Goal: Task Accomplishment & Management: Manage account settings

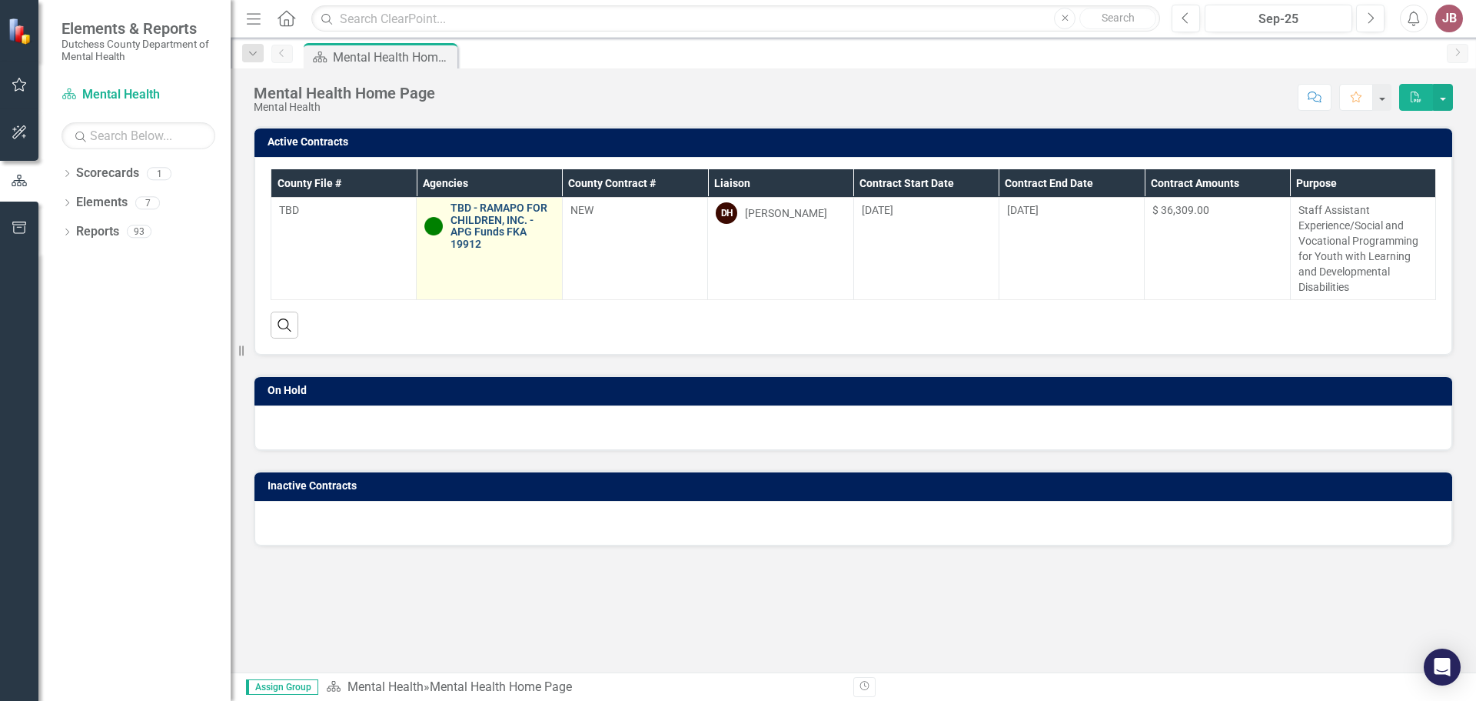
click at [491, 211] on link "TBD - RAMAPO FOR CHILDREN, INC. - APG Funds FKA 19912" at bounding box center [502, 226] width 103 height 48
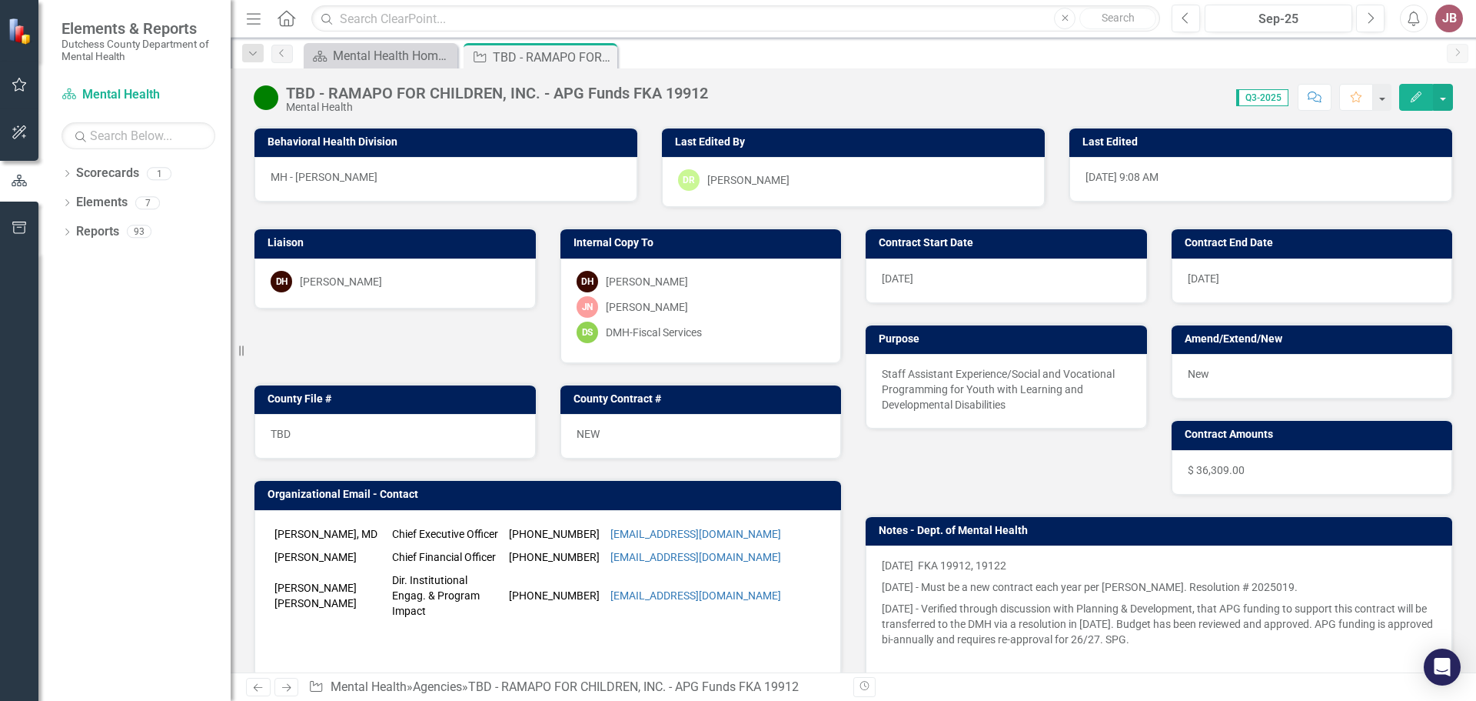
drag, startPoint x: 1360, startPoint y: 175, endPoint x: 1360, endPoint y: 188, distance: 13.1
click at [1360, 188] on div "[DATE] 9:08 AM" at bounding box center [1261, 179] width 383 height 45
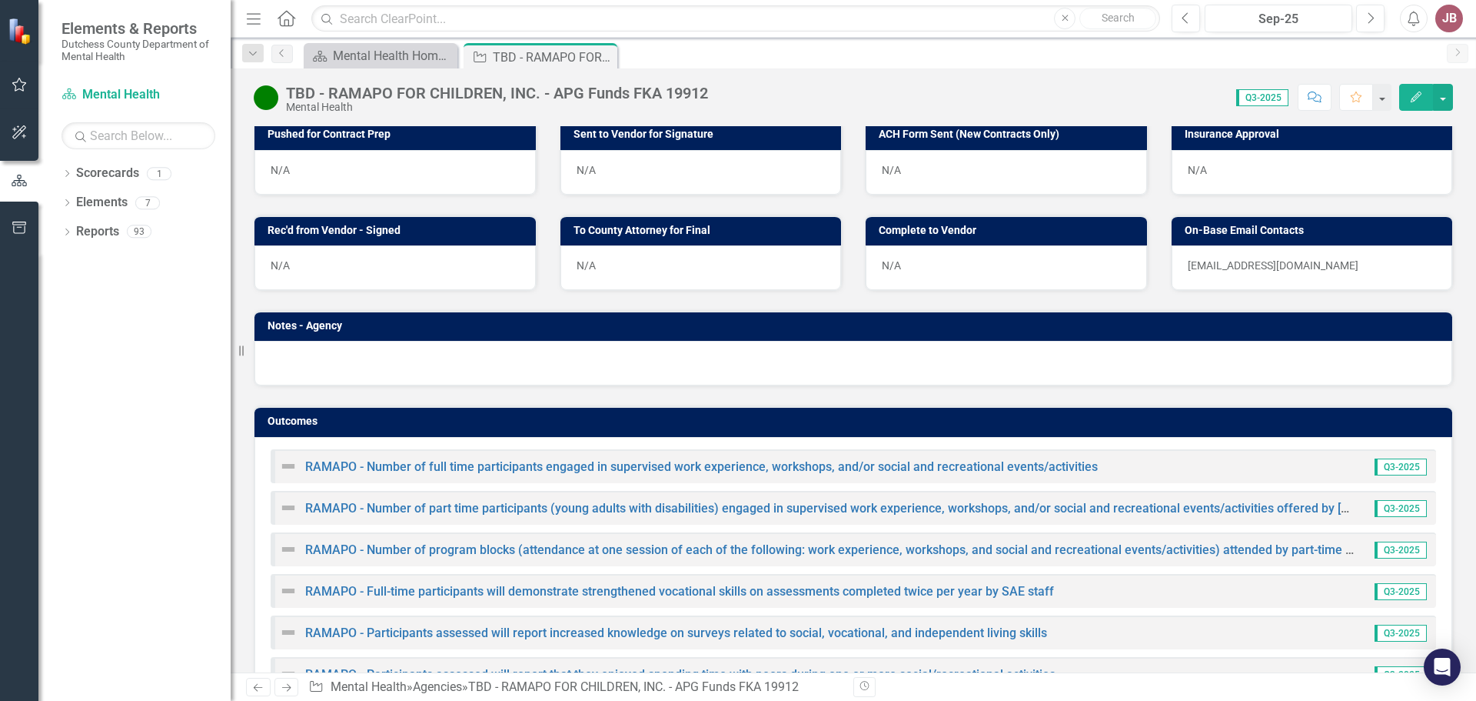
scroll to position [910, 0]
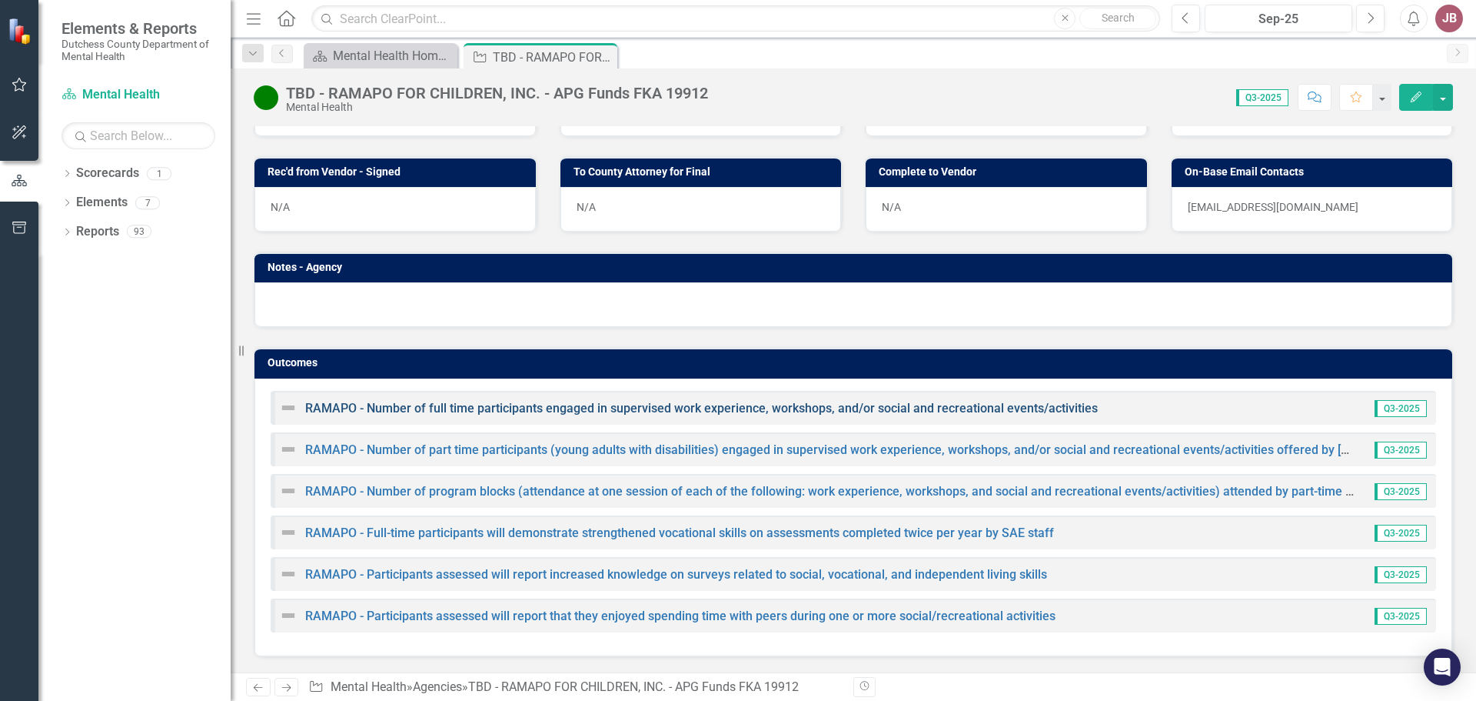
click at [365, 408] on link "RAMAPO - Number of full time participants engaged in supervised work experience…" at bounding box center [701, 408] width 793 height 15
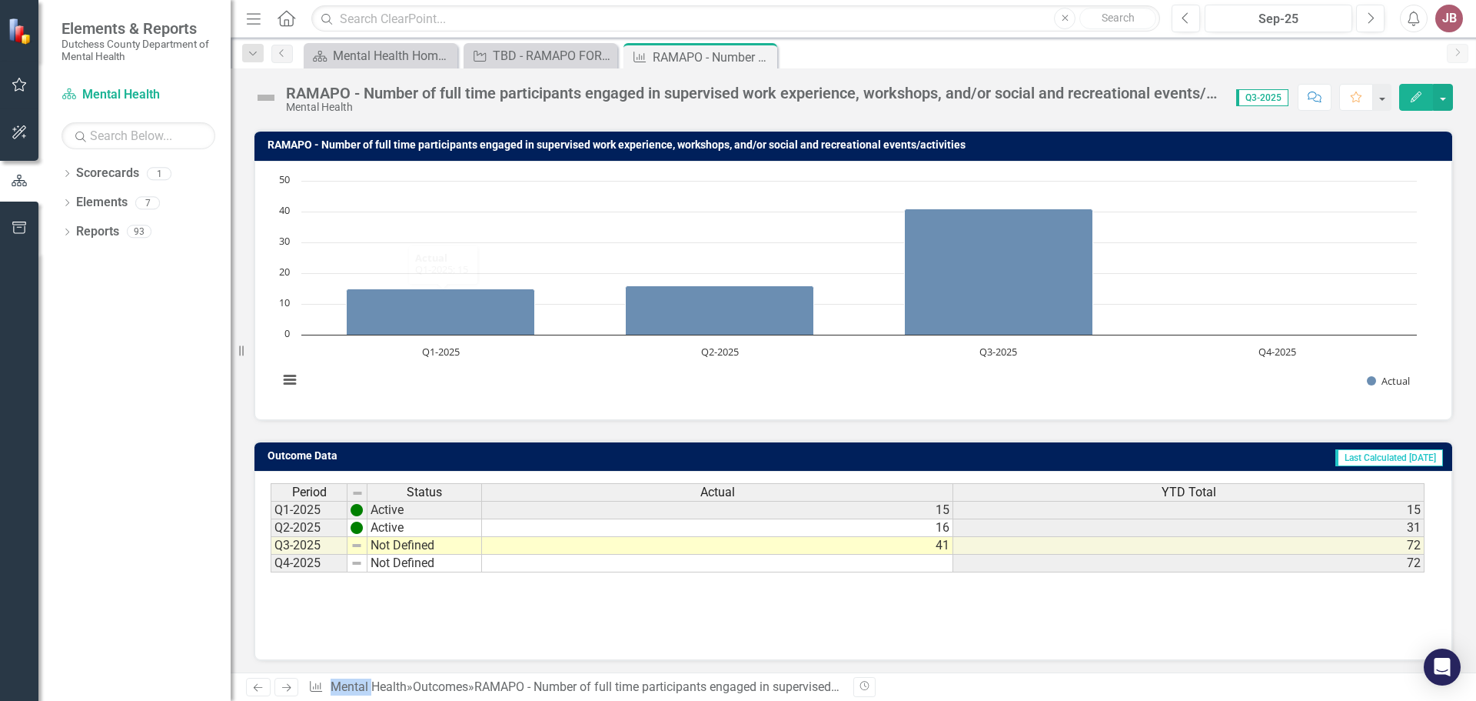
scroll to position [122, 0]
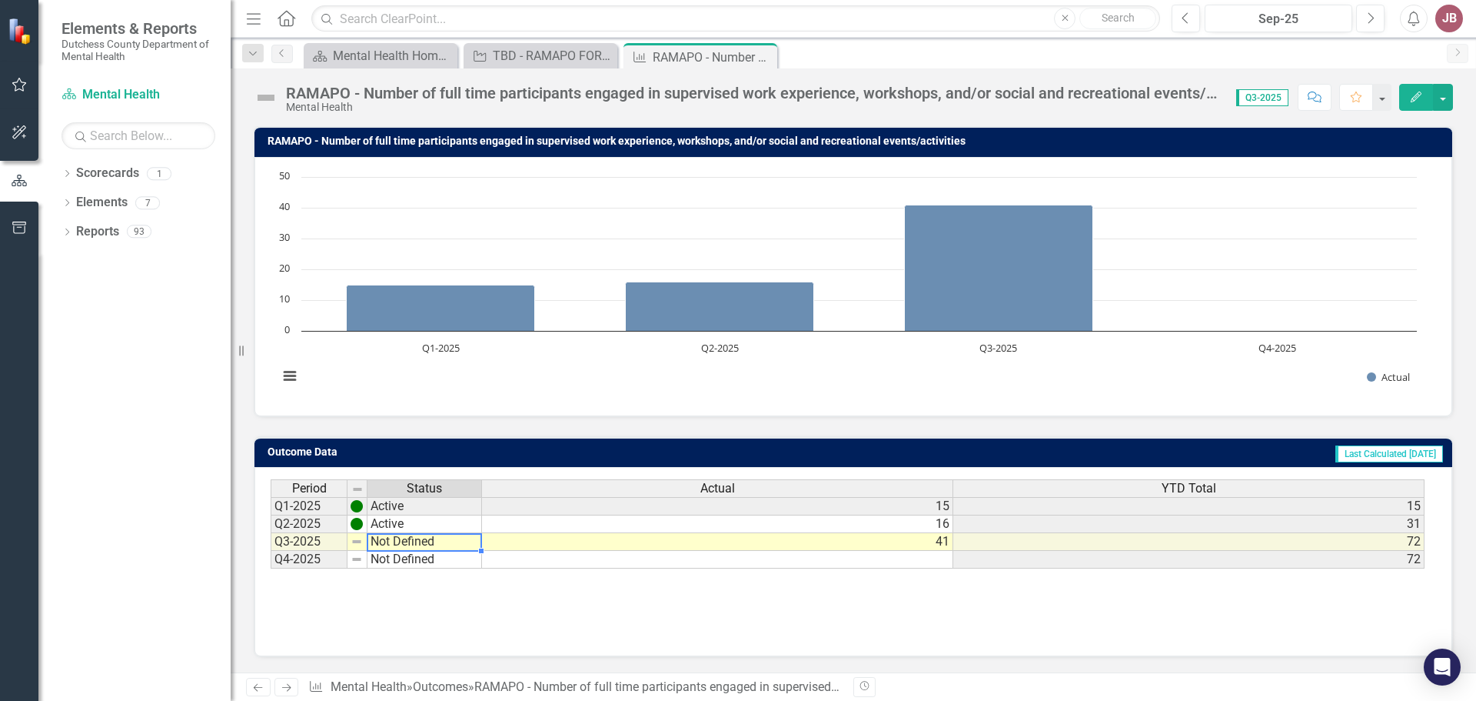
click at [440, 541] on td "Not Defined" at bounding box center [425, 542] width 115 height 18
click at [425, 546] on td "Not Defined" at bounding box center [425, 542] width 115 height 18
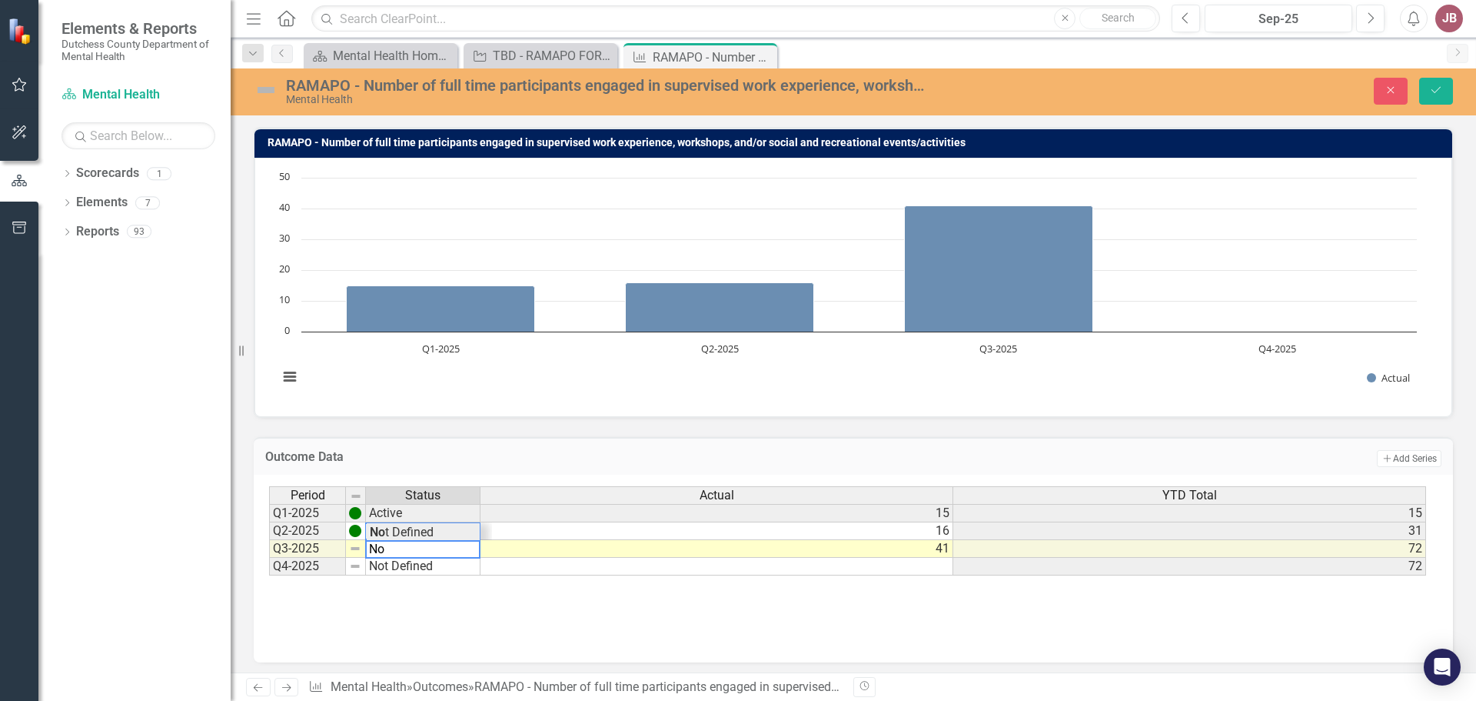
type textarea "N"
click at [397, 549] on textarea "A" at bounding box center [422, 549] width 115 height 18
click at [401, 599] on div "Period Status Actual YTD Total Q1-2025 Active 15 15 Q2-2025 Active 16 31 Q3-202…" at bounding box center [853, 563] width 1169 height 154
click at [382, 548] on textarea "A" at bounding box center [422, 549] width 115 height 18
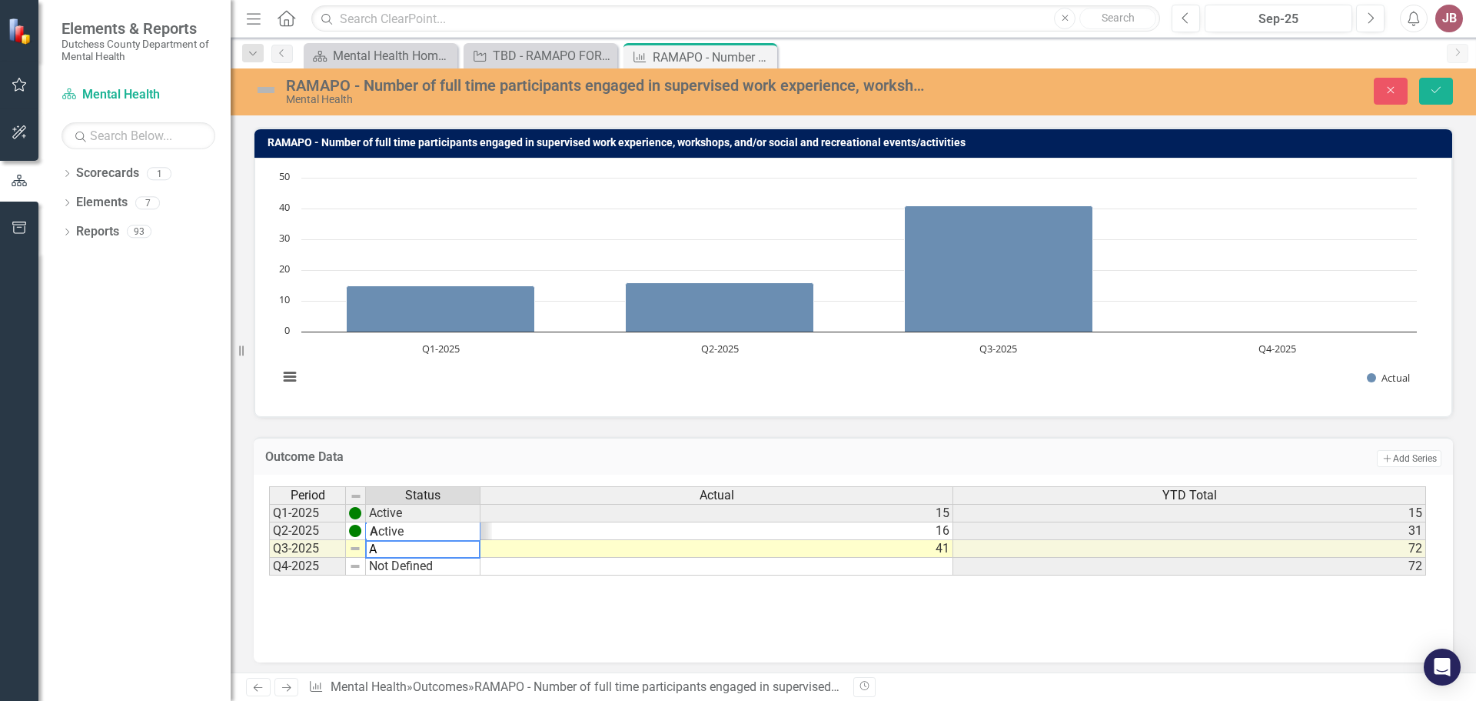
click at [382, 548] on textarea "A" at bounding box center [422, 549] width 115 height 18
click at [400, 554] on textarea "A" at bounding box center [422, 549] width 115 height 18
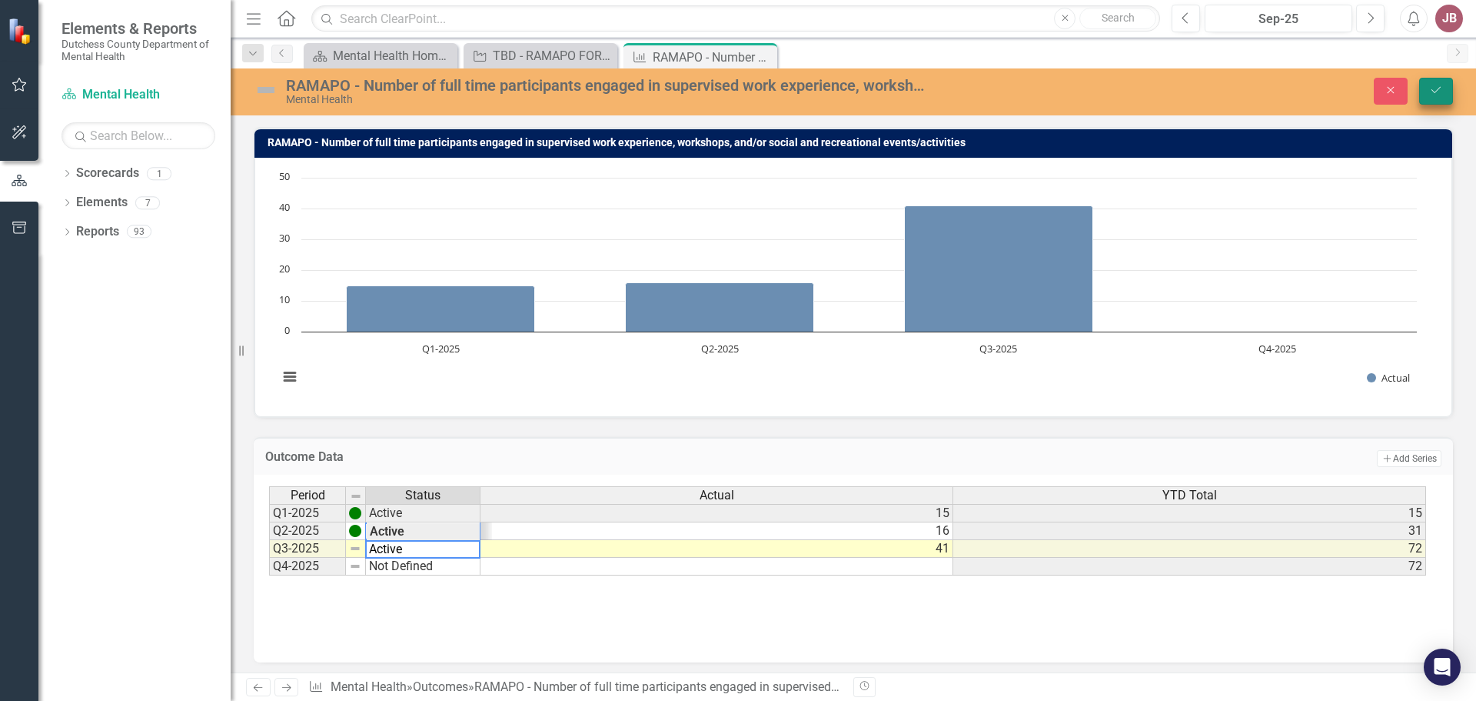
type textarea "Active"
click at [1437, 90] on icon "Save" at bounding box center [1437, 90] width 14 height 11
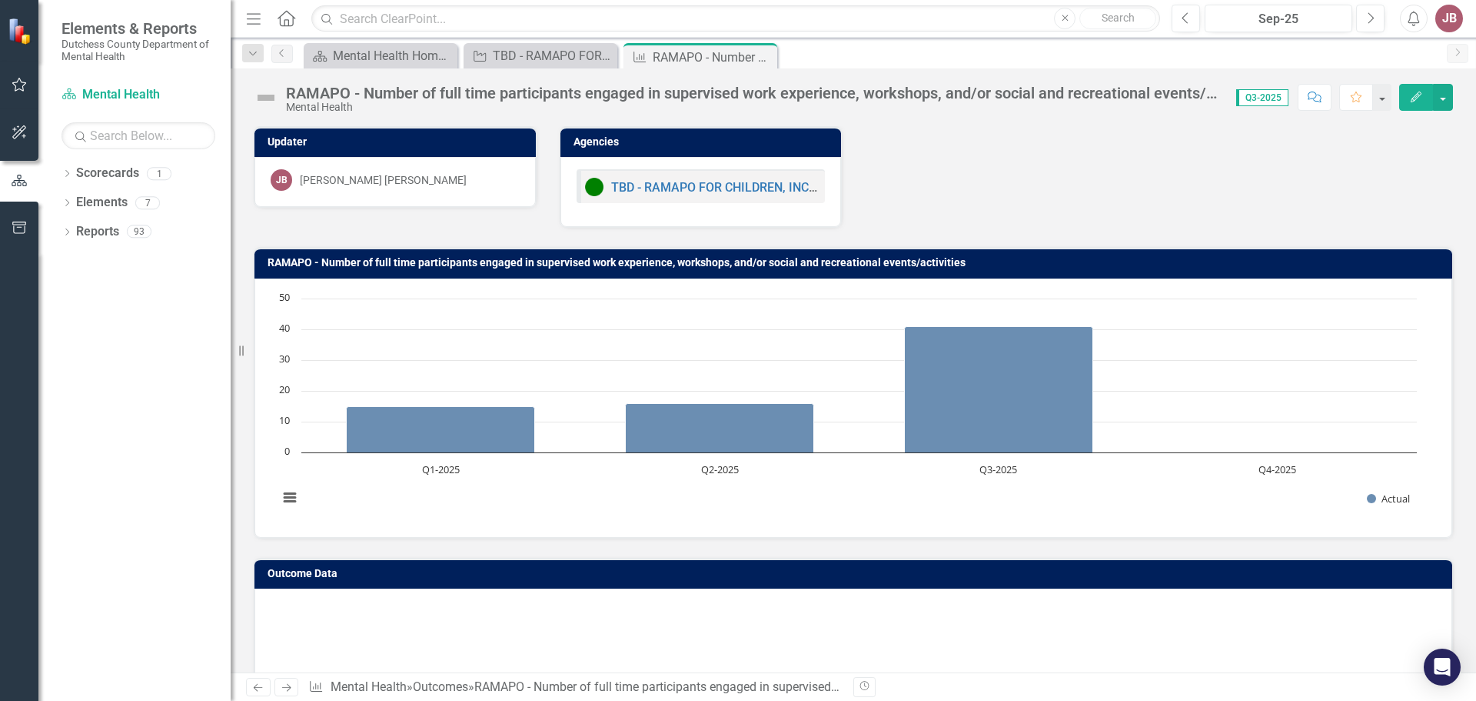
click at [601, 624] on div at bounding box center [854, 678] width 1166 height 154
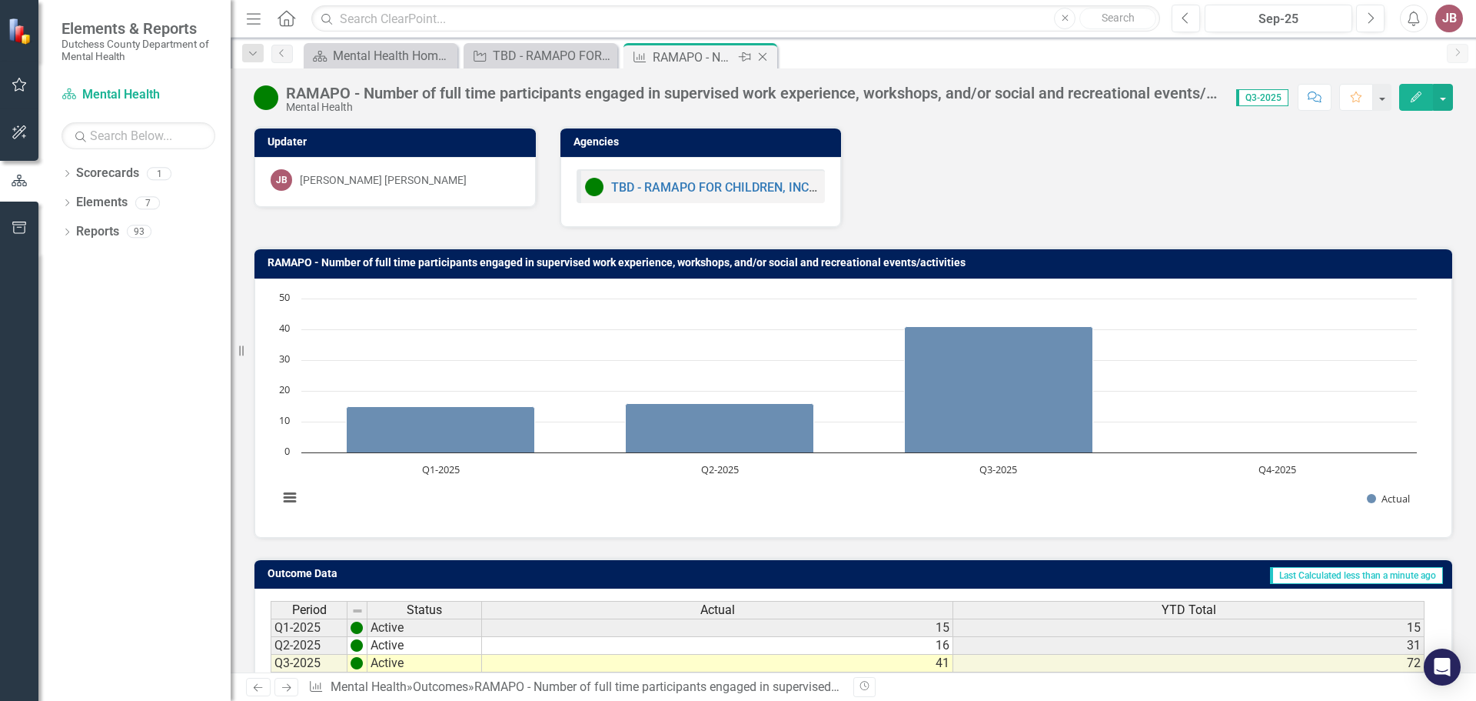
click at [764, 57] on icon "Close" at bounding box center [762, 57] width 15 height 12
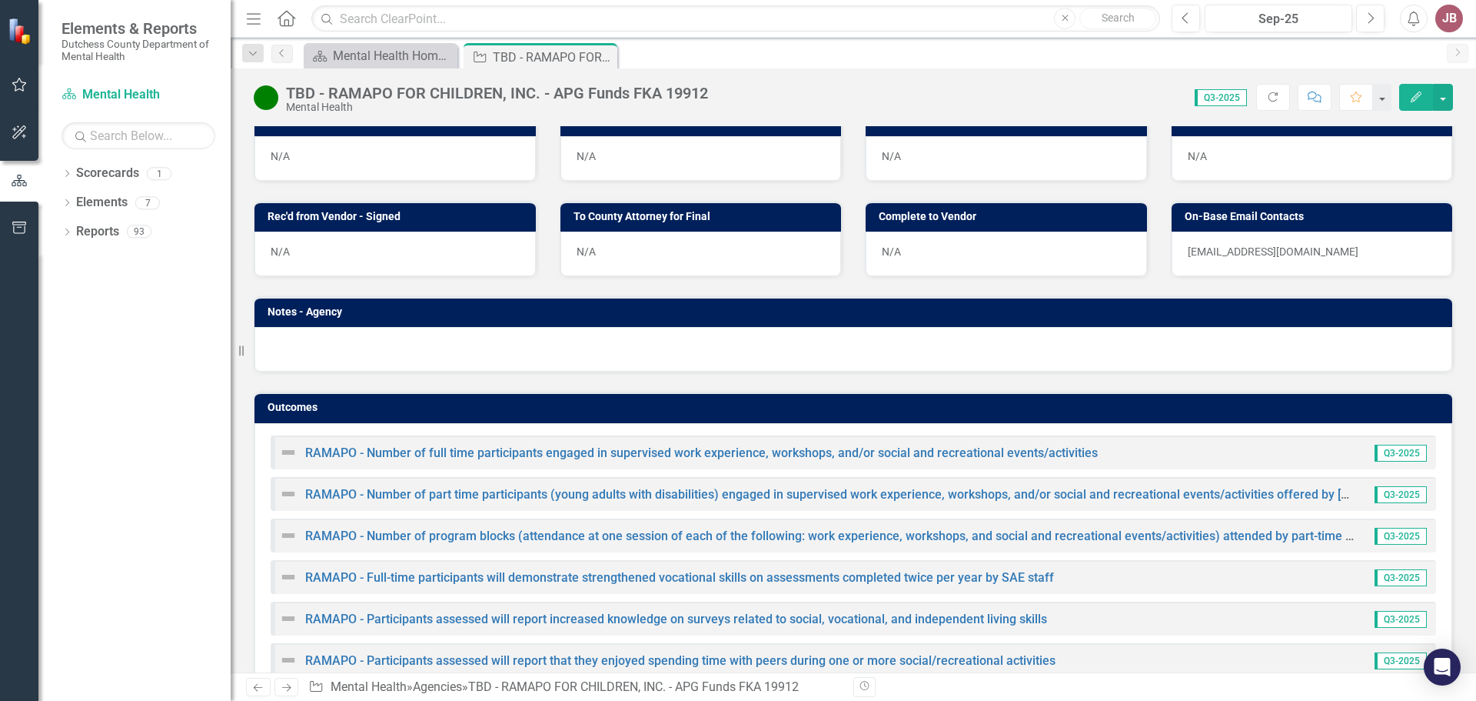
scroll to position [855, 0]
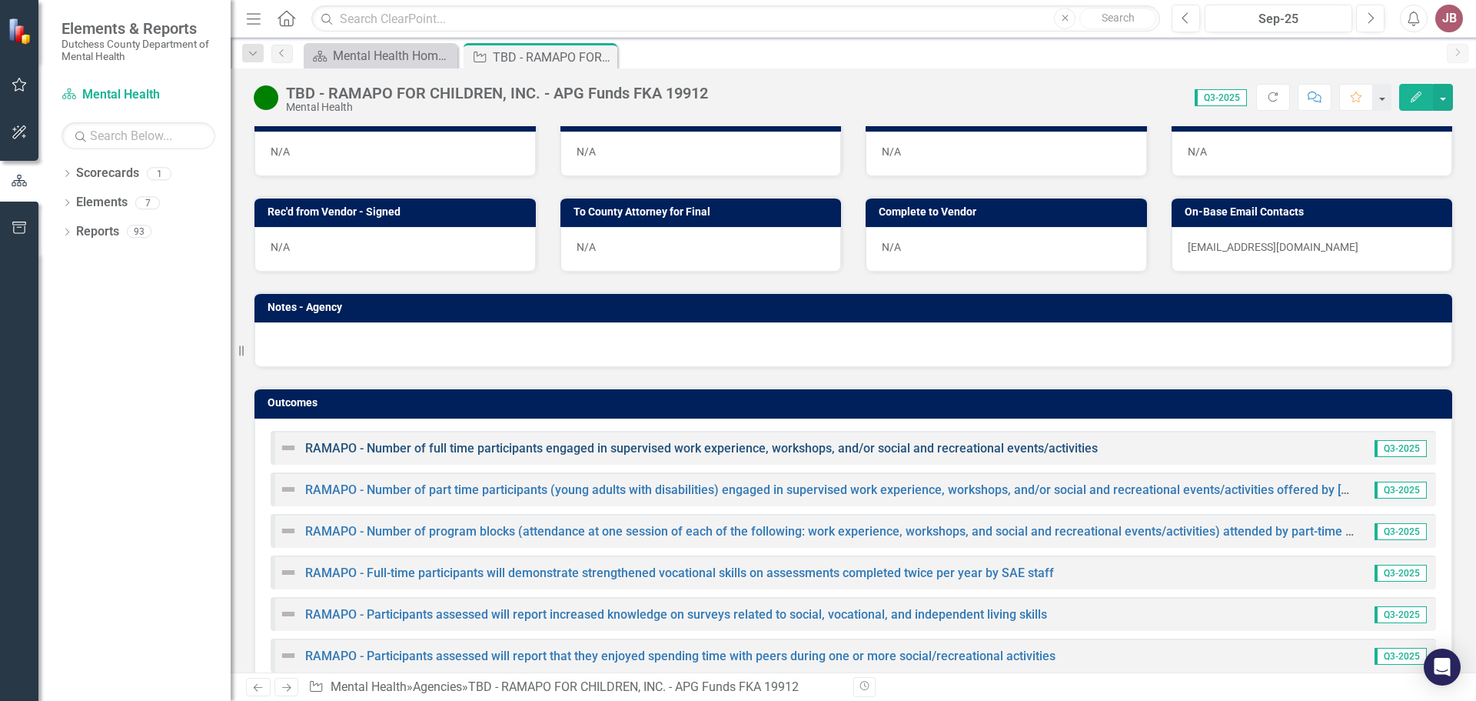
click at [561, 455] on link "RAMAPO - Number of full time participants engaged in supervised work experience…" at bounding box center [701, 448] width 793 height 15
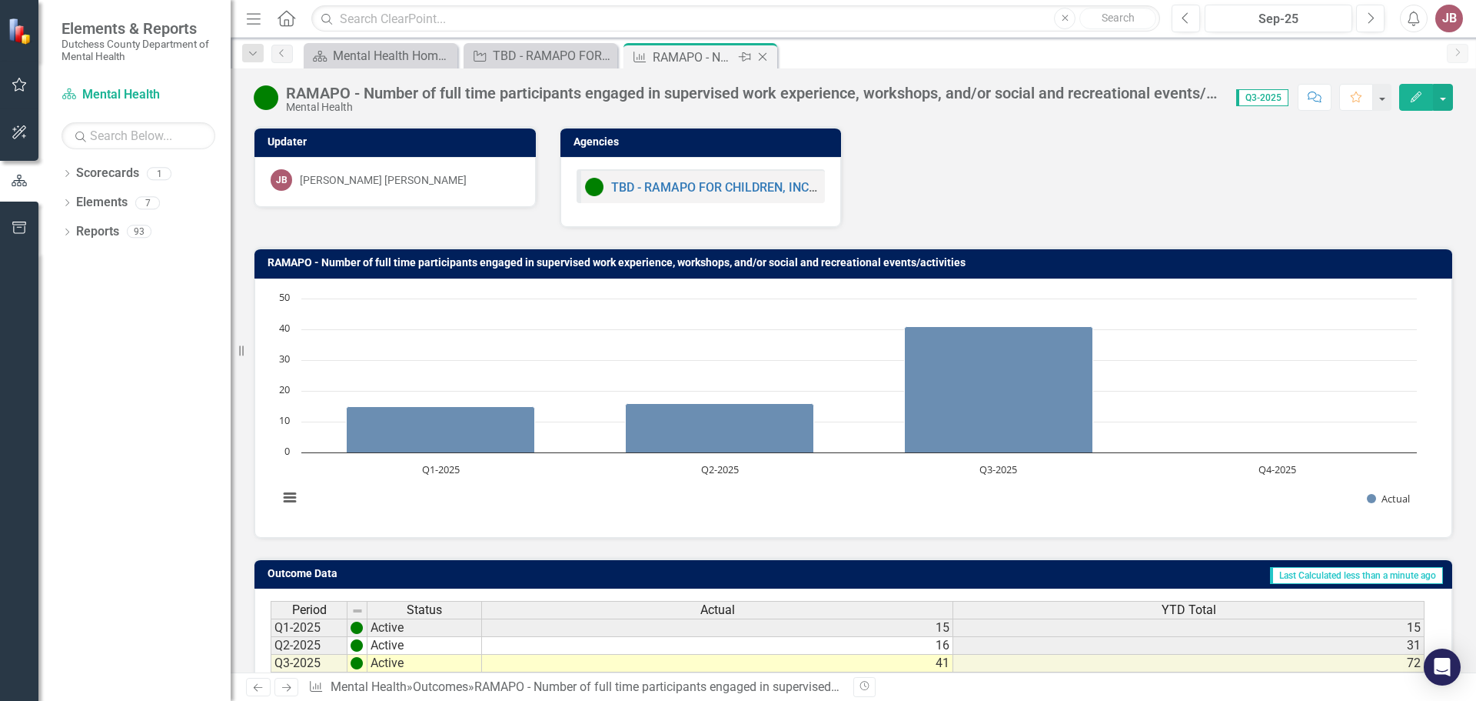
click at [764, 55] on icon at bounding box center [763, 57] width 8 height 8
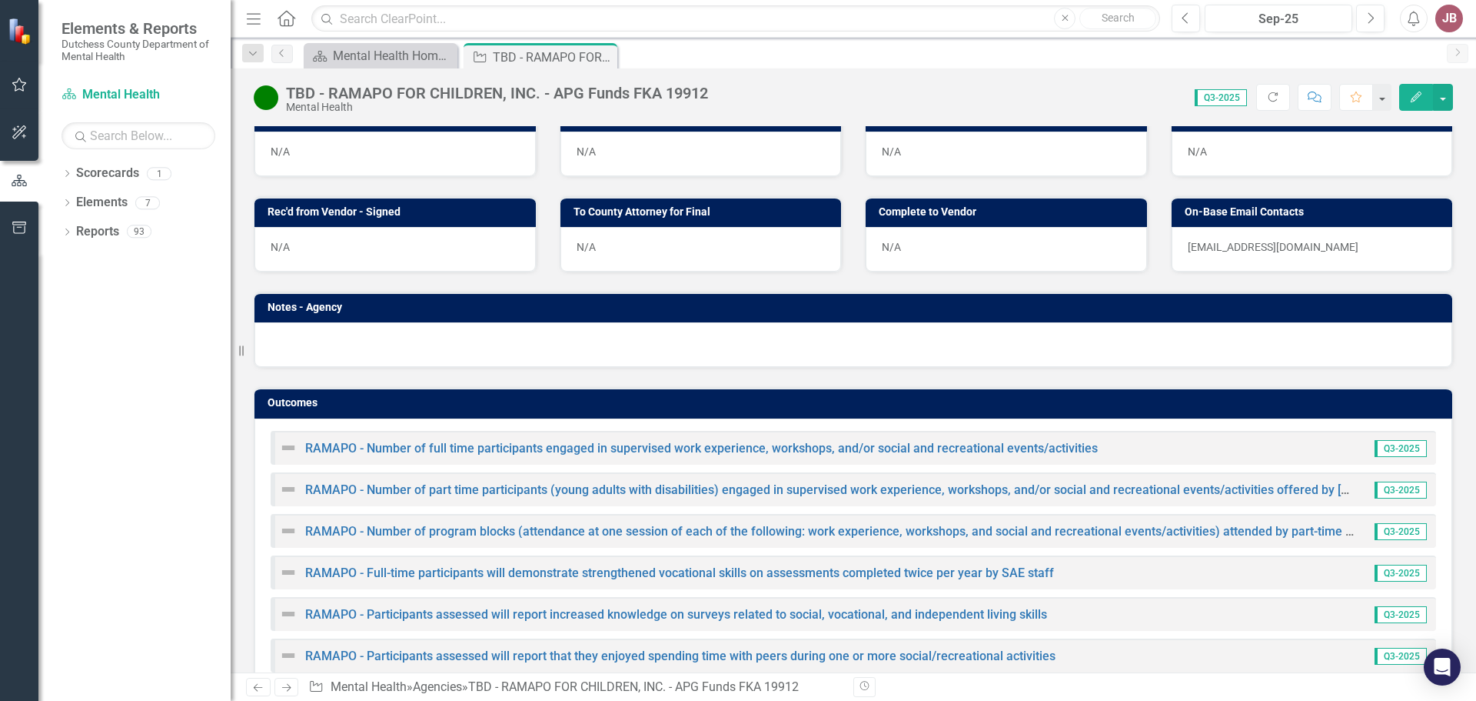
scroll to position [910, 0]
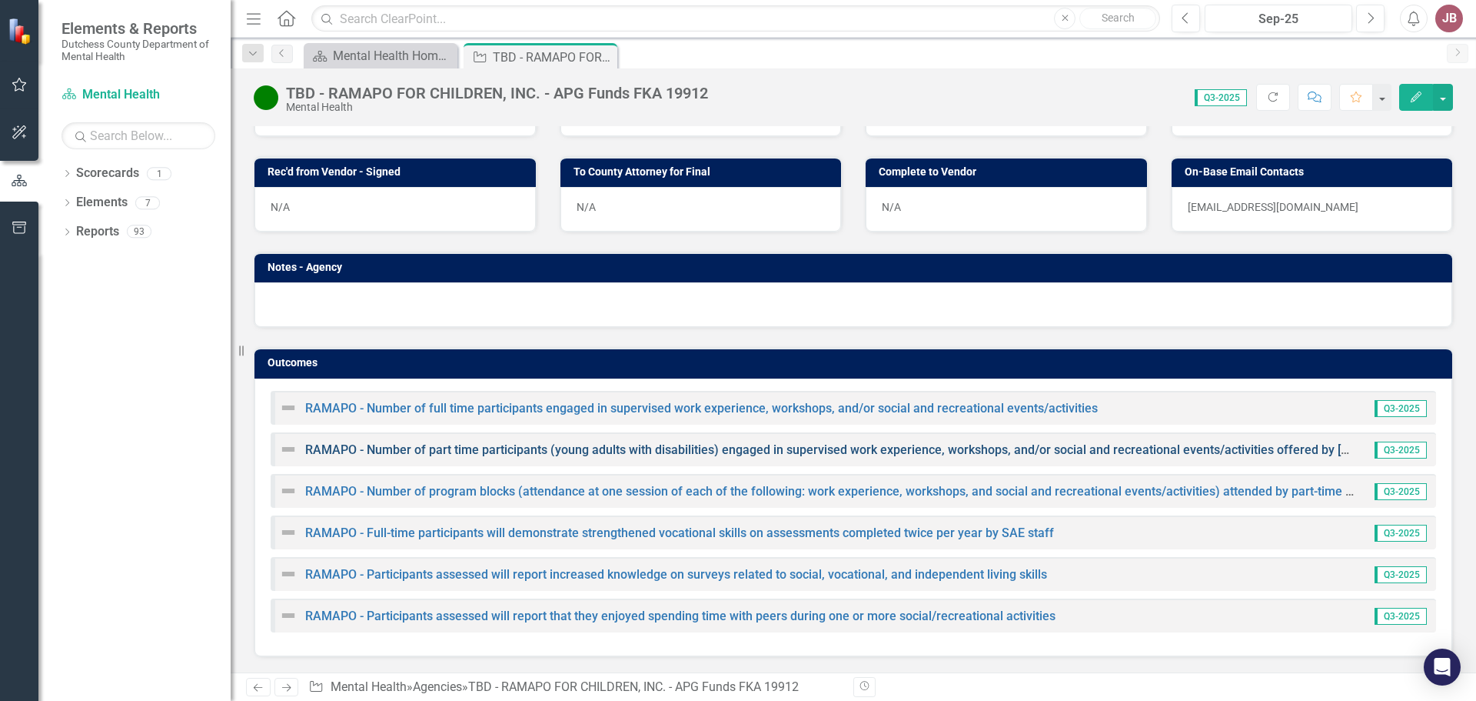
click at [479, 446] on link "RAMAPO - Number of part time participants (young adults with disabilities) enga…" at bounding box center [935, 449] width 1261 height 15
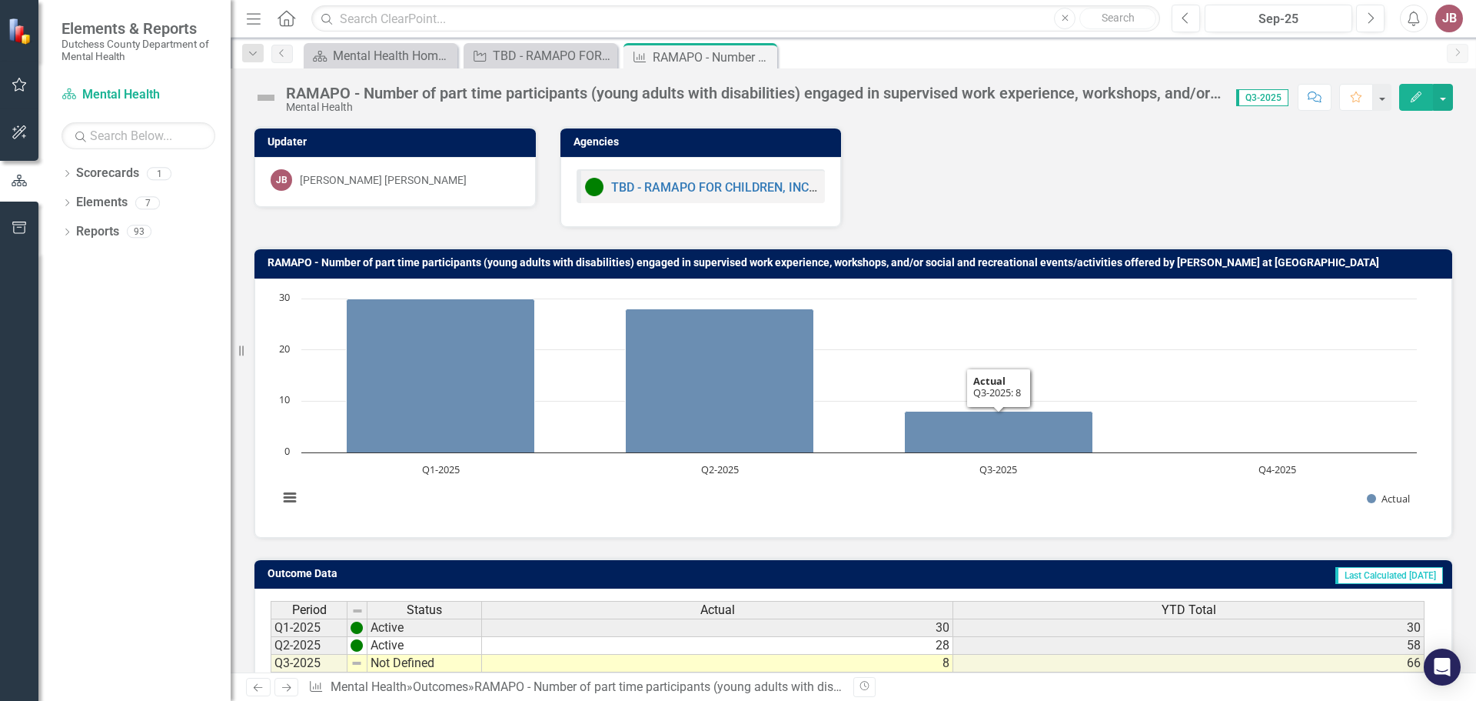
scroll to position [122, 0]
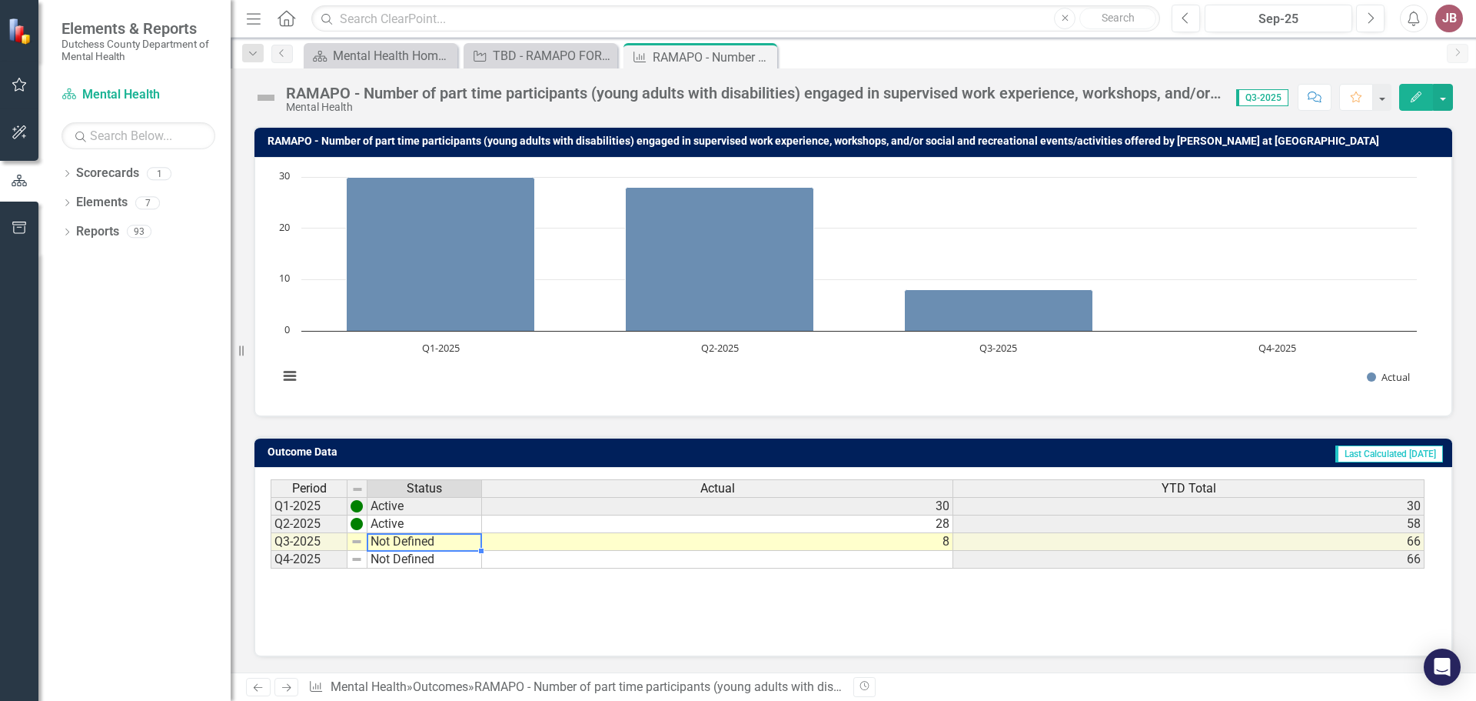
click at [372, 543] on td "Not Defined" at bounding box center [425, 542] width 115 height 18
click at [425, 544] on td "Not Defined" at bounding box center [425, 542] width 115 height 18
click at [436, 544] on td "Not Defined" at bounding box center [425, 542] width 115 height 18
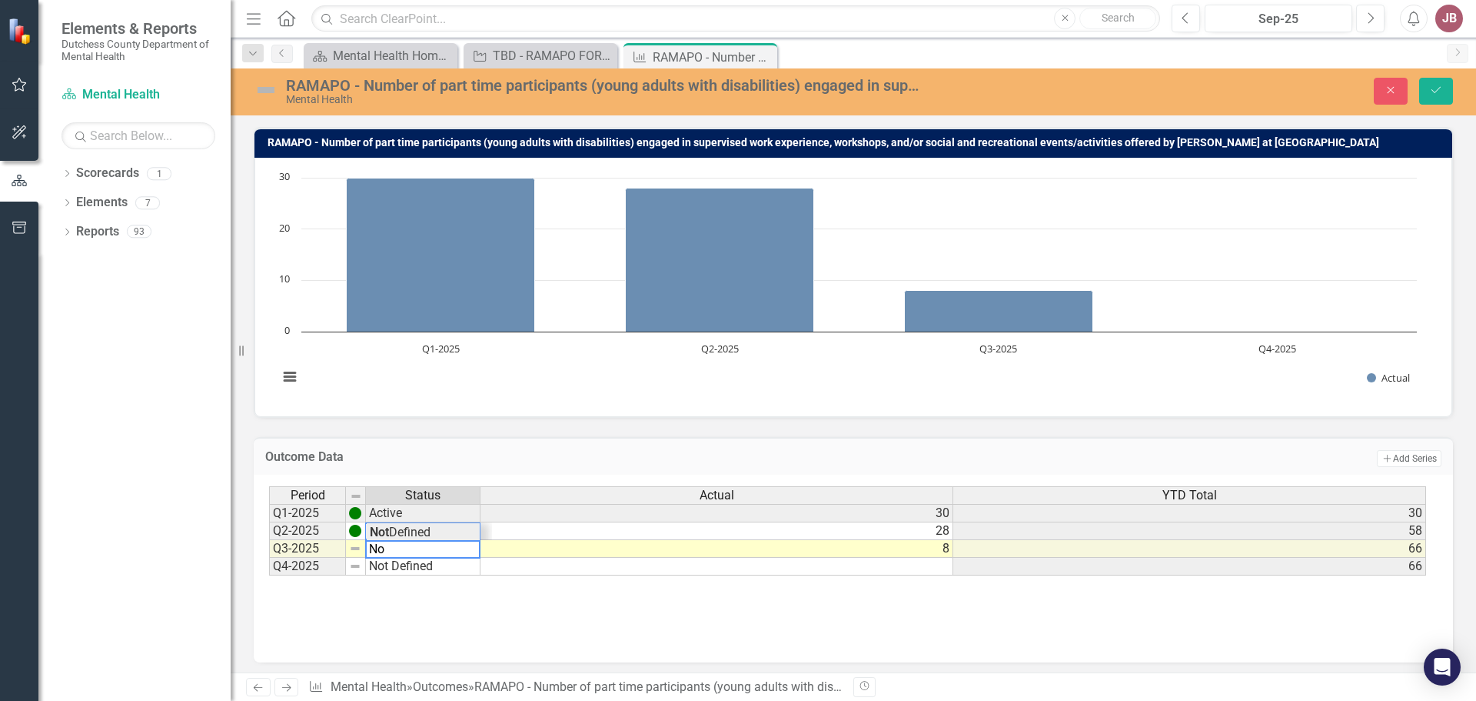
type textarea "N"
type textarea "Active"
click at [641, 618] on div "Period Status Actual YTD Total Q1-2025 Active 30 30 Q2-2025 Active 28 58 Q3-202…" at bounding box center [853, 563] width 1169 height 154
click at [1441, 86] on icon "Save" at bounding box center [1437, 90] width 14 height 11
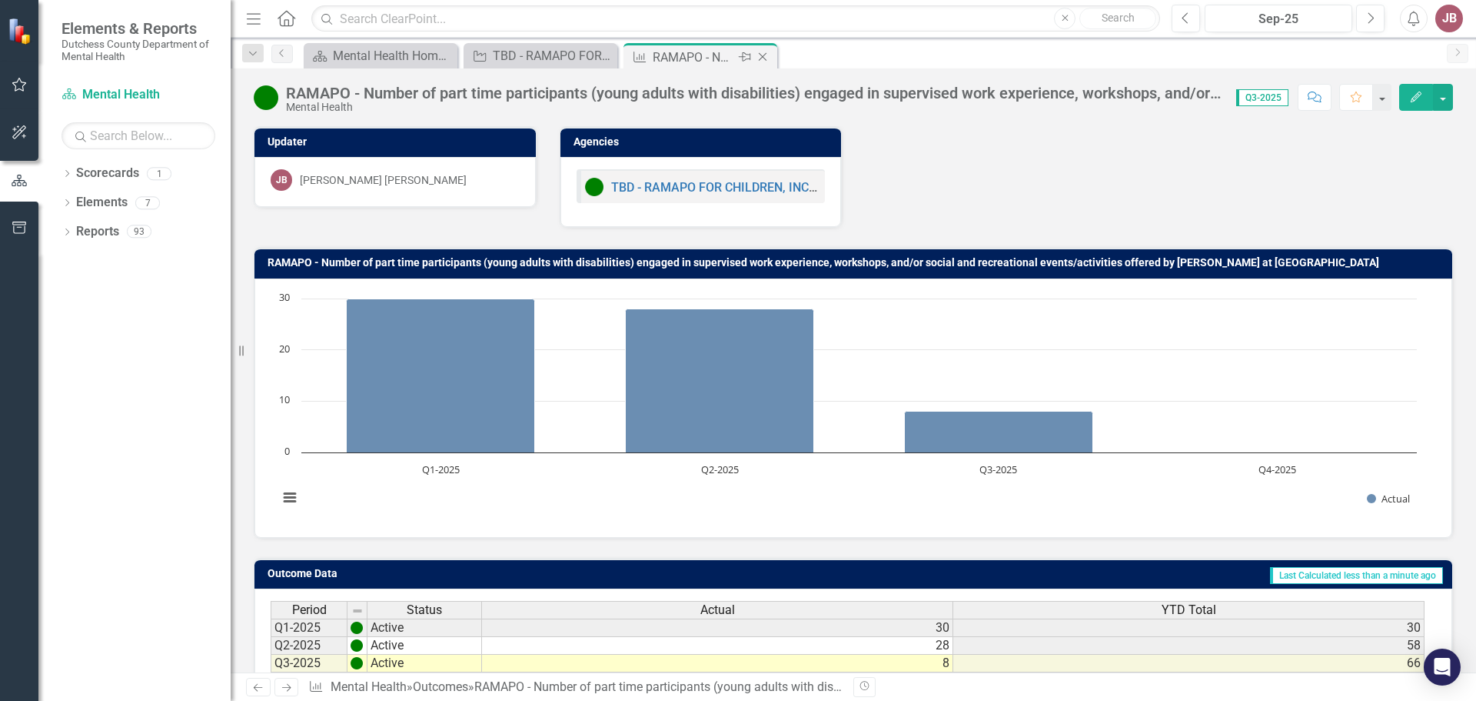
click at [767, 57] on icon "Close" at bounding box center [762, 57] width 15 height 12
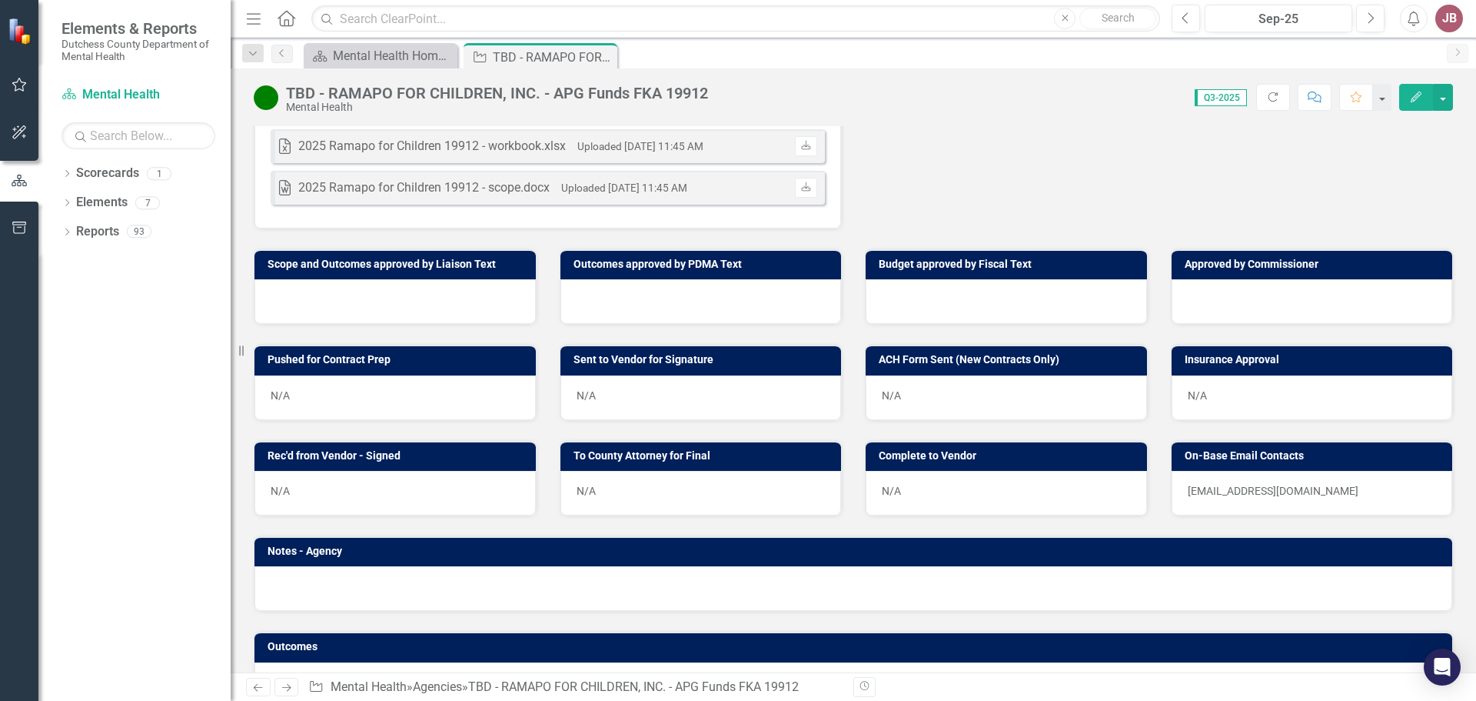
scroll to position [866, 0]
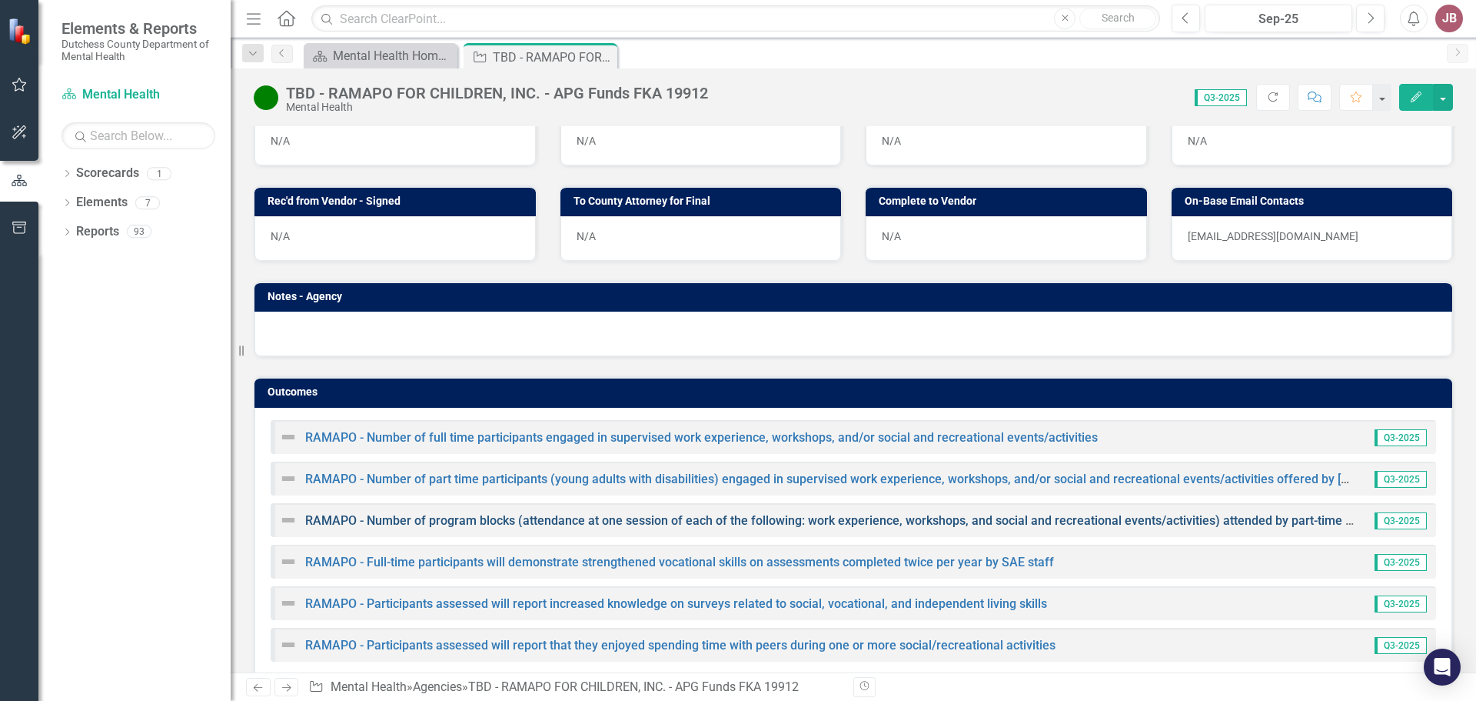
click at [448, 528] on link "RAMAPO - Number of program blocks (attendance at one session of each of the fol…" at bounding box center [858, 520] width 1106 height 15
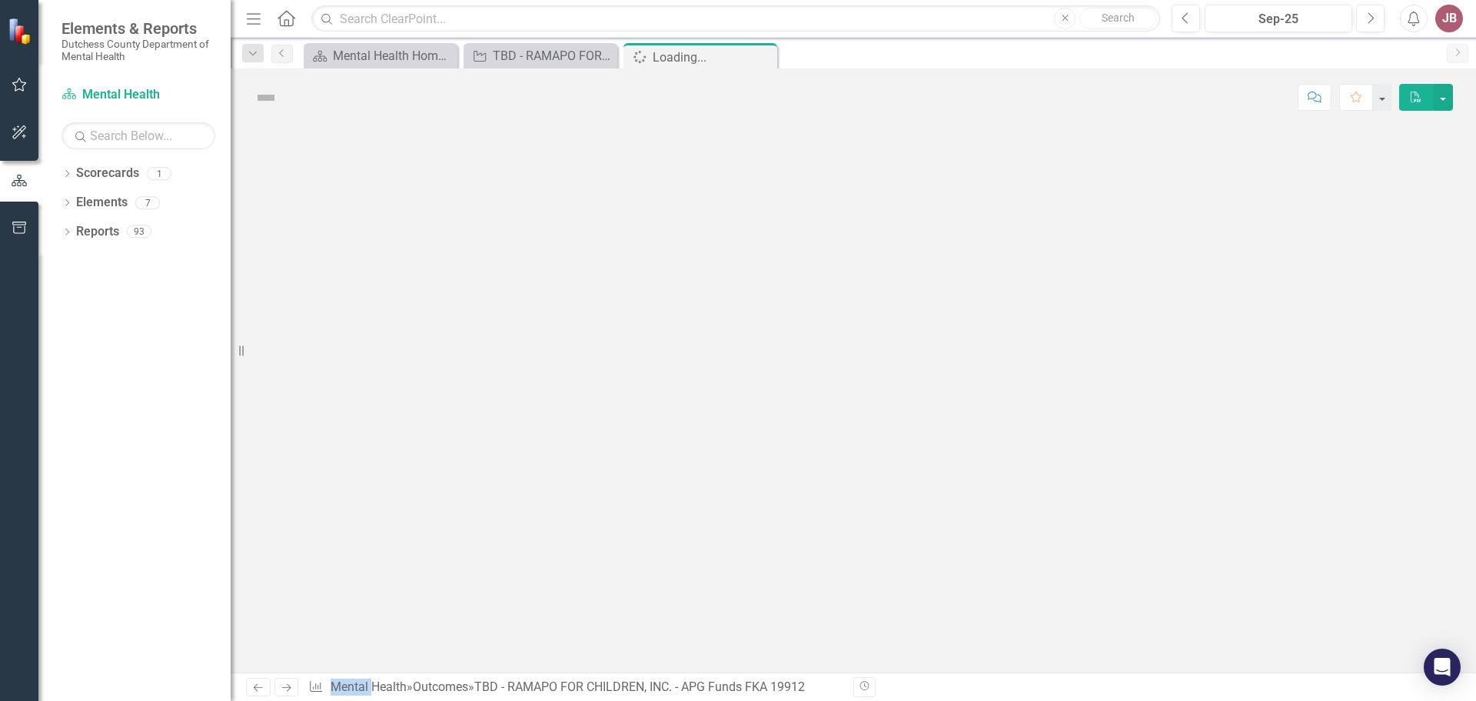
click at [448, 531] on div at bounding box center [854, 399] width 1246 height 546
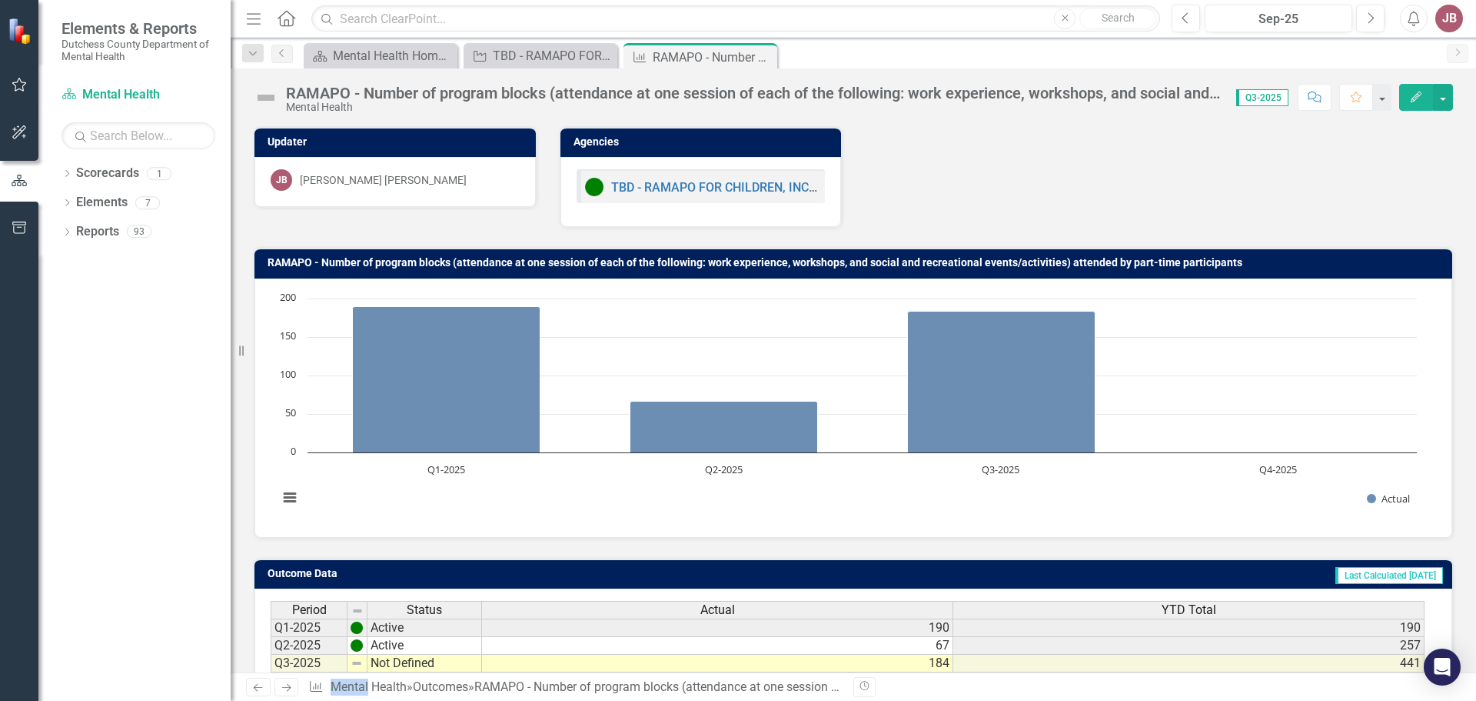
drag, startPoint x: 1447, startPoint y: 221, endPoint x: 1462, endPoint y: 348, distance: 128.5
click at [1462, 348] on div "Updater [PERSON_NAME] [PERSON_NAME] Agencies TBD - RAMAPO FOR CHILDREN, INC. - …" at bounding box center [854, 450] width 1246 height 687
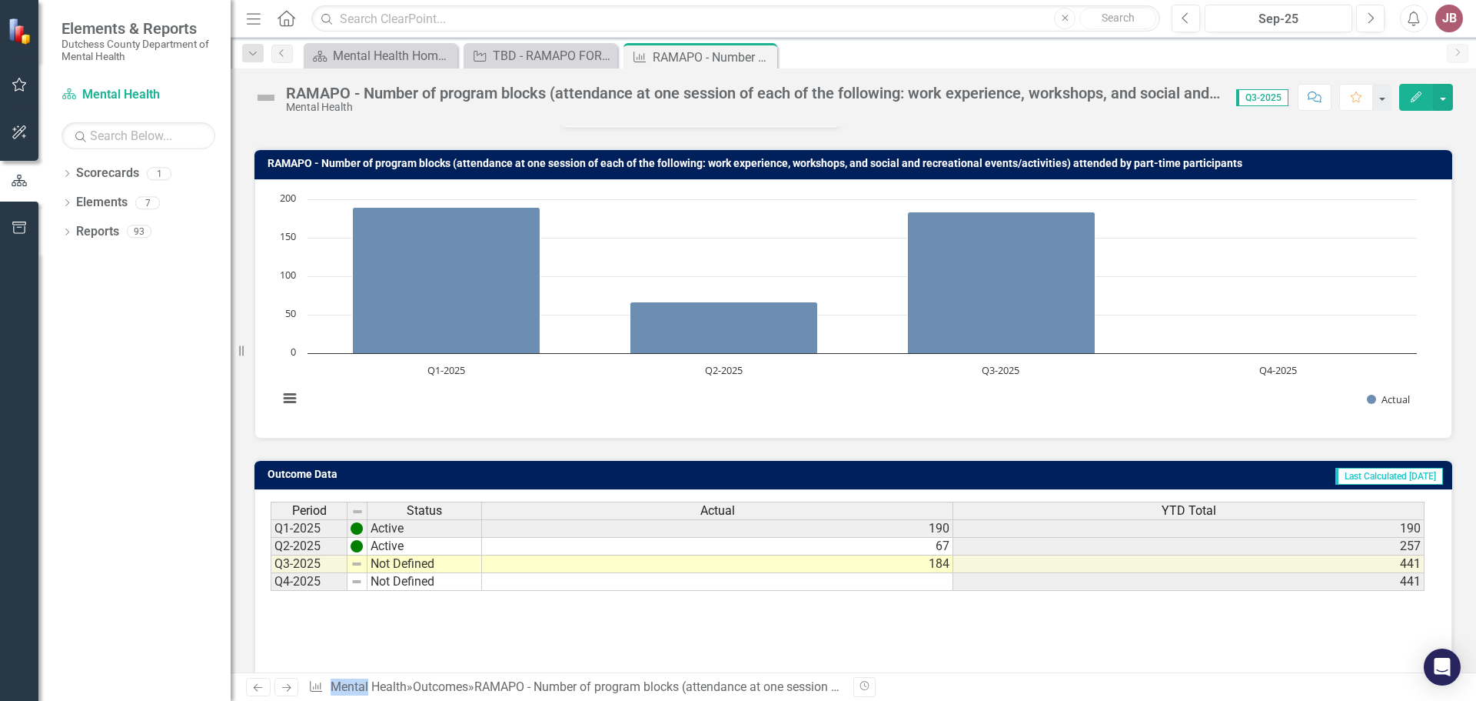
scroll to position [102, 0]
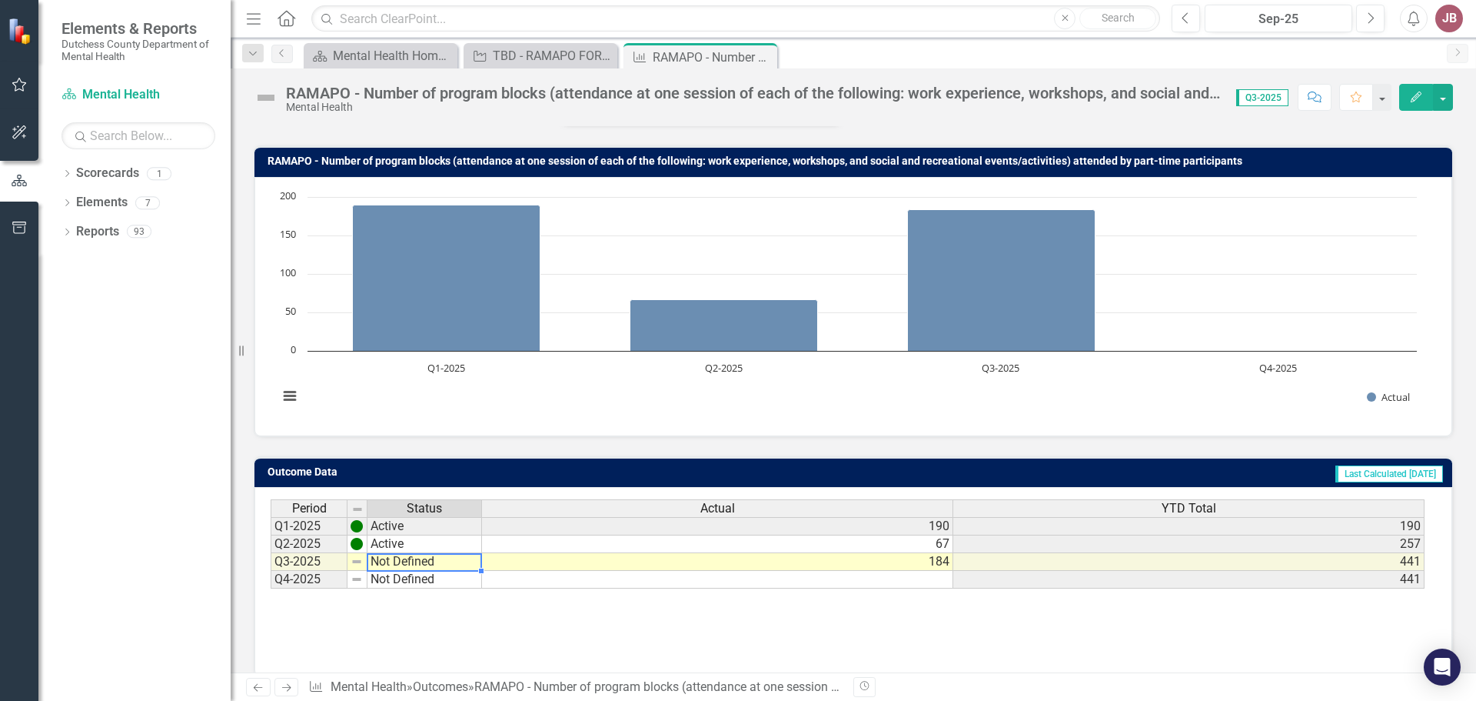
click at [383, 562] on td "Not Defined" at bounding box center [425, 562] width 115 height 18
type textarea "Not Defined"
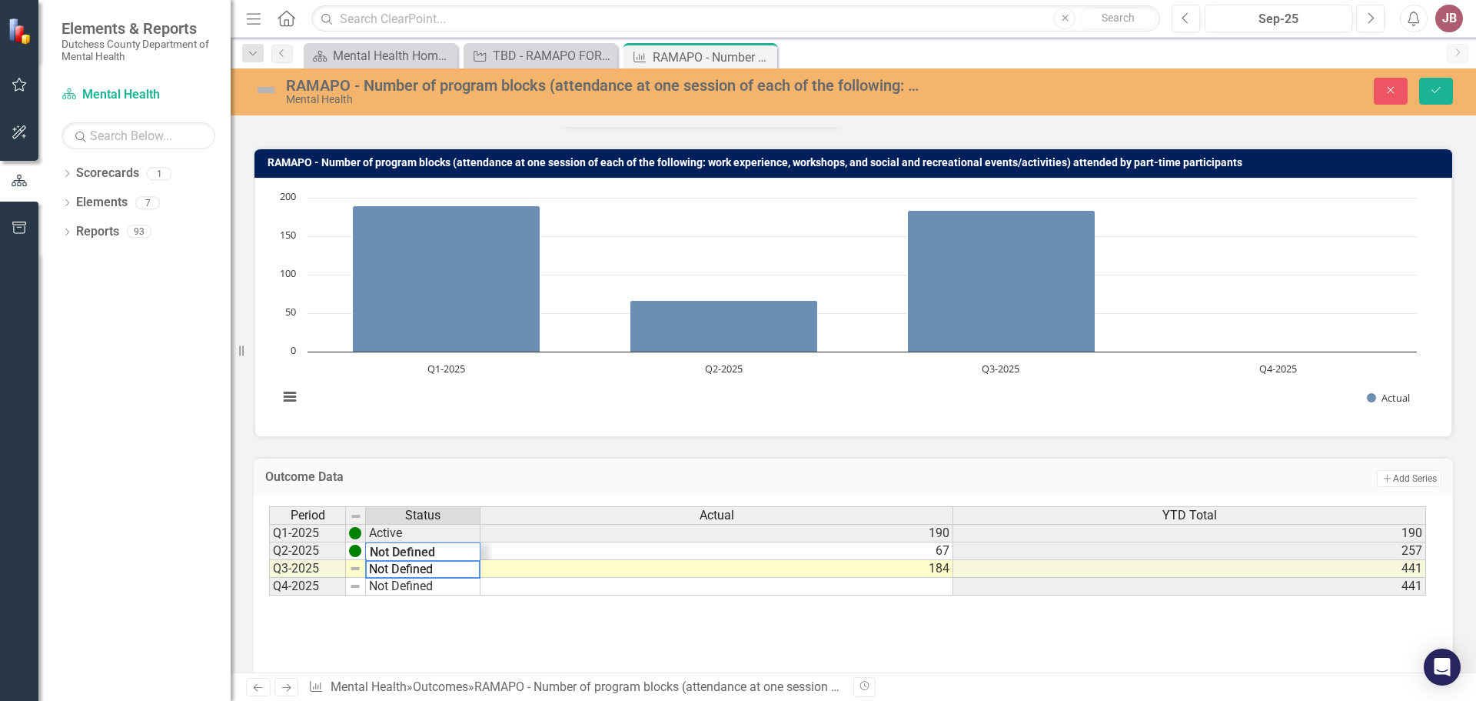
drag, startPoint x: 451, startPoint y: 574, endPoint x: 366, endPoint y: 571, distance: 84.6
click at [366, 571] on textarea "Not Defined" at bounding box center [422, 569] width 115 height 18
click at [371, 568] on textarea "active" at bounding box center [422, 569] width 115 height 18
click at [375, 568] on textarea "active" at bounding box center [422, 569] width 115 height 18
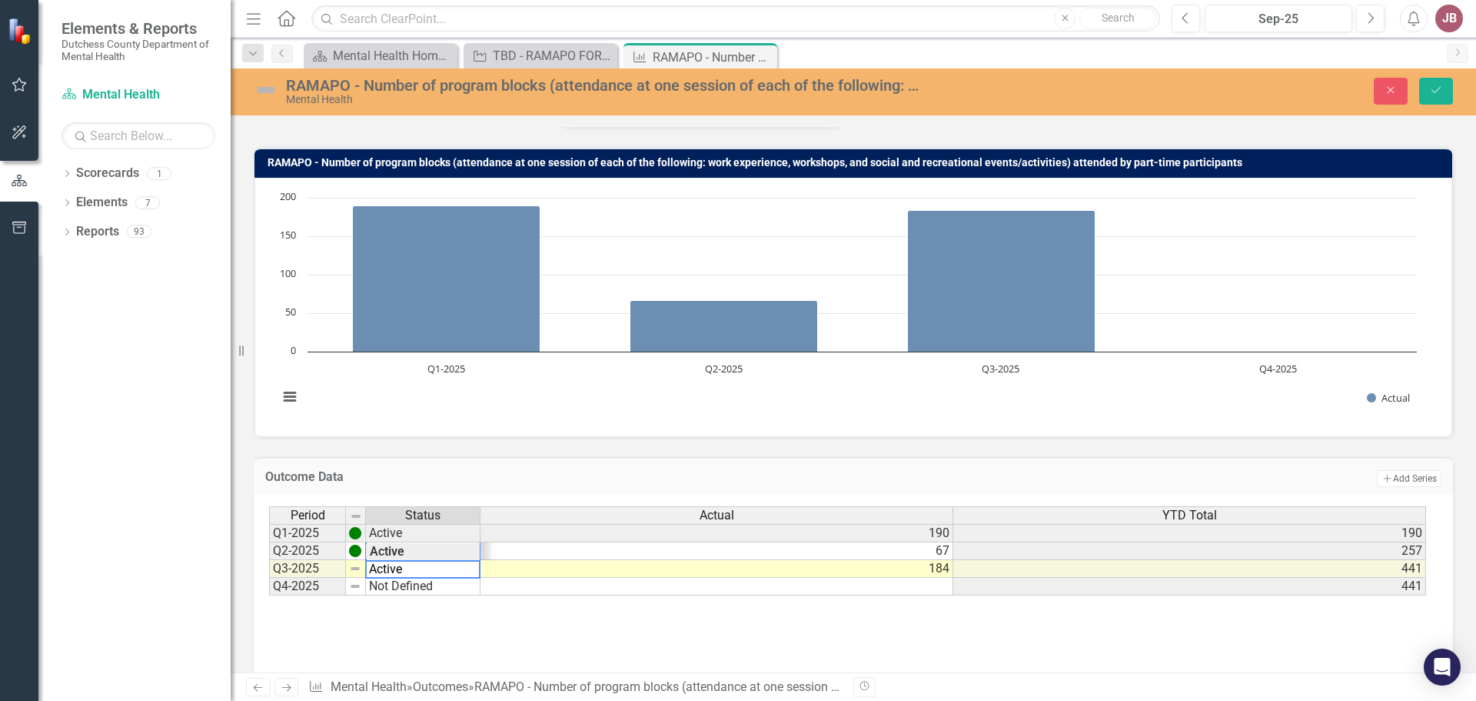
type textarea "Active"
click at [442, 649] on div "Period Status Actual YTD Total Q1-2025 Active 190 190 Q2-2025 Active 67 257 Q3-…" at bounding box center [853, 583] width 1169 height 154
click at [1436, 87] on icon "Save" at bounding box center [1437, 90] width 14 height 11
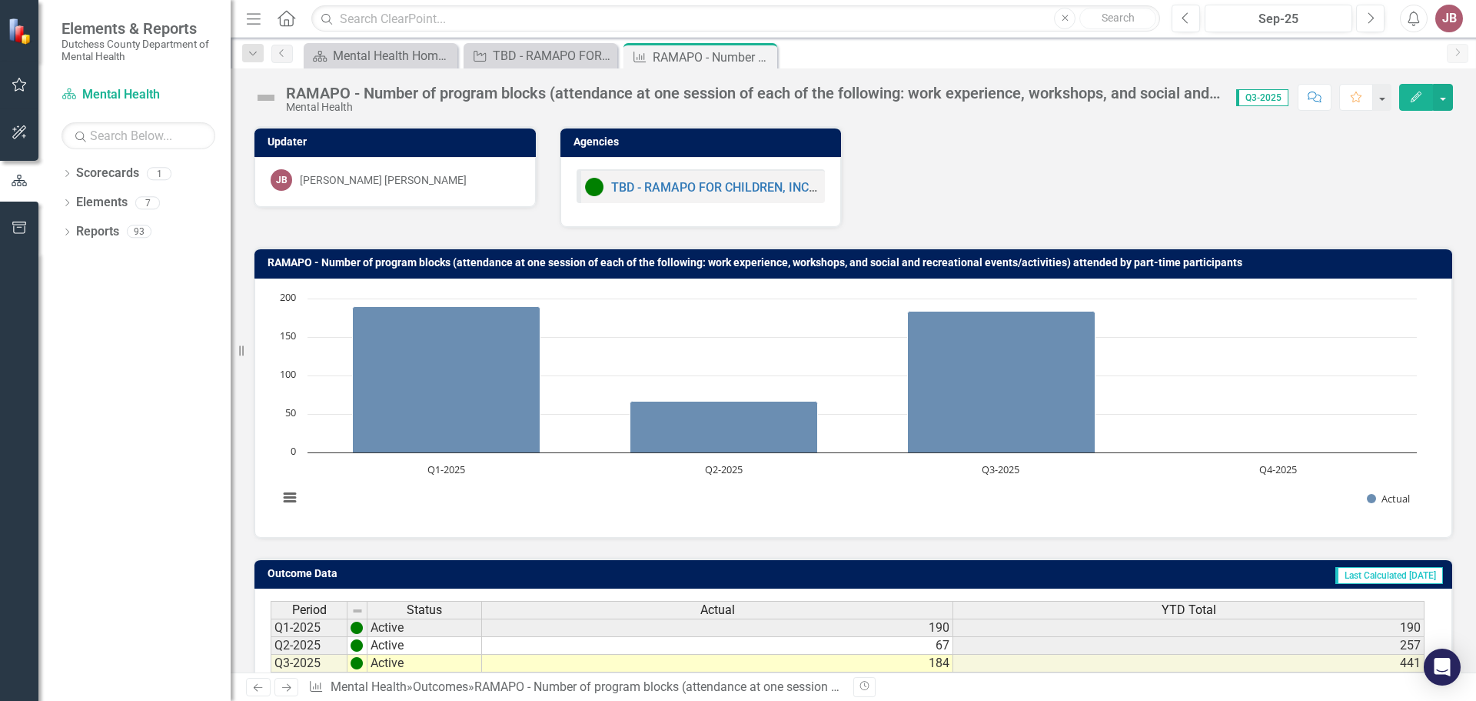
scroll to position [3, 0]
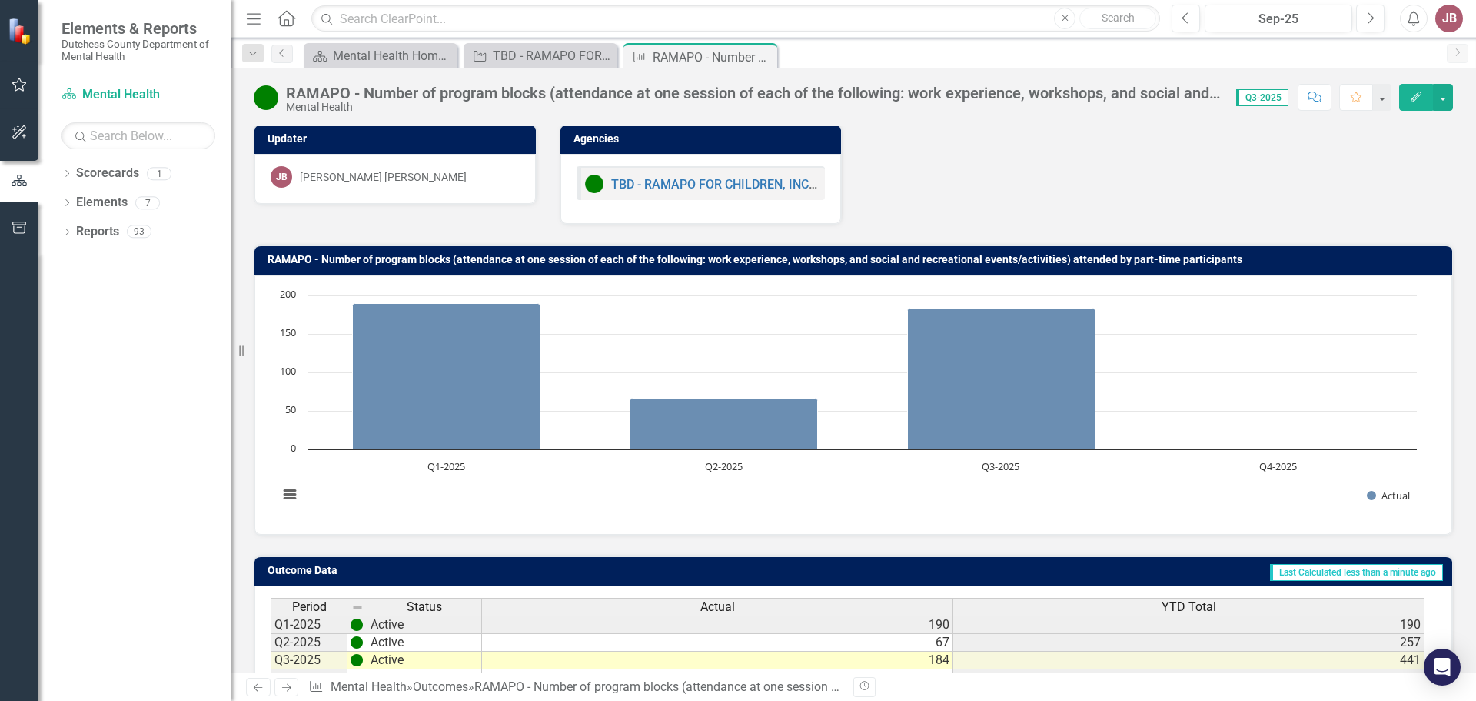
drag, startPoint x: 1476, startPoint y: 153, endPoint x: 1476, endPoint y: 278, distance: 125.3
click at [1476, 278] on div "Updater [PERSON_NAME] [PERSON_NAME] Agencies TBD - RAMAPO FOR CHILDREN, INC. - …" at bounding box center [854, 399] width 1246 height 546
click at [767, 49] on div "Close" at bounding box center [763, 57] width 19 height 19
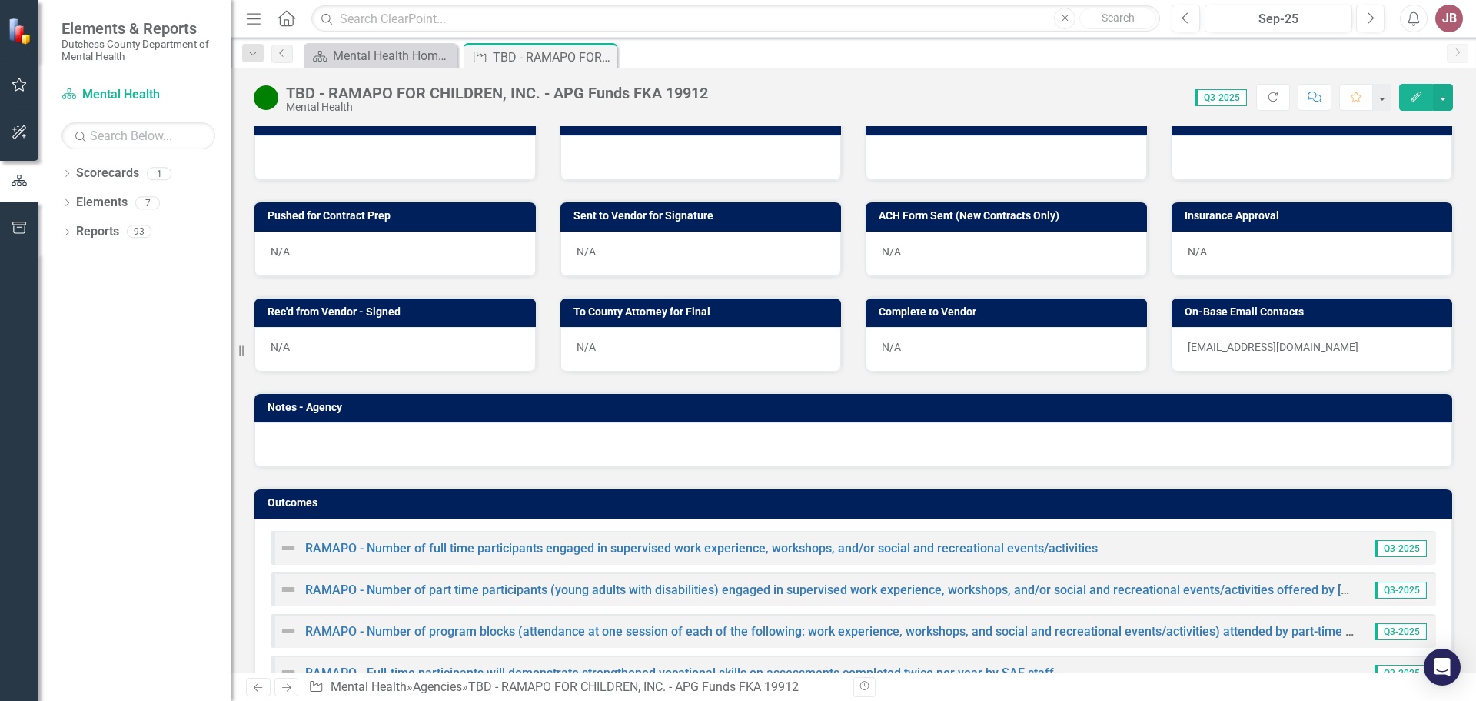
scroll to position [910, 0]
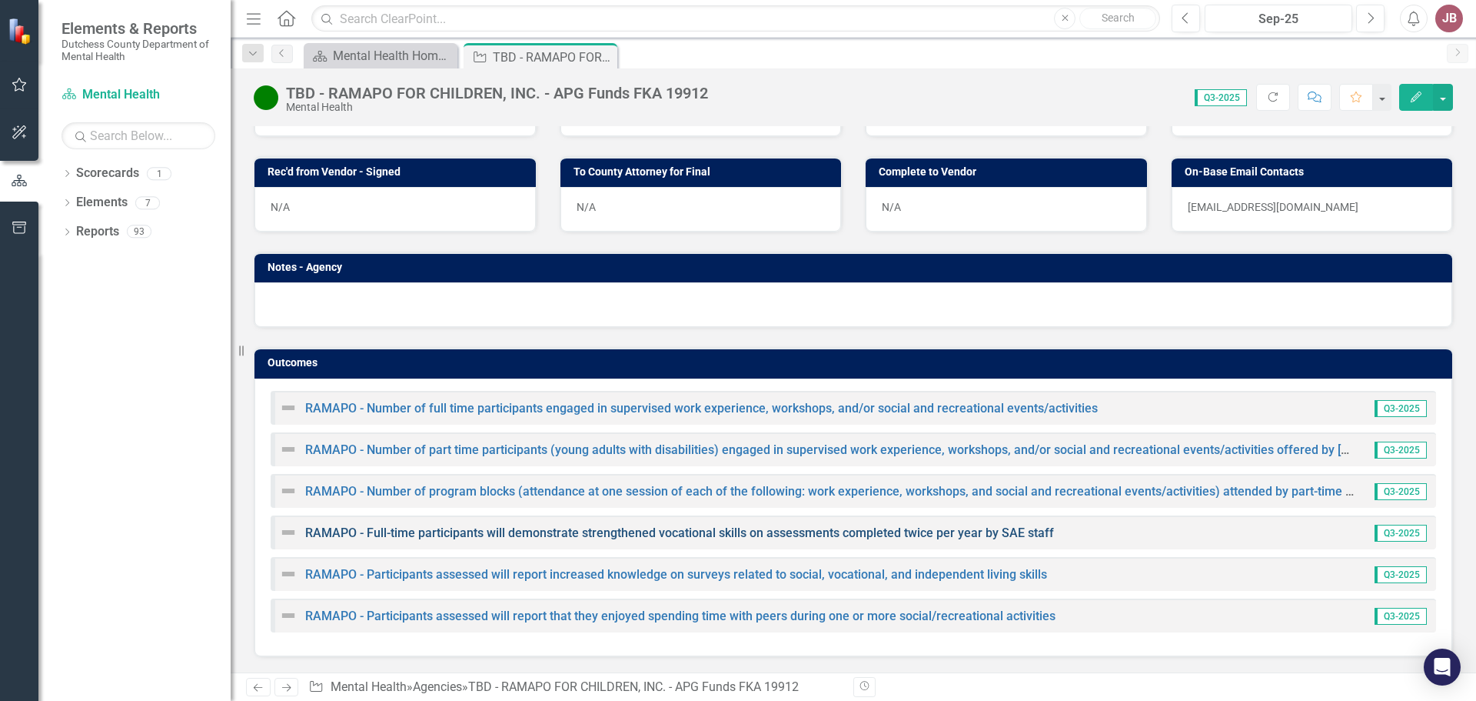
click at [436, 527] on link "RAMAPO - Full-time participants will demonstrate strengthened vocational skills…" at bounding box center [679, 532] width 749 height 15
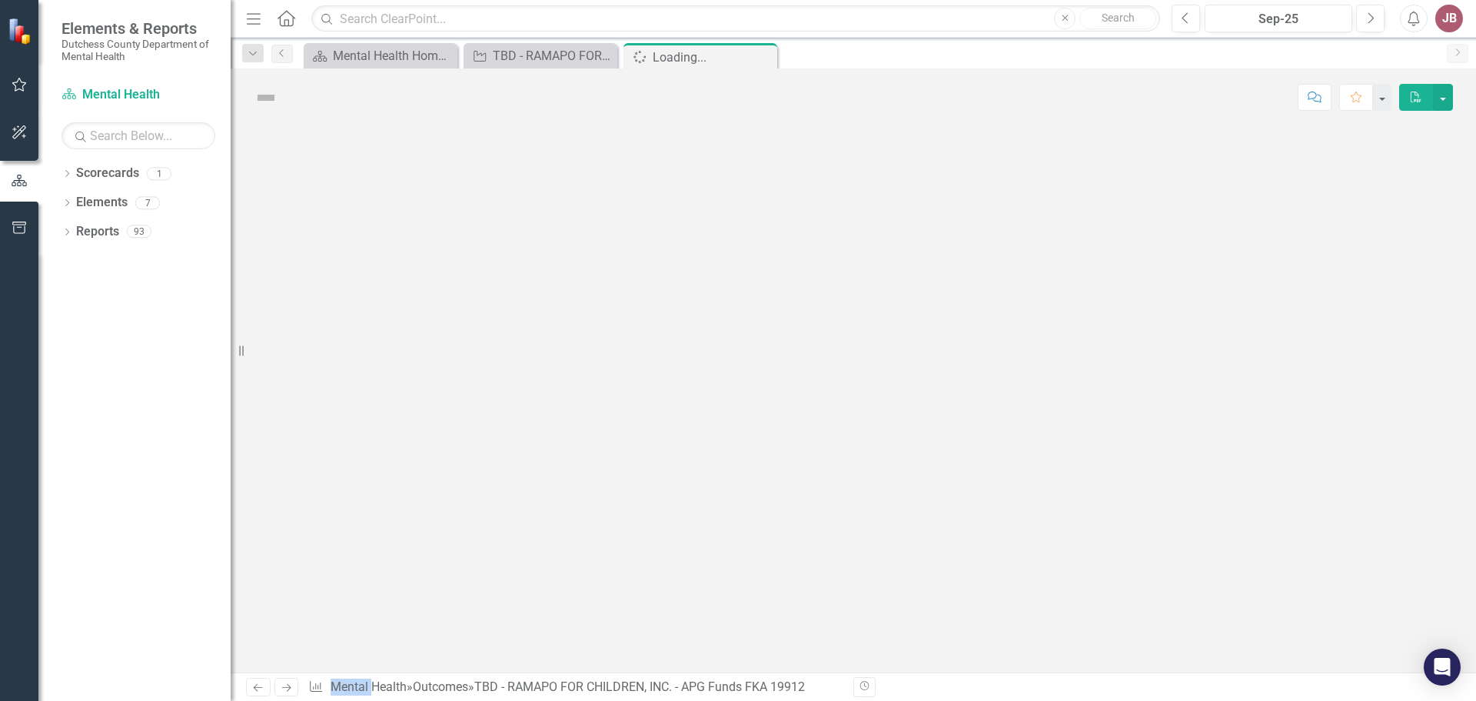
click at [436, 527] on div at bounding box center [854, 399] width 1246 height 546
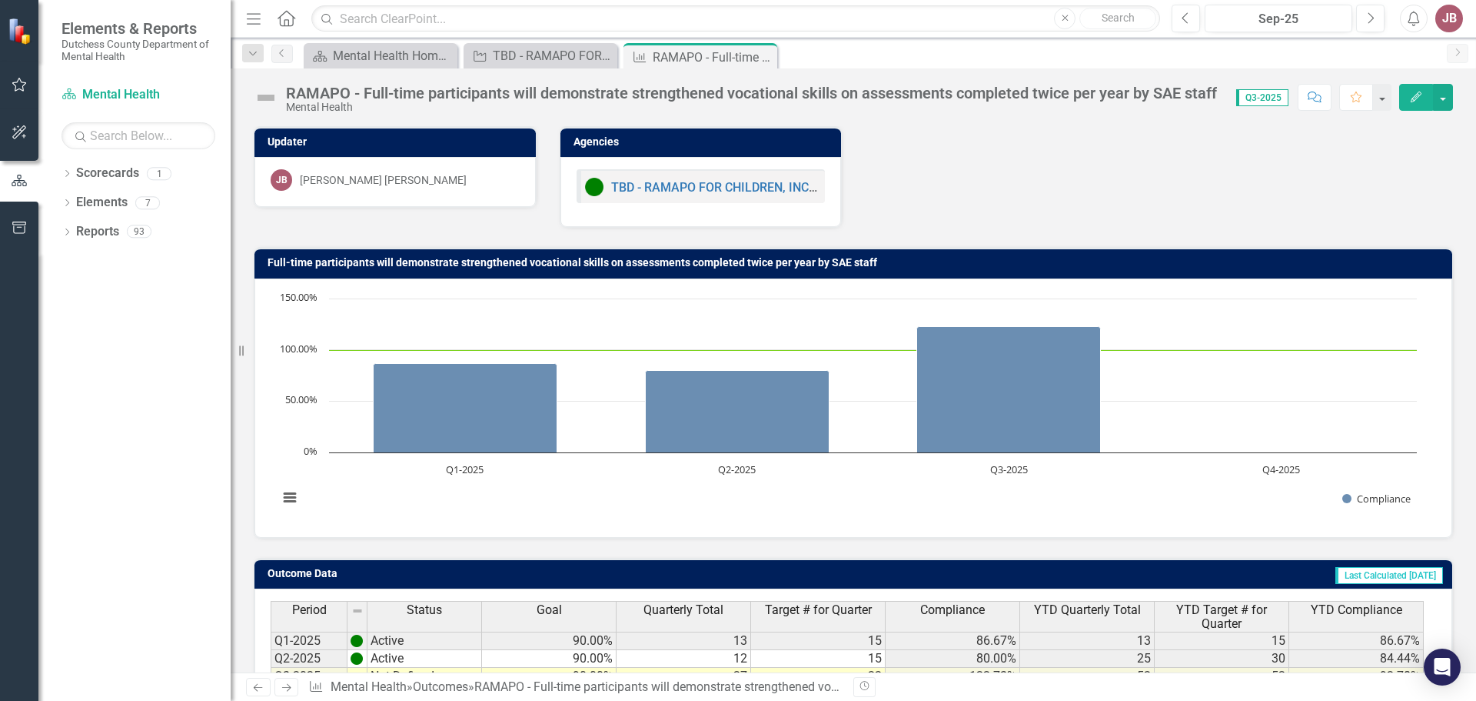
scroll to position [122, 0]
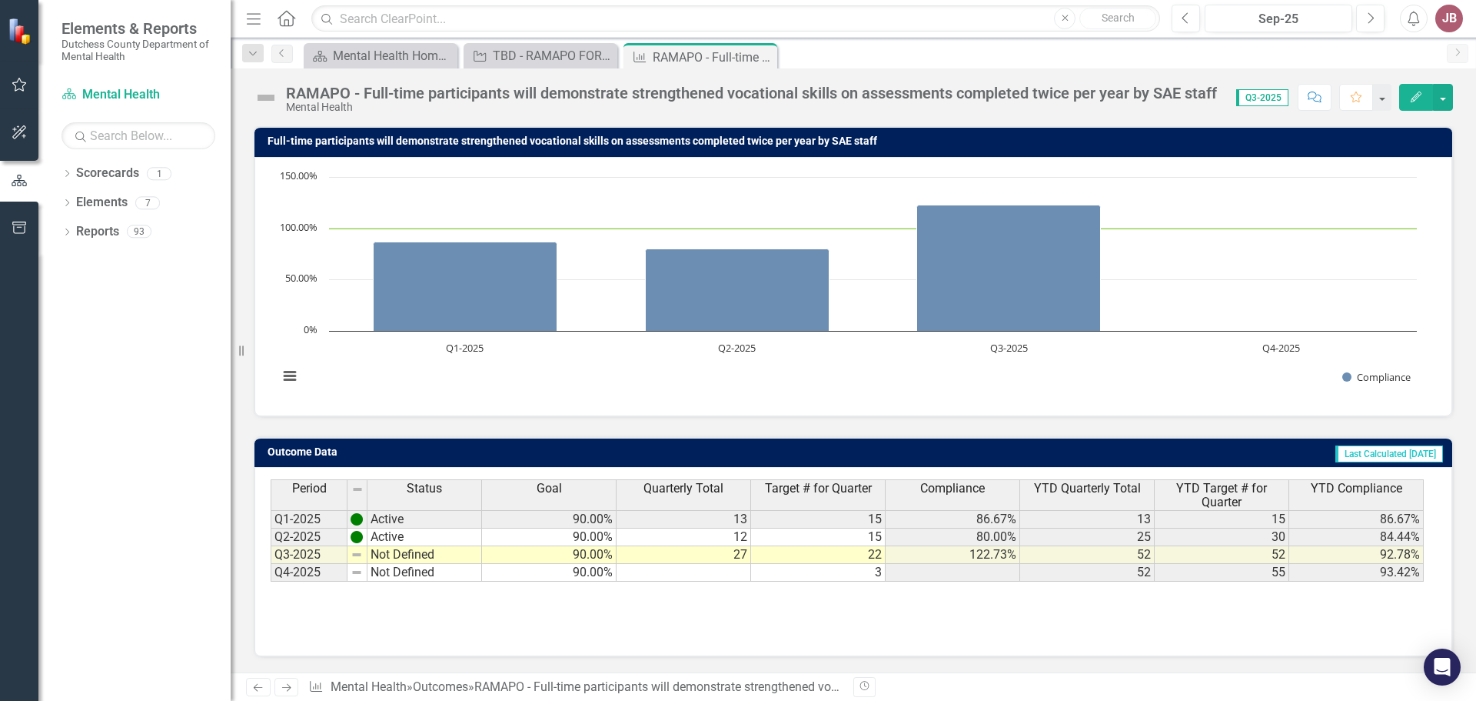
drag, startPoint x: 439, startPoint y: 536, endPoint x: 433, endPoint y: 546, distance: 11.7
click at [442, 548] on tbody "Q1-2025 Active Q2-2025 Active Q3-2025 Not Defined Q4-2025 Not Defined" at bounding box center [376, 546] width 211 height 72
click at [271, 547] on div "Period Status Q1-2025 Active Q2-2025 Active Q3-2025 Not Defined Q4-2025 Not Def…" at bounding box center [271, 530] width 0 height 102
click at [432, 547] on div at bounding box center [424, 546] width 115 height 2
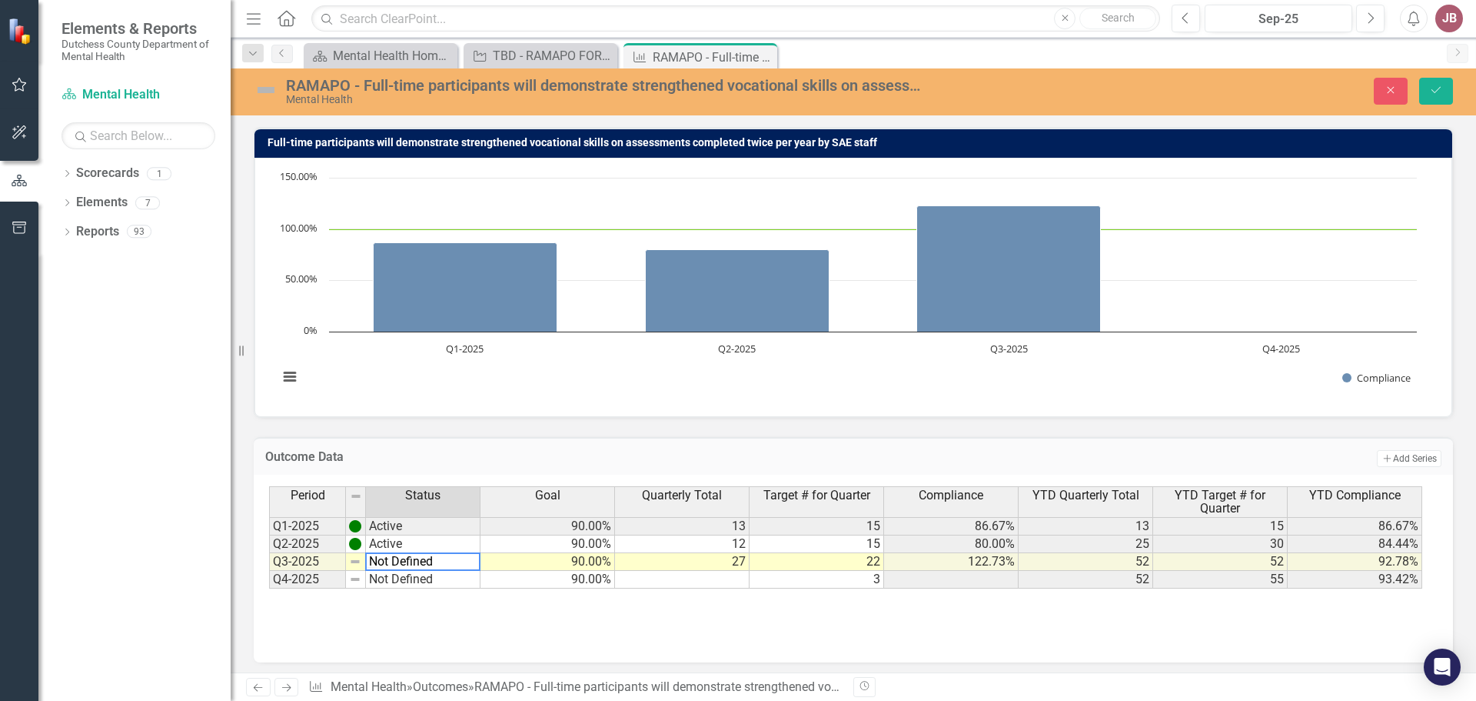
click at [451, 552] on textarea "Not Defined" at bounding box center [422, 561] width 115 height 18
type textarea "N"
type textarea "Active"
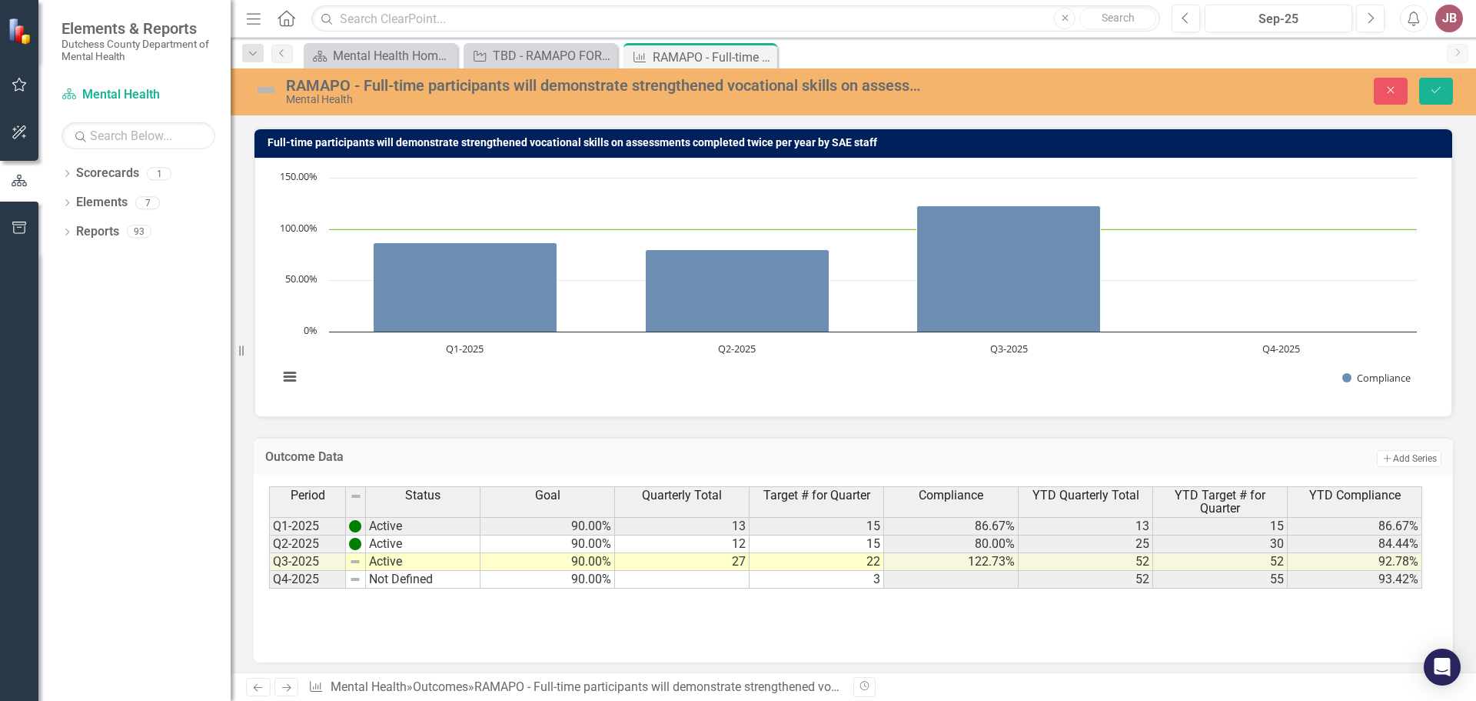
click at [438, 635] on div "Period Status Goal Quarterly Total Target # for Quarter Compliance YTD Quarterl…" at bounding box center [853, 563] width 1169 height 154
click at [1427, 90] on button "Save" at bounding box center [1437, 91] width 34 height 27
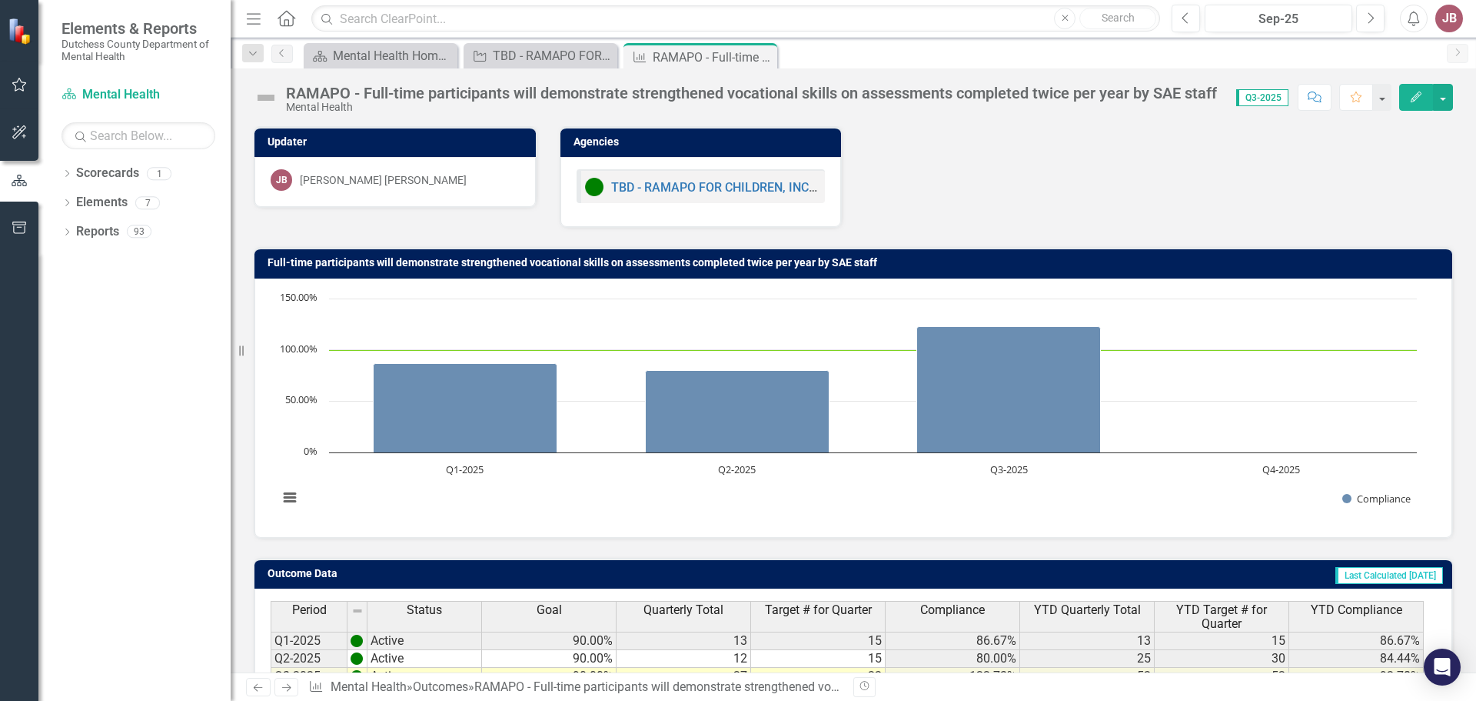
scroll to position [0, 0]
click at [768, 56] on icon "Close" at bounding box center [762, 57] width 15 height 12
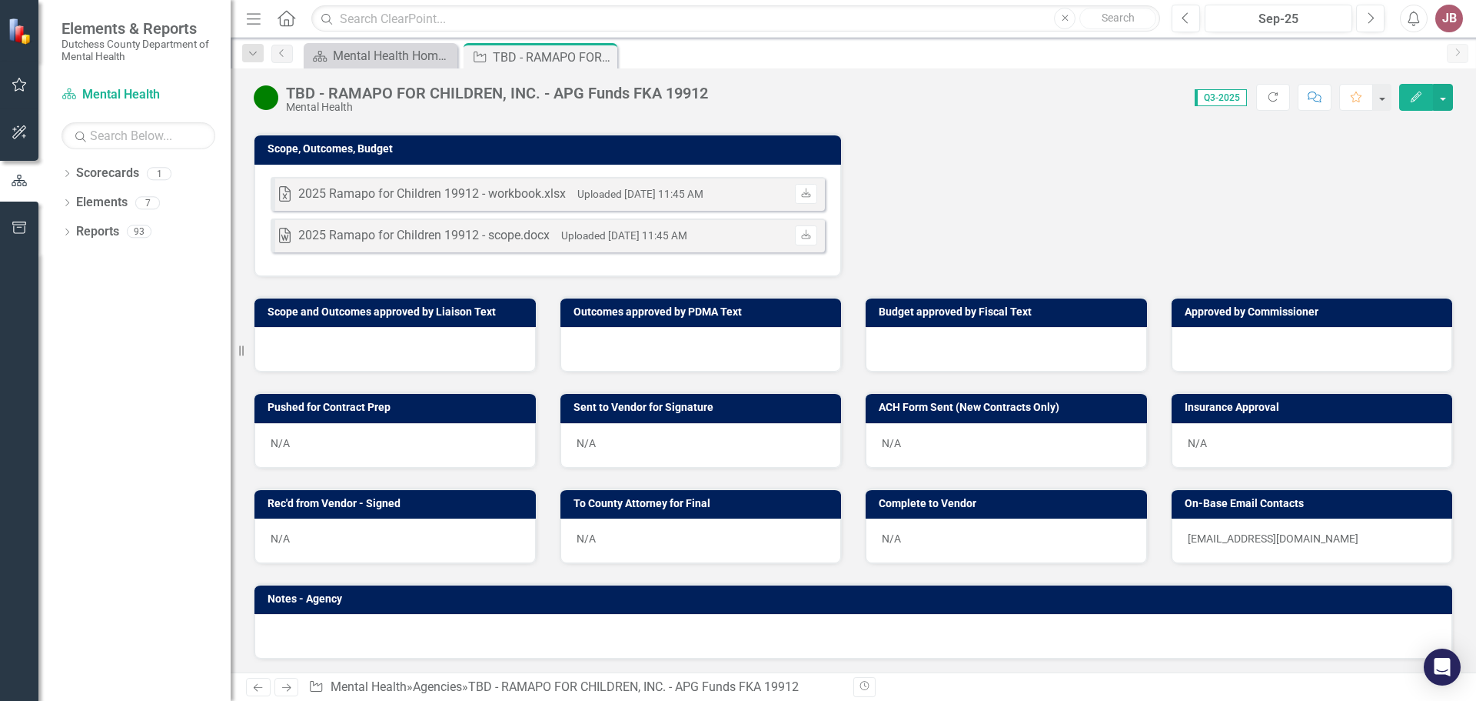
scroll to position [910, 0]
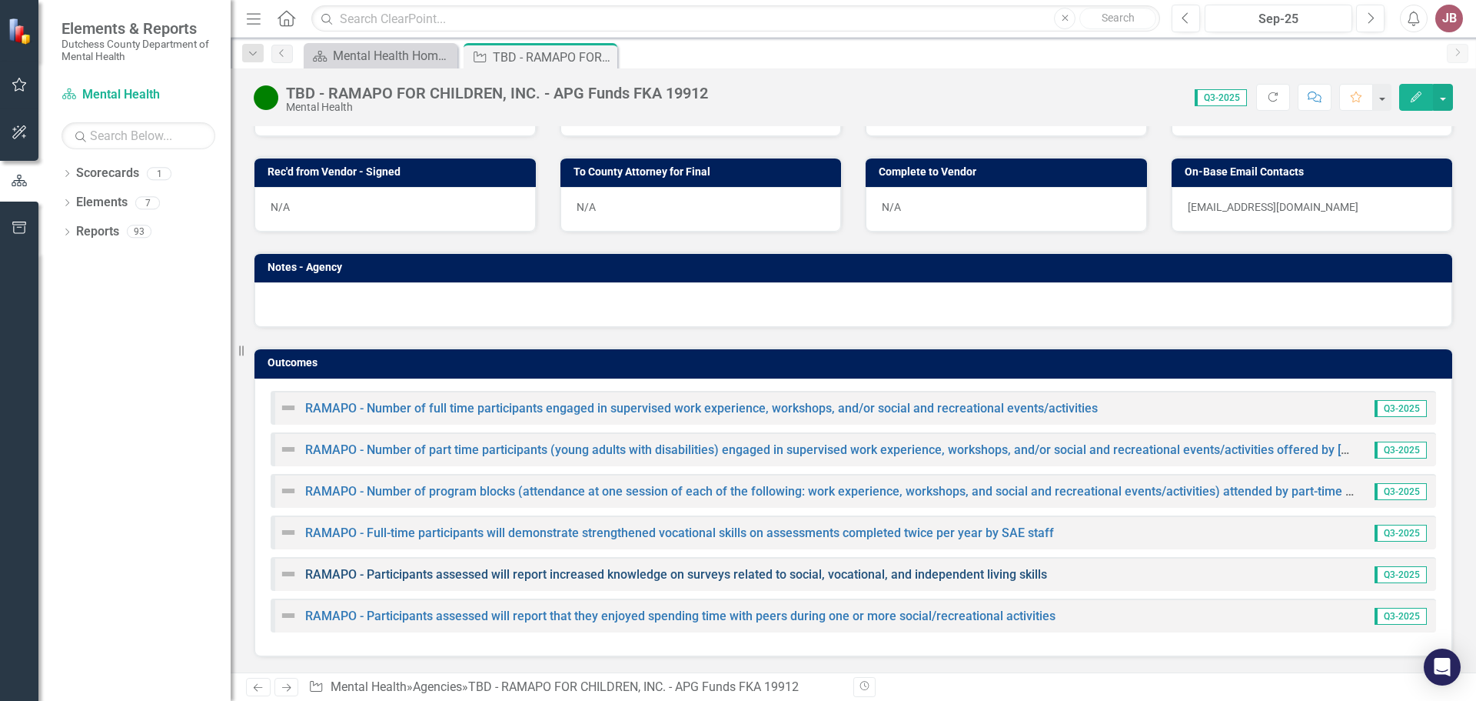
click at [424, 573] on link "RAMAPO - Participants assessed will report increased knowledge on surveys relat…" at bounding box center [676, 574] width 742 height 15
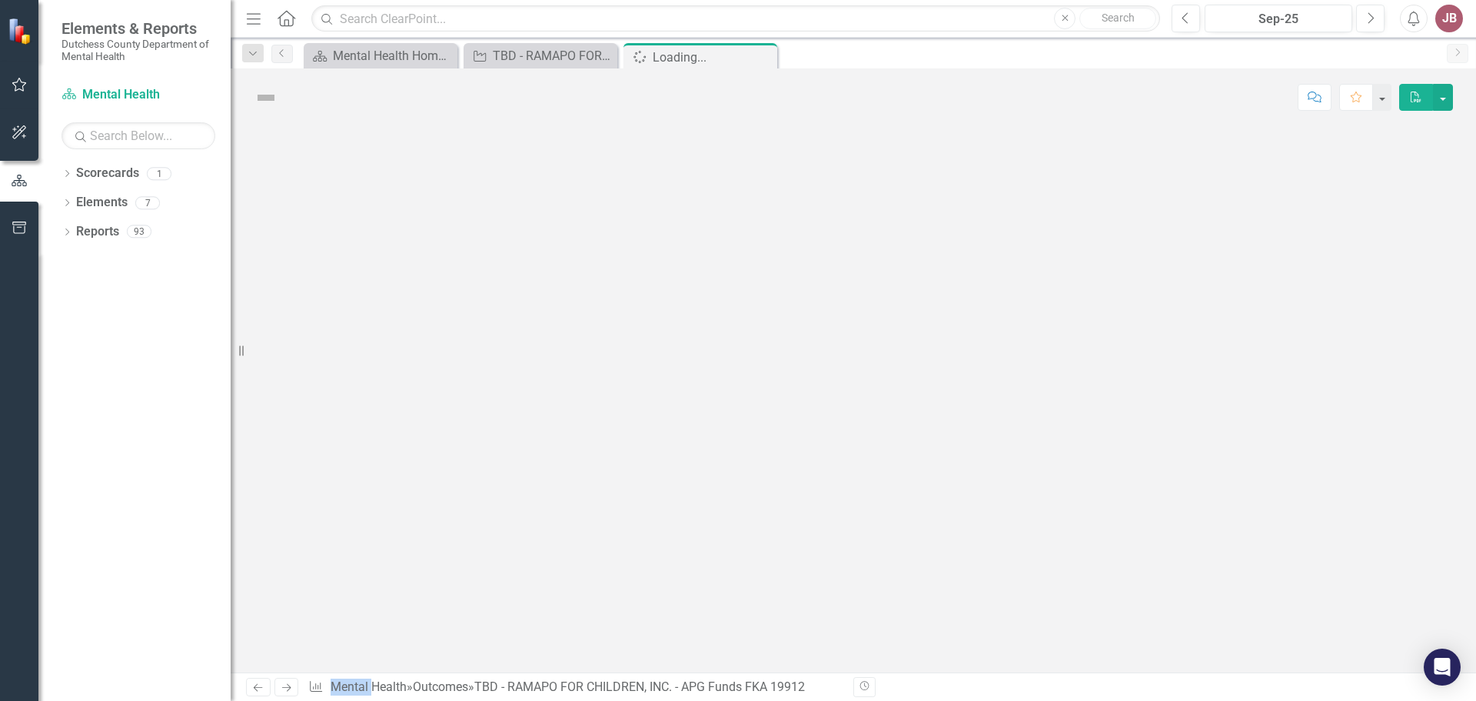
click at [424, 573] on div at bounding box center [854, 399] width 1246 height 546
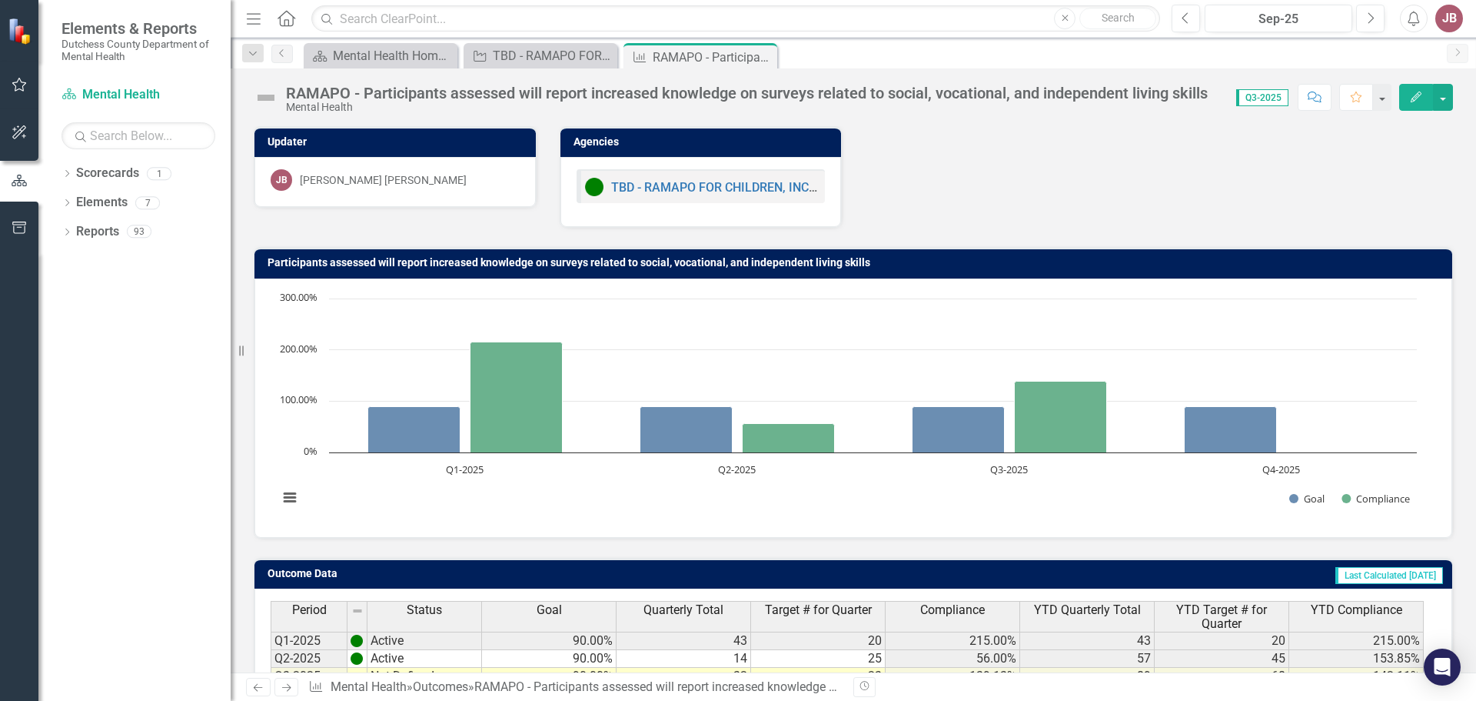
scroll to position [122, 0]
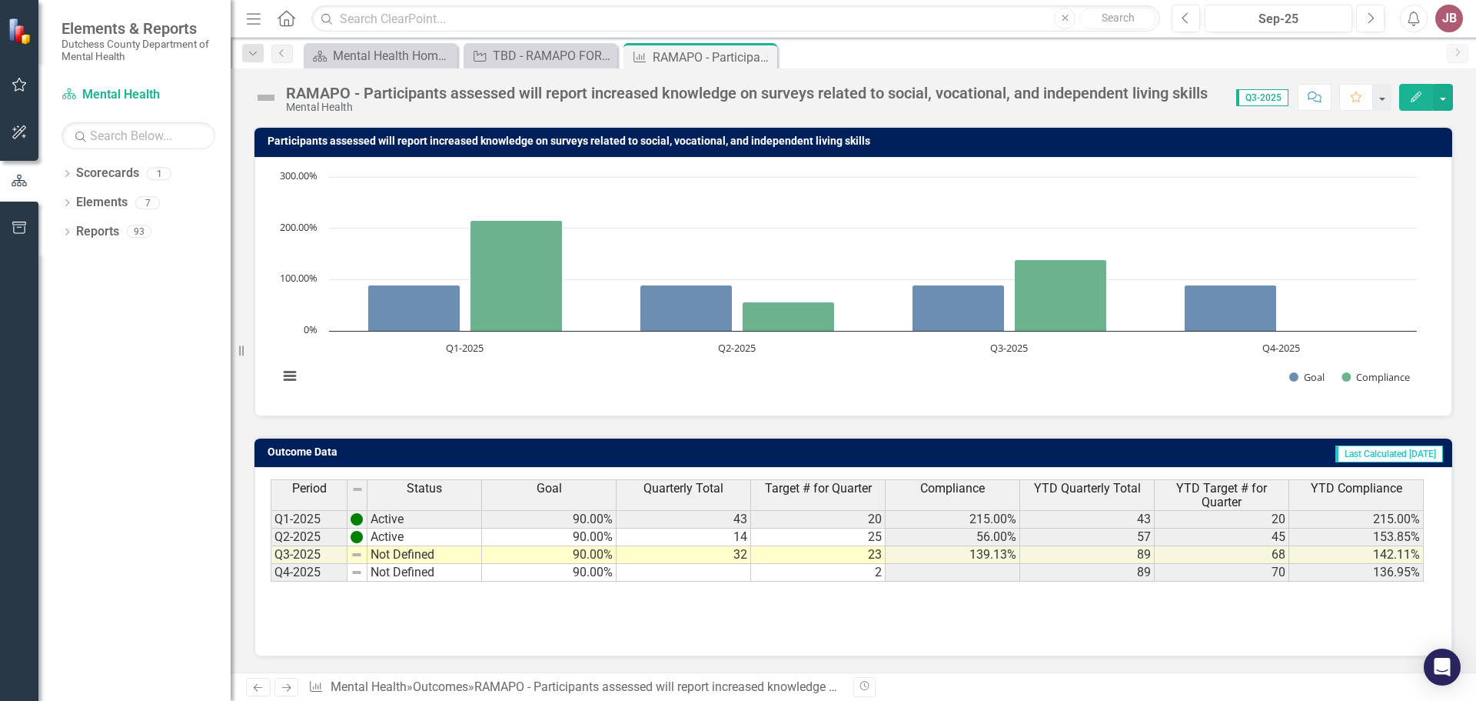
click at [424, 551] on td "Not Defined" at bounding box center [425, 555] width 115 height 18
type textarea "Not Defined"
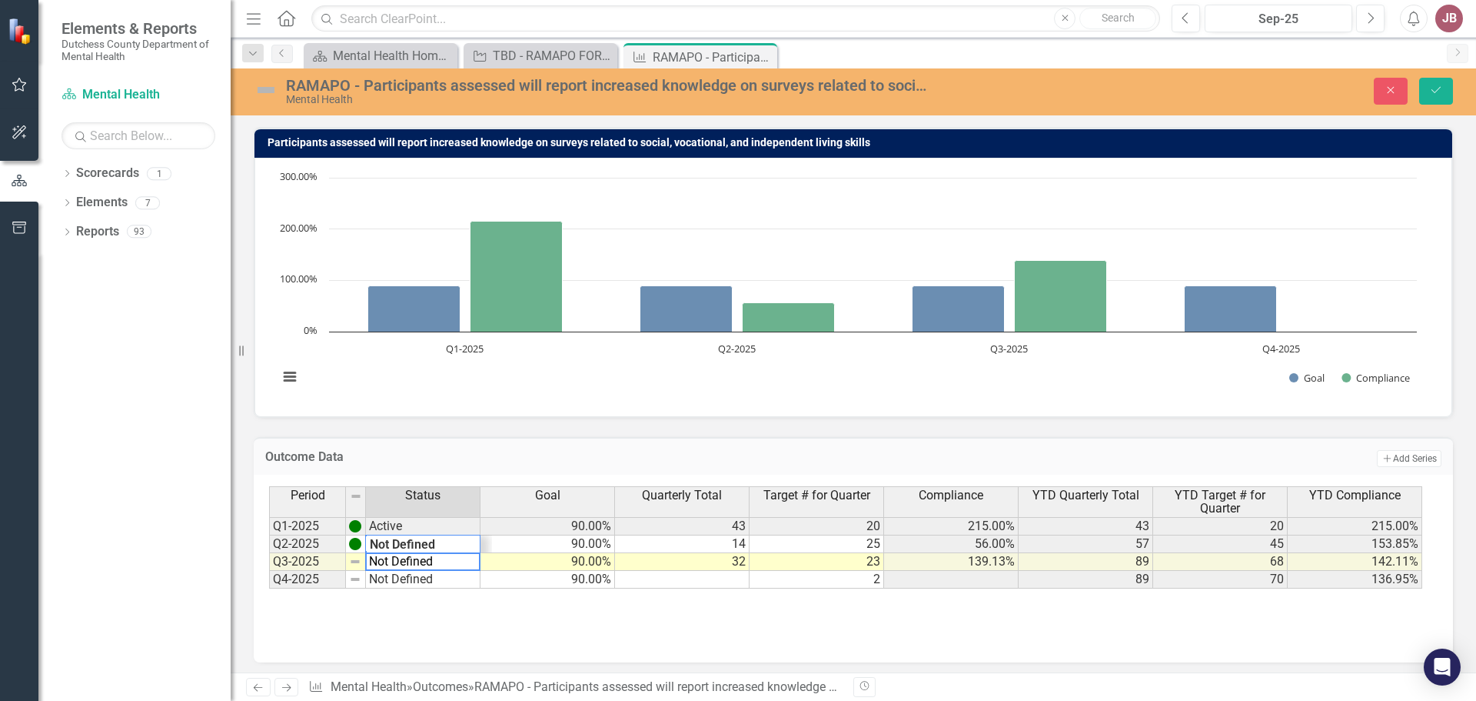
drag, startPoint x: 447, startPoint y: 556, endPoint x: 369, endPoint y: 558, distance: 77.7
click at [369, 558] on textarea "Not Defined" at bounding box center [422, 561] width 115 height 18
type textarea "Active"
click at [316, 629] on div "Period Status Goal Quarterly Total Target # for Quarter Compliance YTD Quarterl…" at bounding box center [853, 563] width 1169 height 154
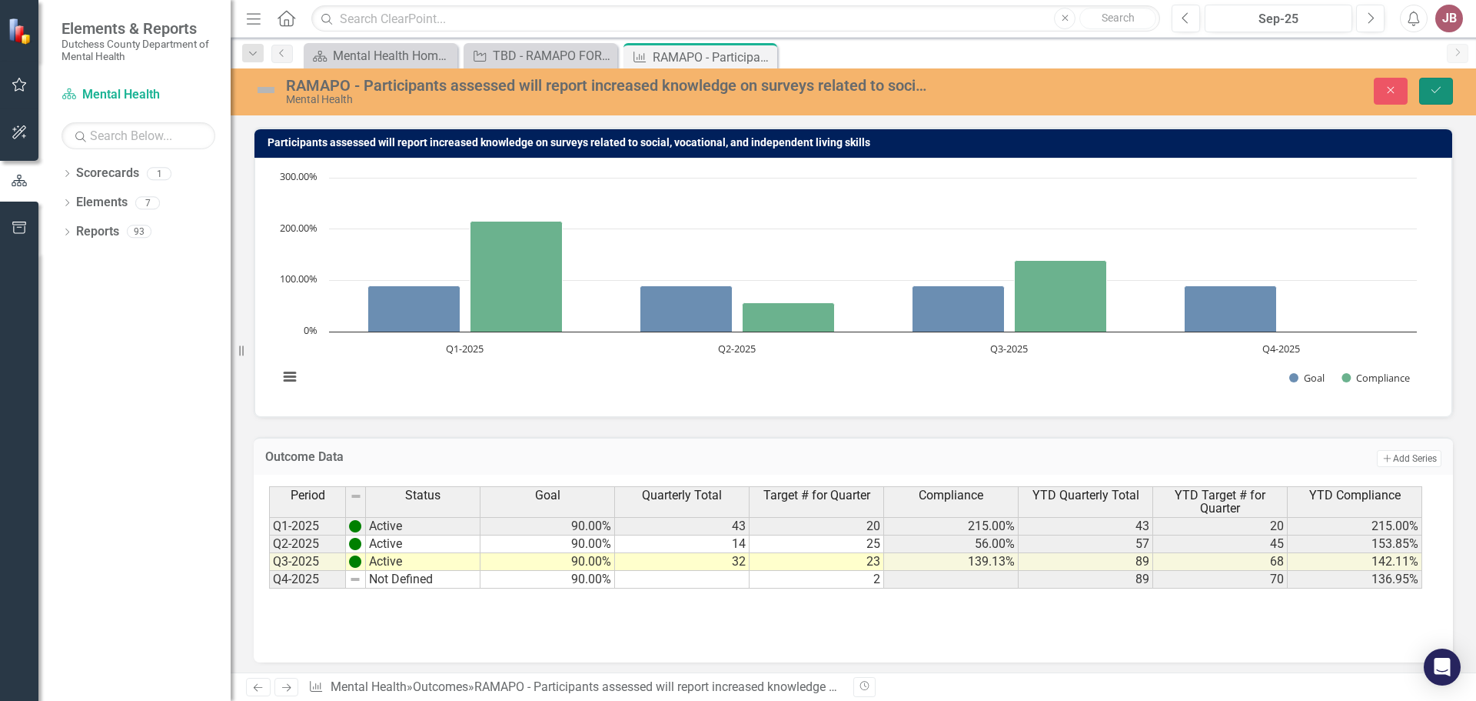
click at [1430, 88] on icon "Save" at bounding box center [1437, 90] width 14 height 11
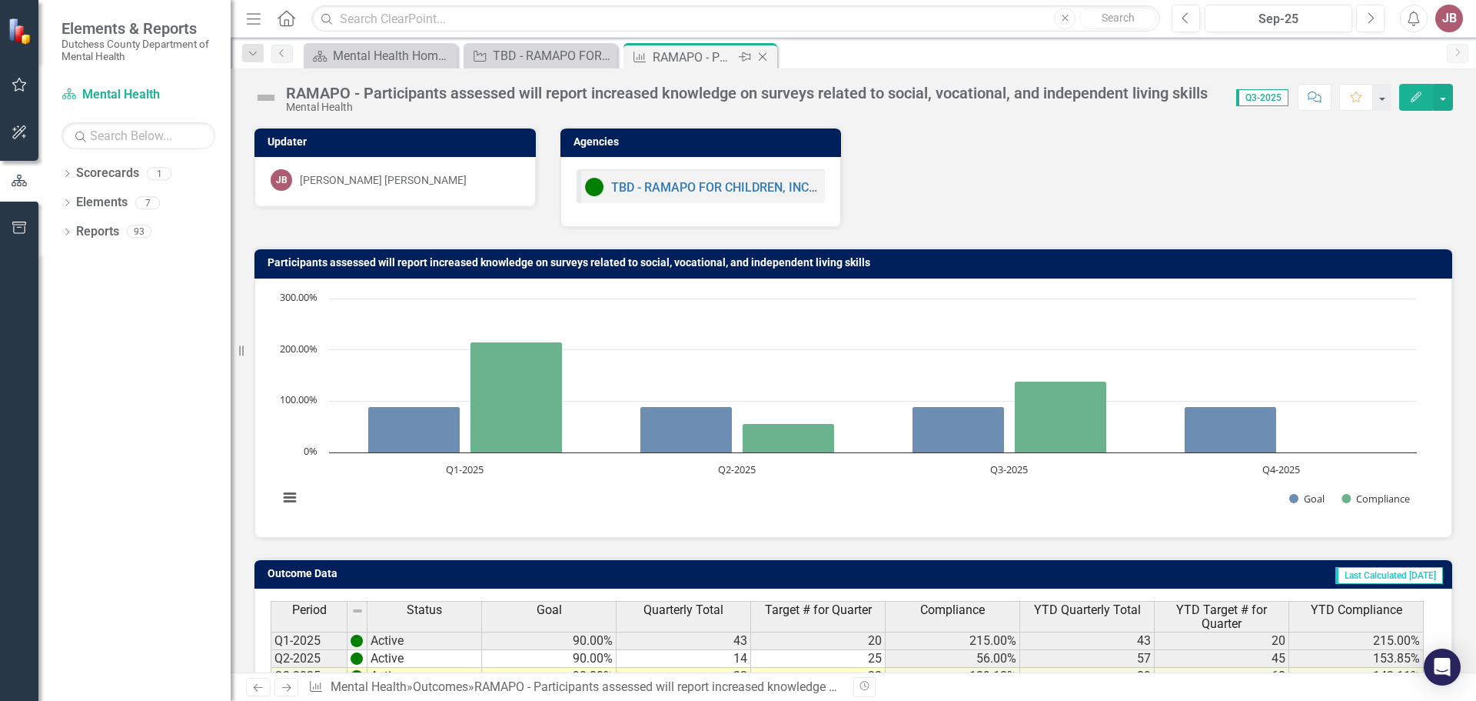
click at [766, 58] on icon "Close" at bounding box center [762, 57] width 15 height 12
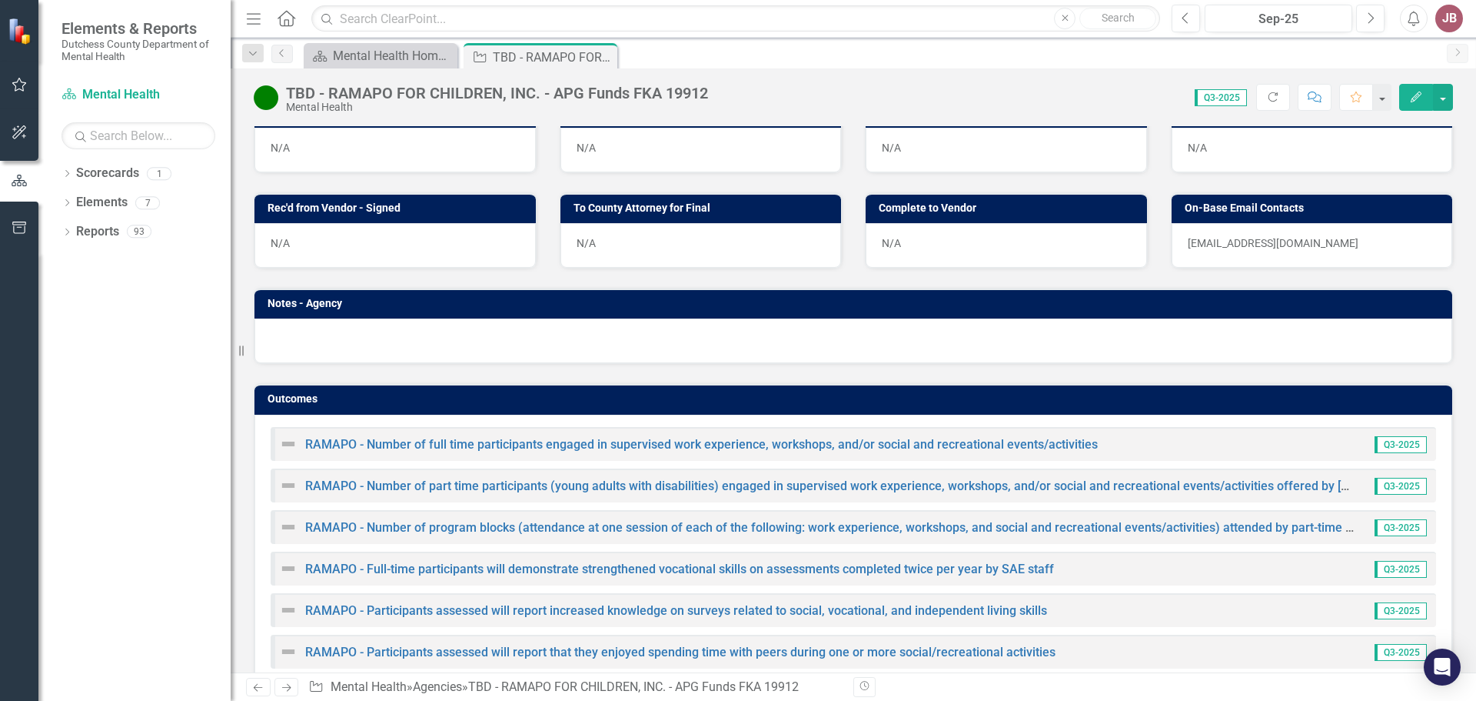
scroll to position [910, 0]
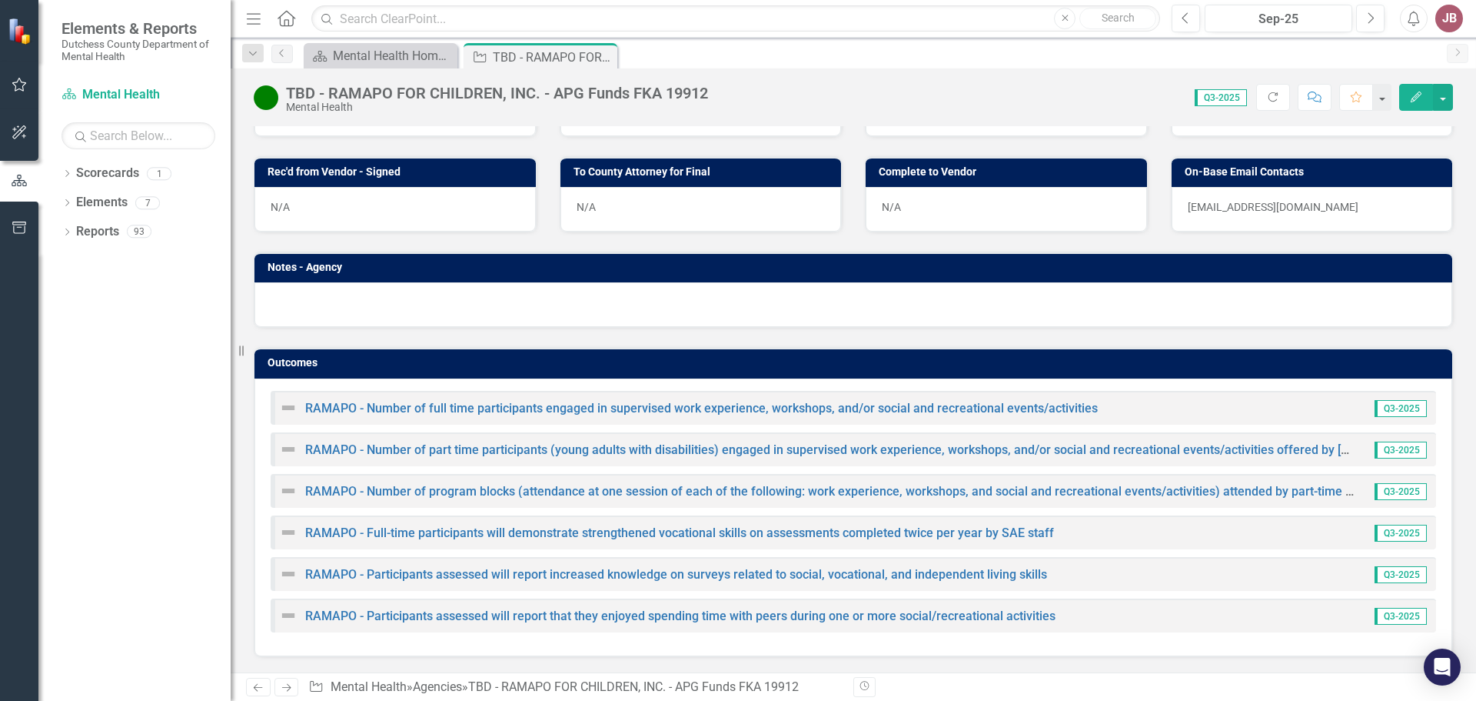
click at [421, 605] on div "RAMAPO - Participants assessed will report that they enjoyed spending time with…" at bounding box center [854, 615] width 1166 height 34
click at [421, 609] on div "RAMAPO - Participants assessed will report that they enjoyed spending time with…" at bounding box center [667, 615] width 777 height 18
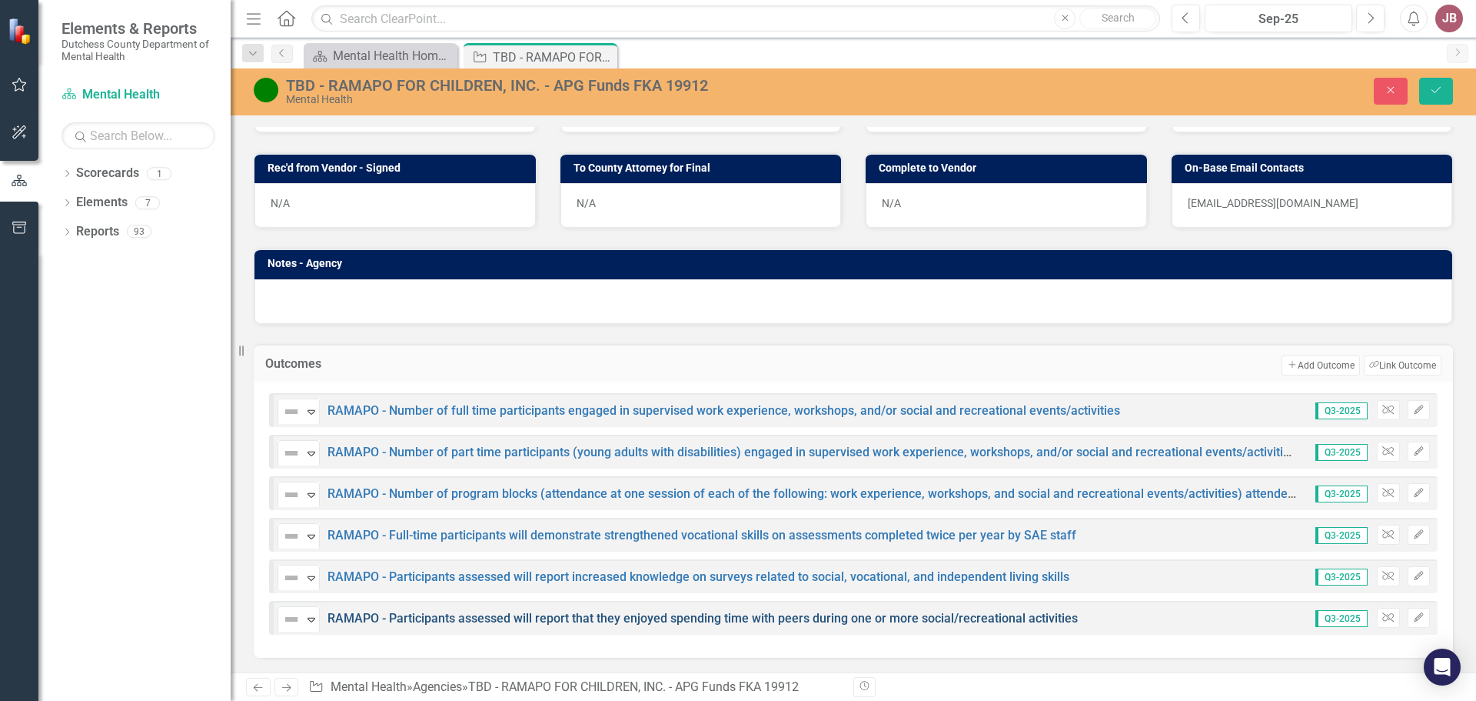
click at [388, 621] on link "RAMAPO - Participants assessed will report that they enjoyed spending time with…" at bounding box center [703, 618] width 751 height 15
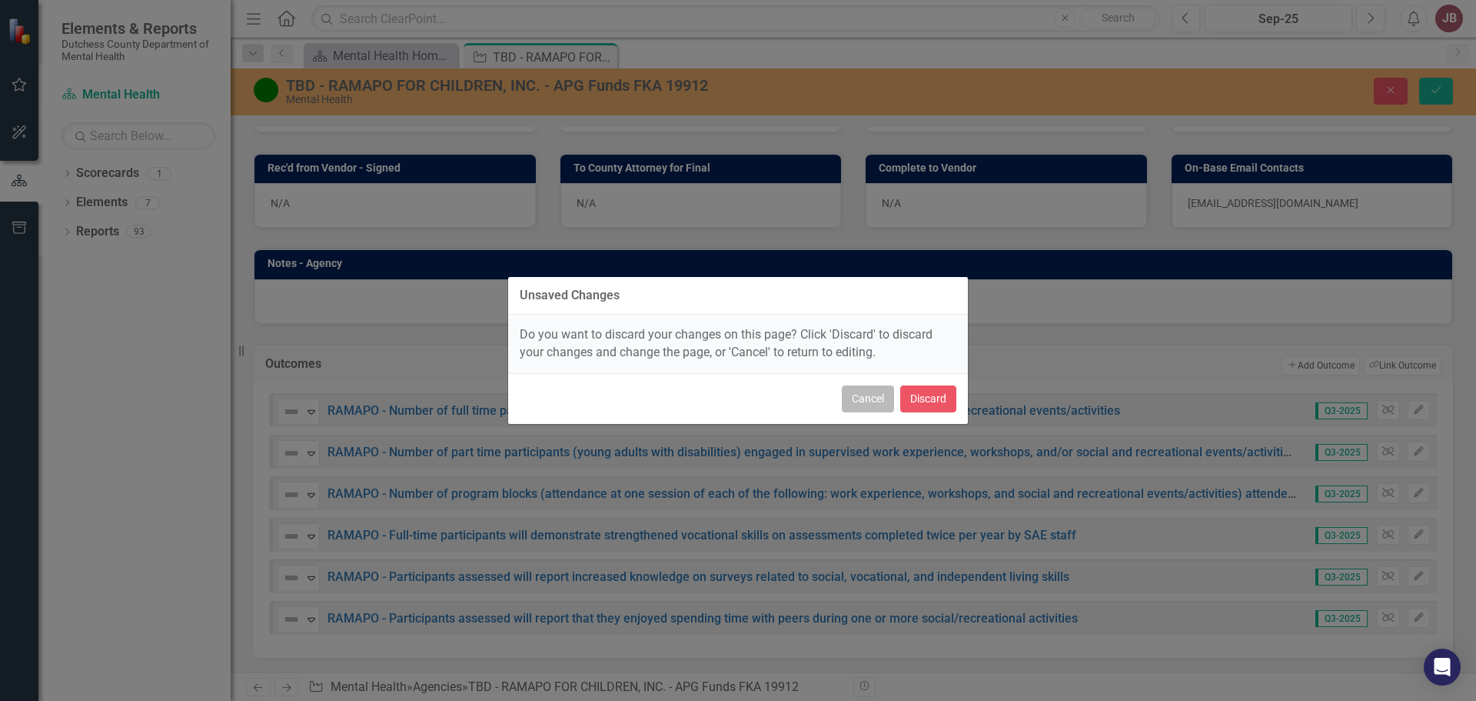
click at [864, 400] on button "Cancel" at bounding box center [868, 398] width 52 height 27
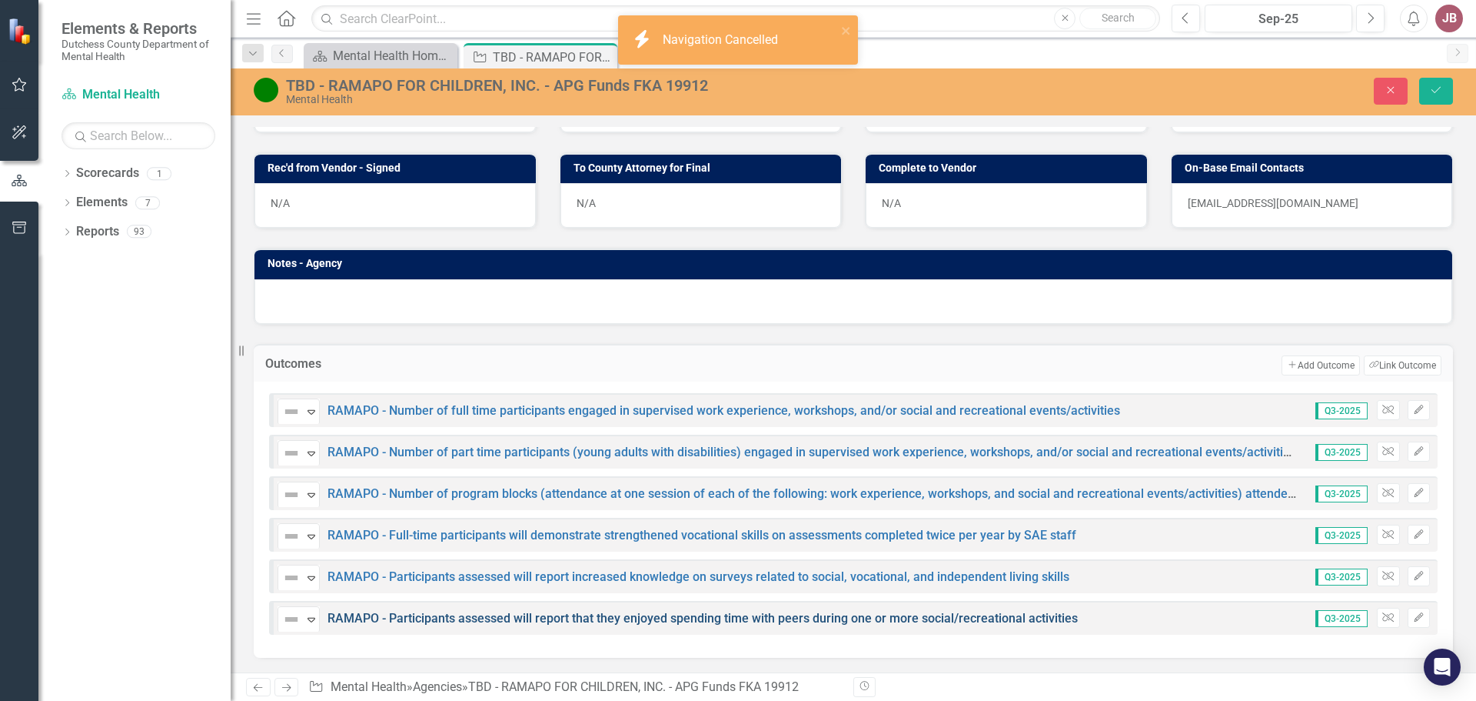
click at [685, 622] on link "RAMAPO - Participants assessed will report that they enjoyed spending time with…" at bounding box center [703, 618] width 751 height 15
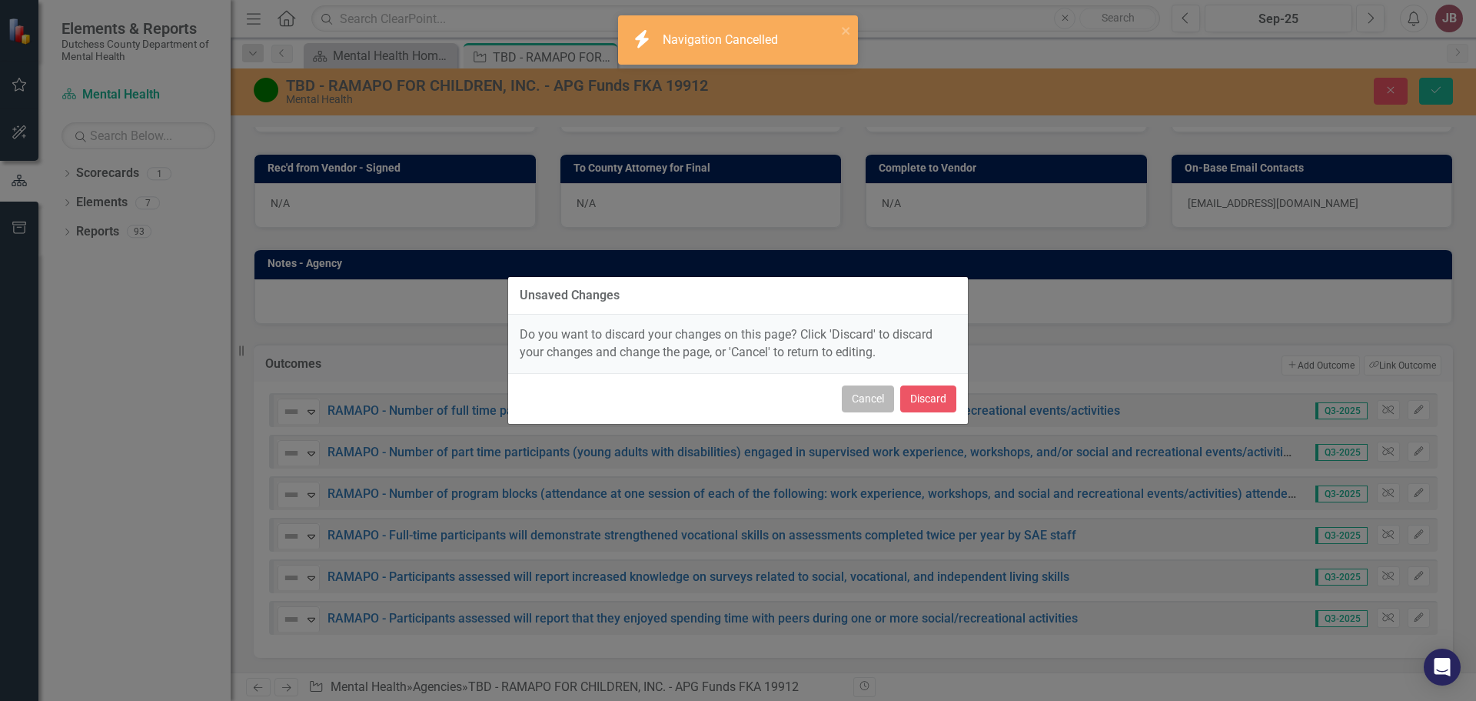
click at [860, 399] on button "Cancel" at bounding box center [868, 398] width 52 height 27
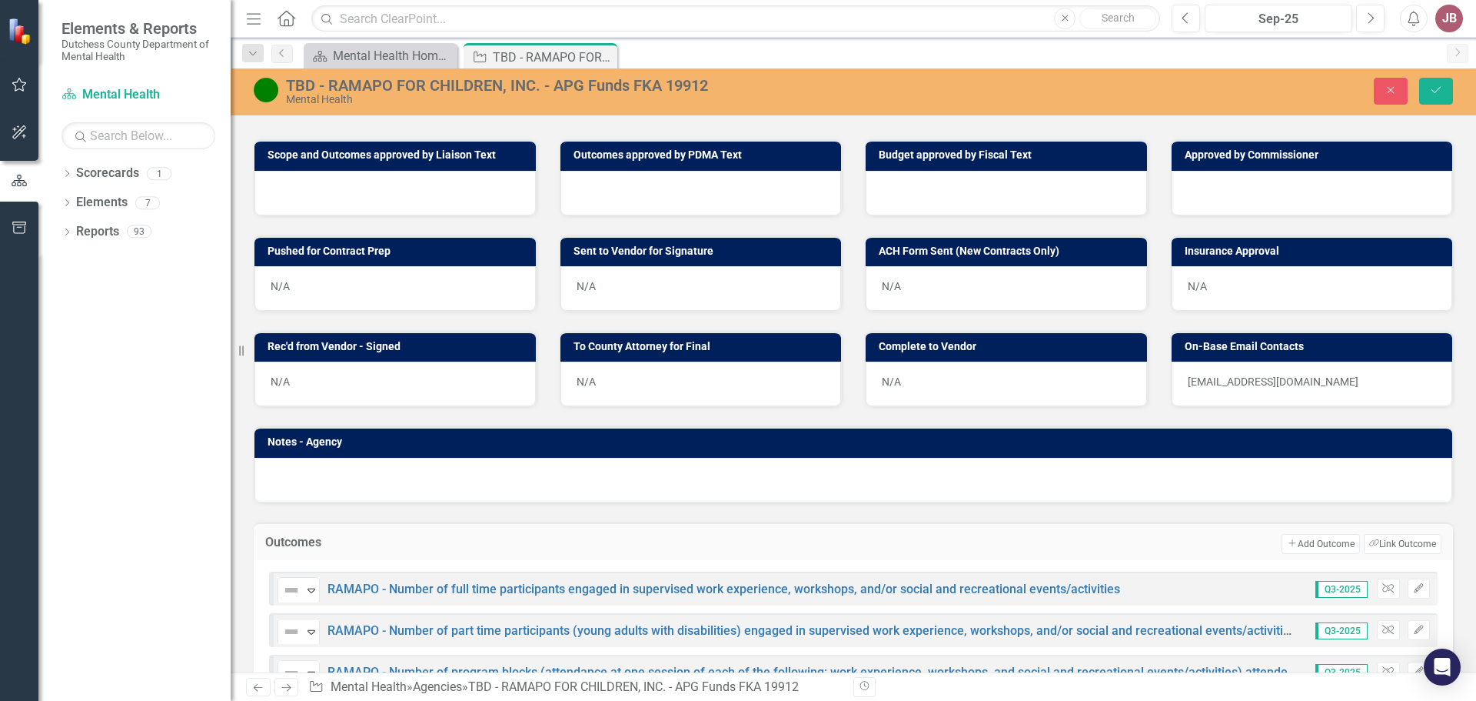
scroll to position [915, 0]
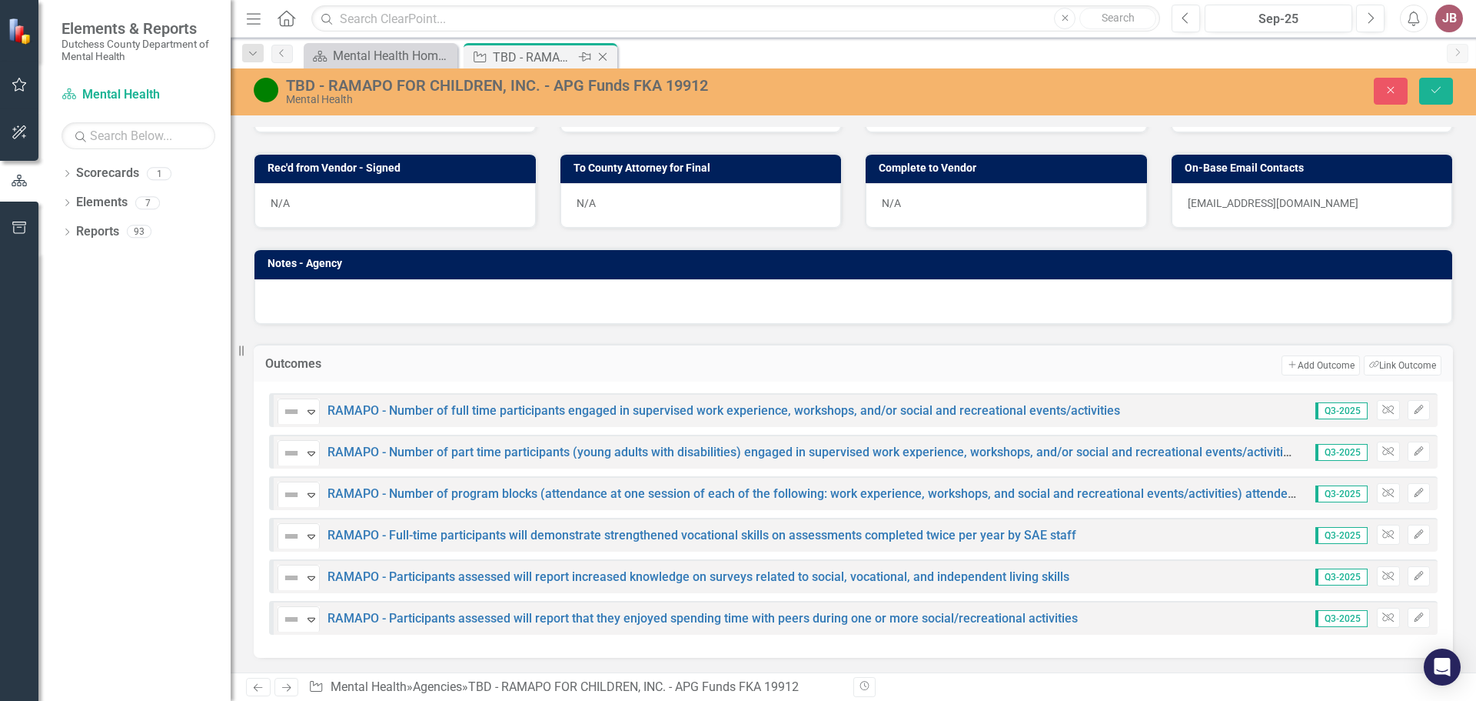
click at [608, 62] on icon "Close" at bounding box center [602, 57] width 15 height 12
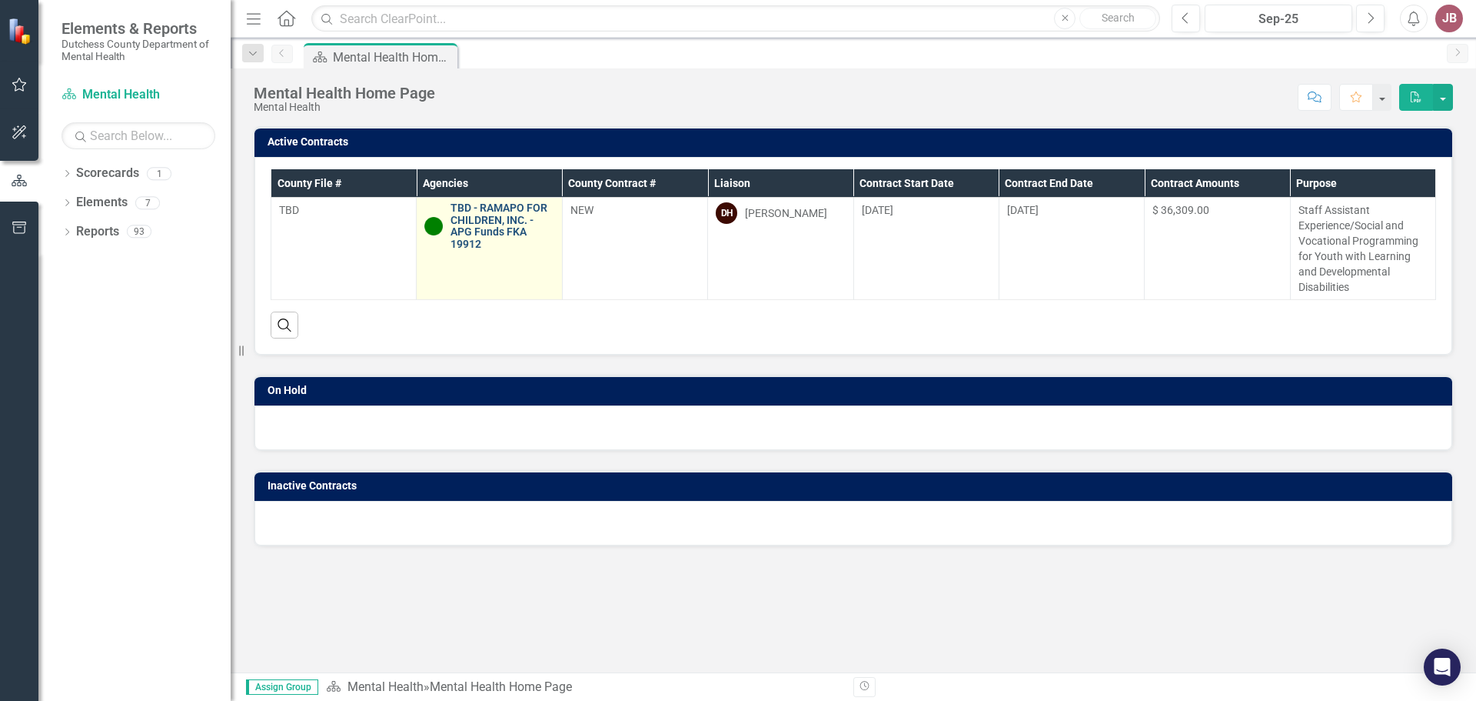
click at [512, 213] on link "TBD - RAMAPO FOR CHILDREN, INC. - APG Funds FKA 19912" at bounding box center [502, 226] width 103 height 48
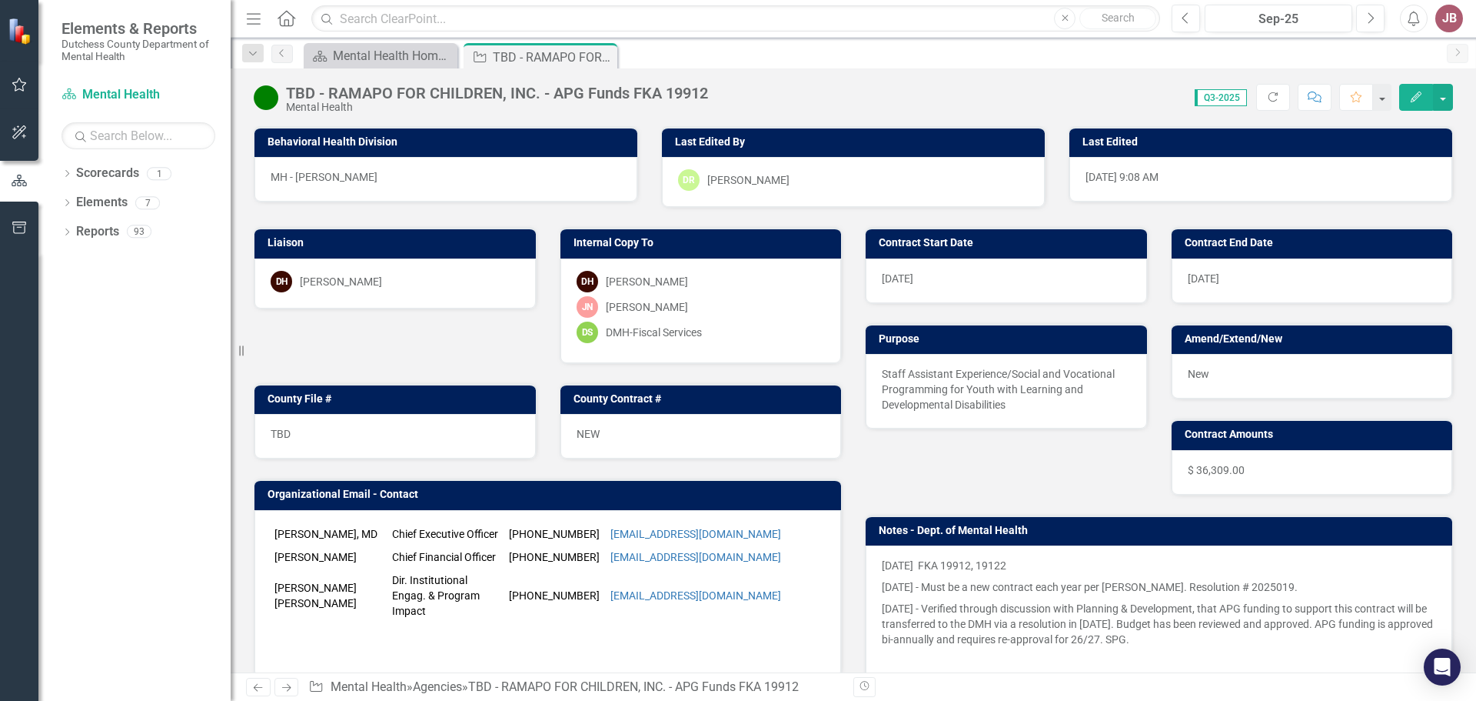
scroll to position [910, 0]
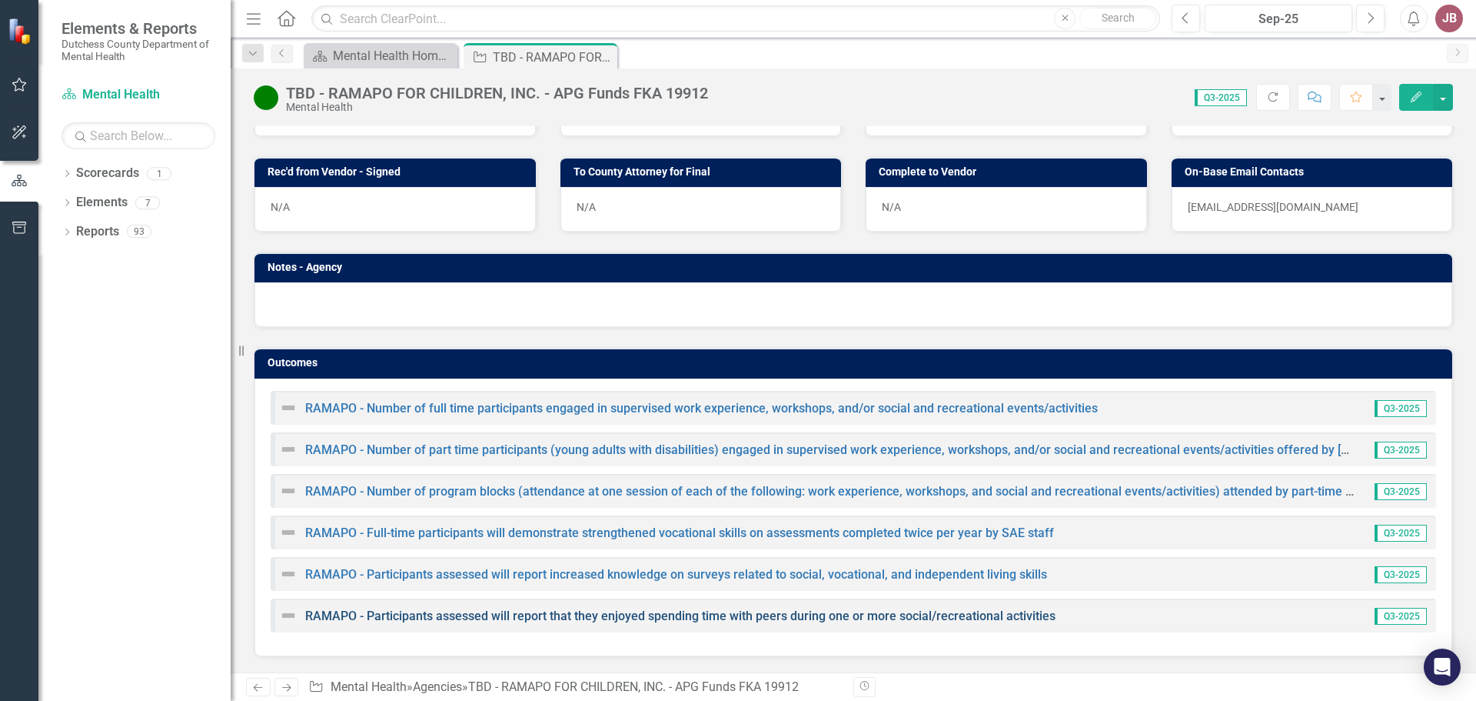
click at [412, 614] on link "RAMAPO - Participants assessed will report that they enjoyed spending time with…" at bounding box center [680, 615] width 751 height 15
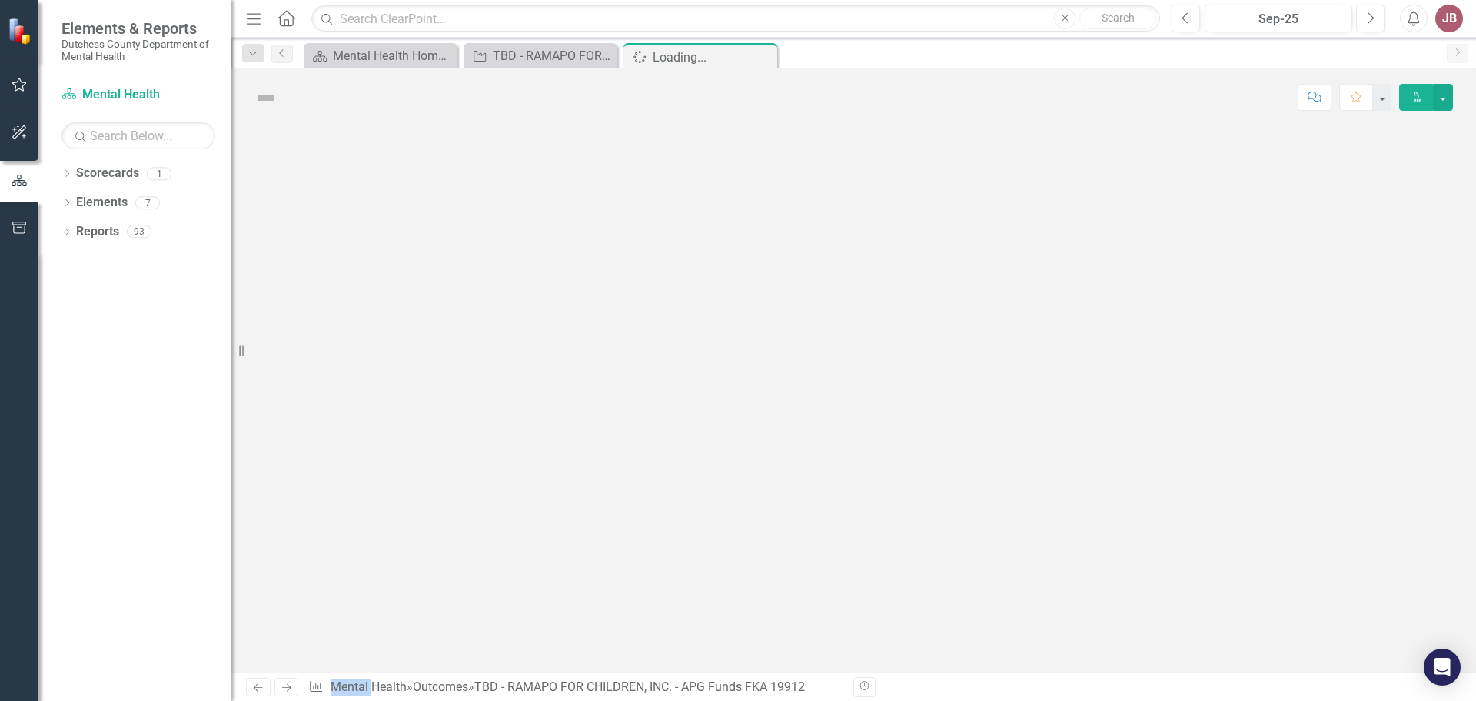
click at [412, 614] on div at bounding box center [854, 399] width 1246 height 546
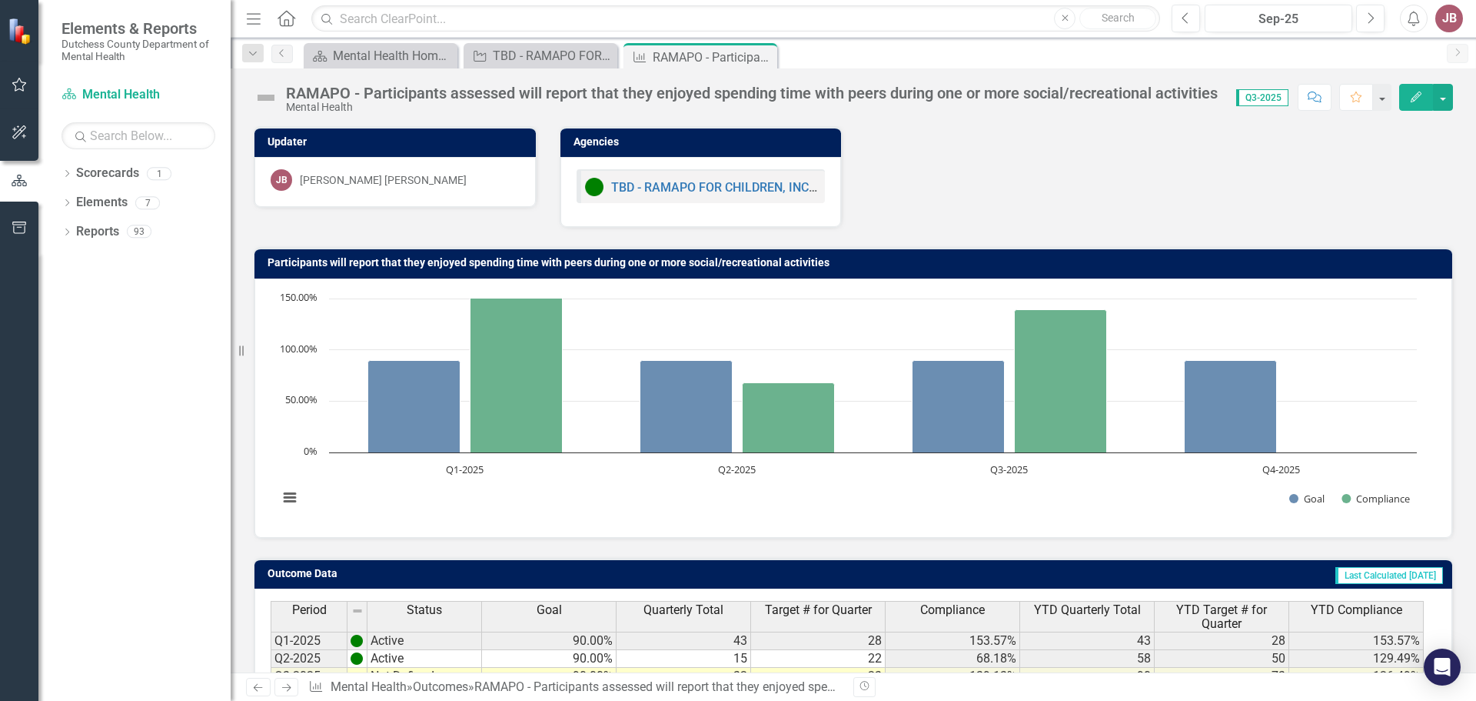
scroll to position [122, 0]
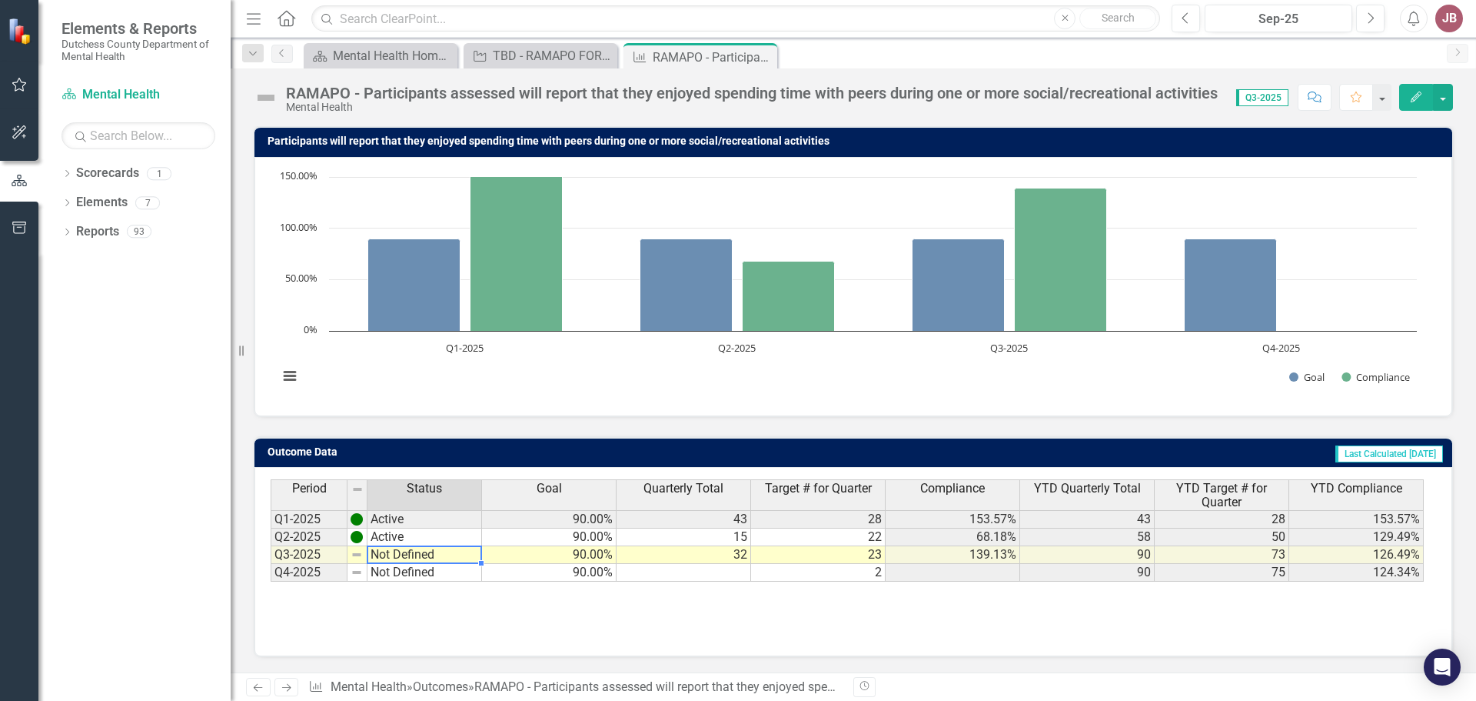
click at [443, 551] on td "Not Defined" at bounding box center [425, 555] width 115 height 18
type textarea "Not Defined"
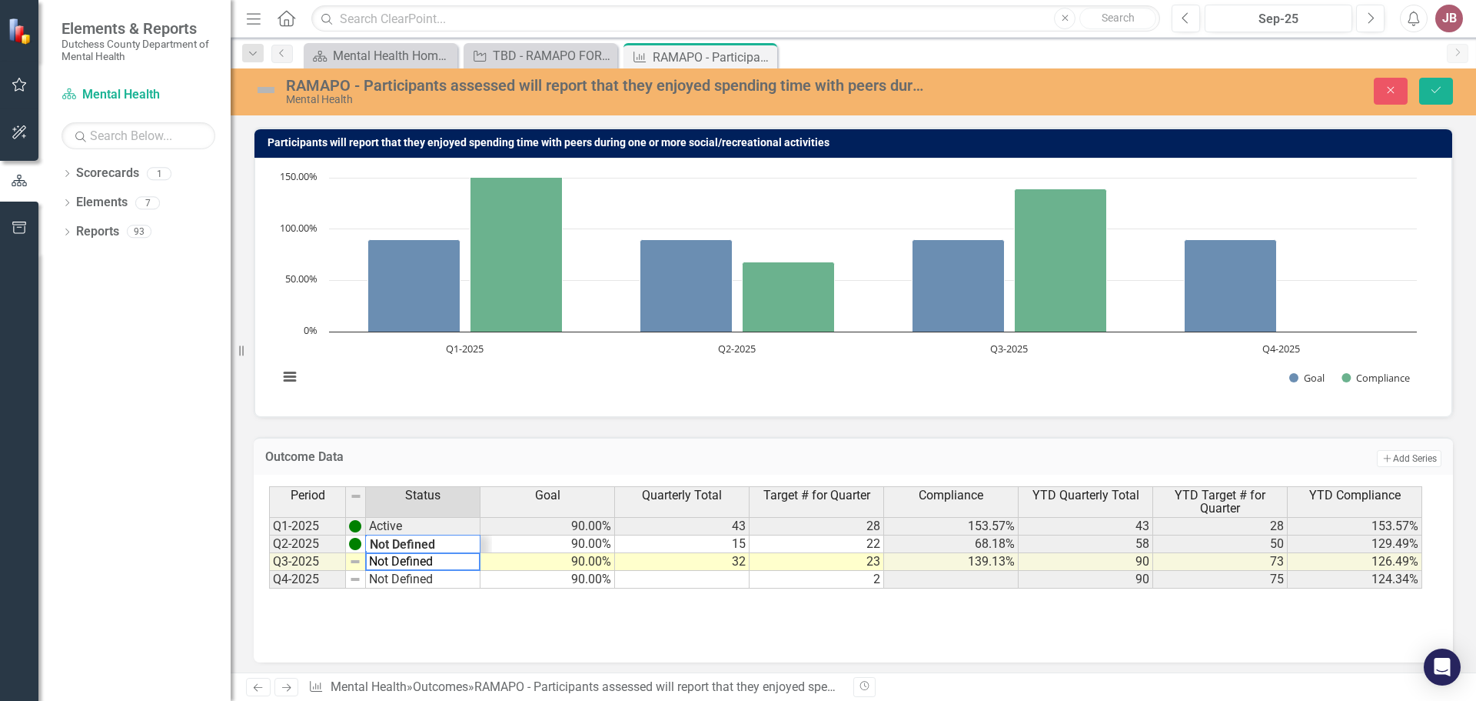
drag, startPoint x: 448, startPoint y: 560, endPoint x: 318, endPoint y: 554, distance: 130.1
click at [318, 554] on div "Period Status Goal Quarterly Total Target # for Quarter Compliance YTD Quarterl…" at bounding box center [847, 537] width 1157 height 102
type textarea "a"
type textarea "Active"
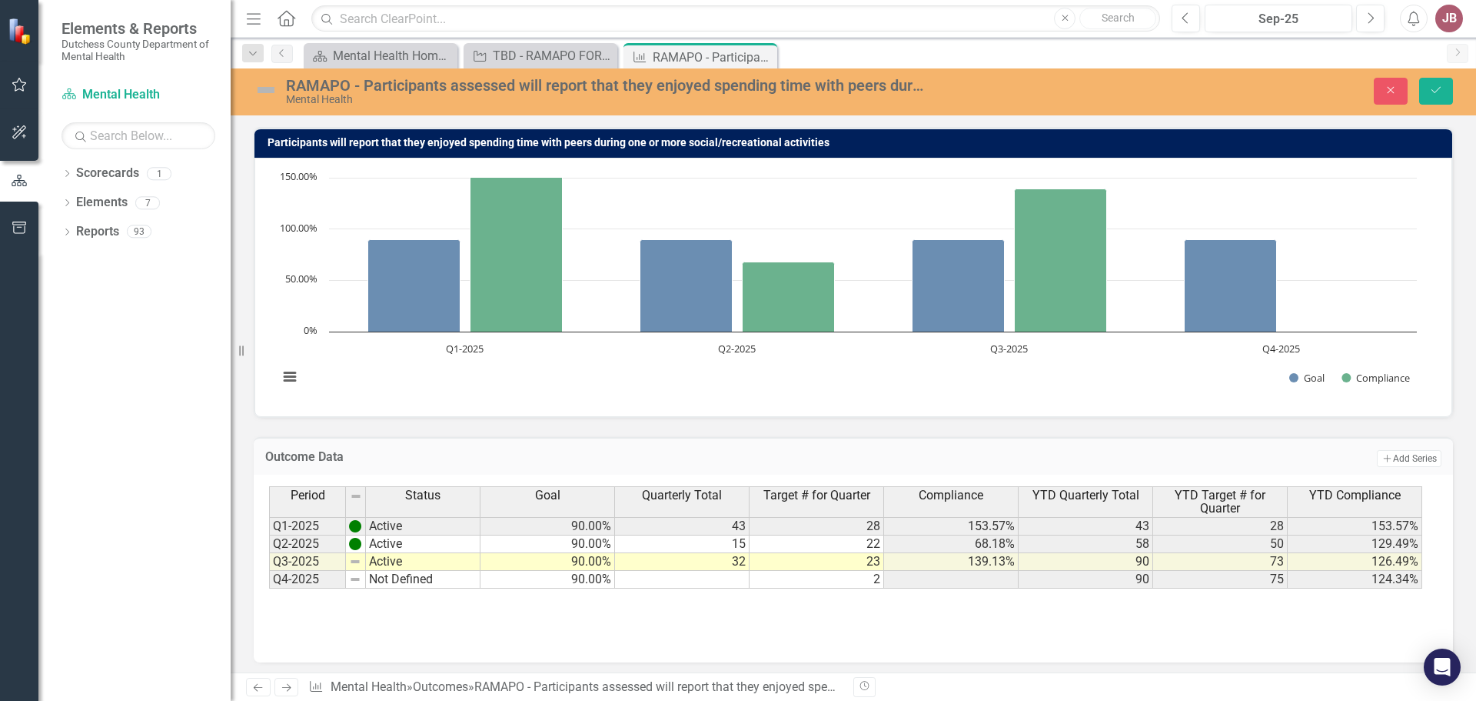
drag, startPoint x: 402, startPoint y: 632, endPoint x: 448, endPoint y: 631, distance: 45.4
click at [406, 632] on div "Period Status Goal Quarterly Total Target # for Quarter Compliance YTD Quarterl…" at bounding box center [853, 563] width 1169 height 154
click at [1436, 85] on icon "Save" at bounding box center [1437, 90] width 14 height 11
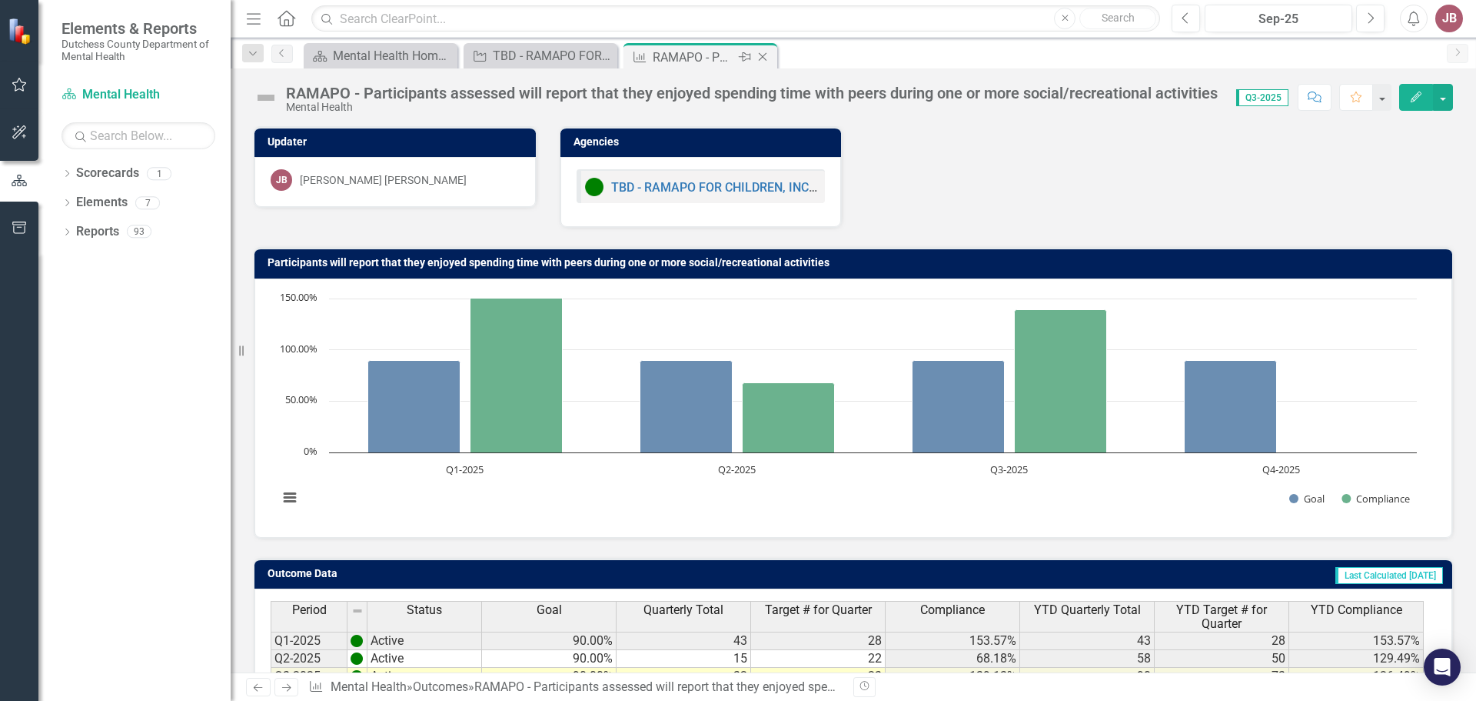
click at [764, 55] on icon at bounding box center [763, 57] width 8 height 8
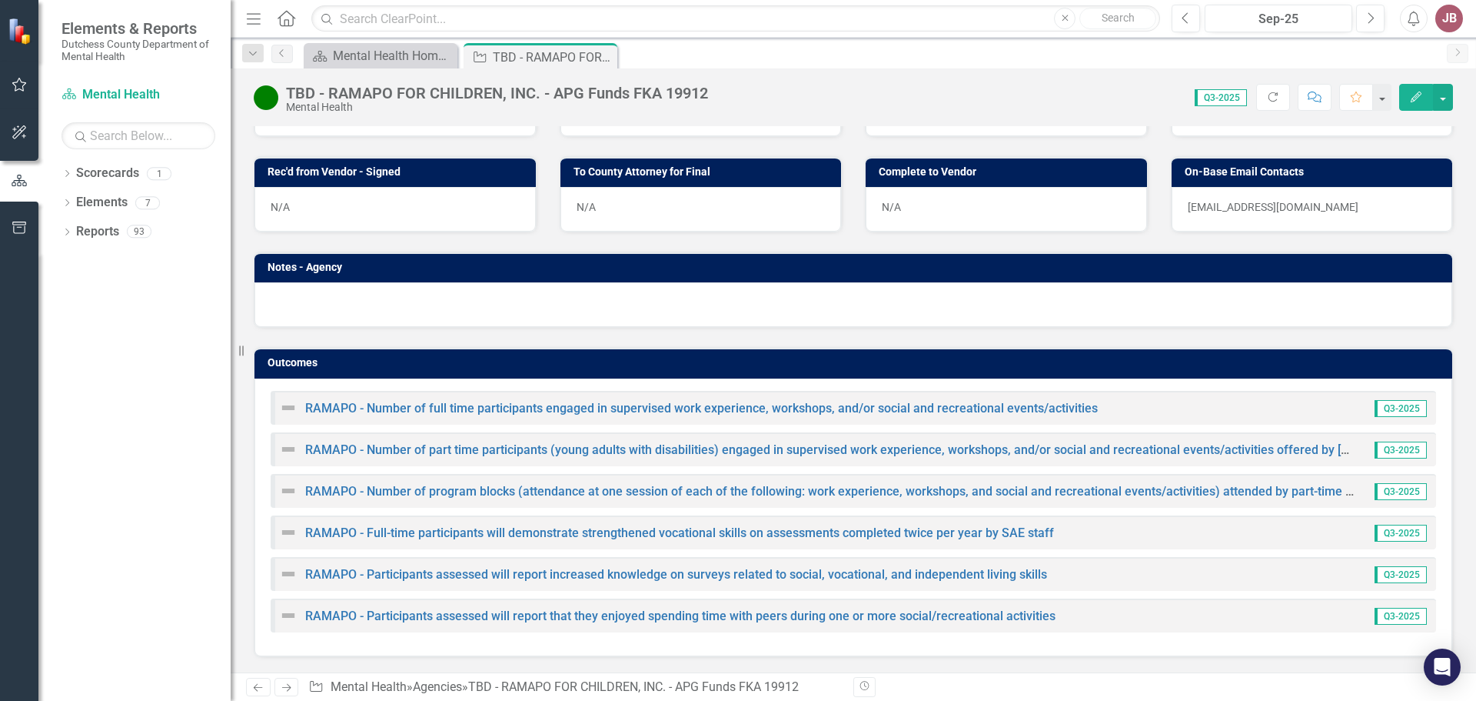
scroll to position [910, 0]
click at [650, 574] on link "RAMAPO - Participants assessed will report increased knowledge on surveys relat…" at bounding box center [676, 574] width 742 height 15
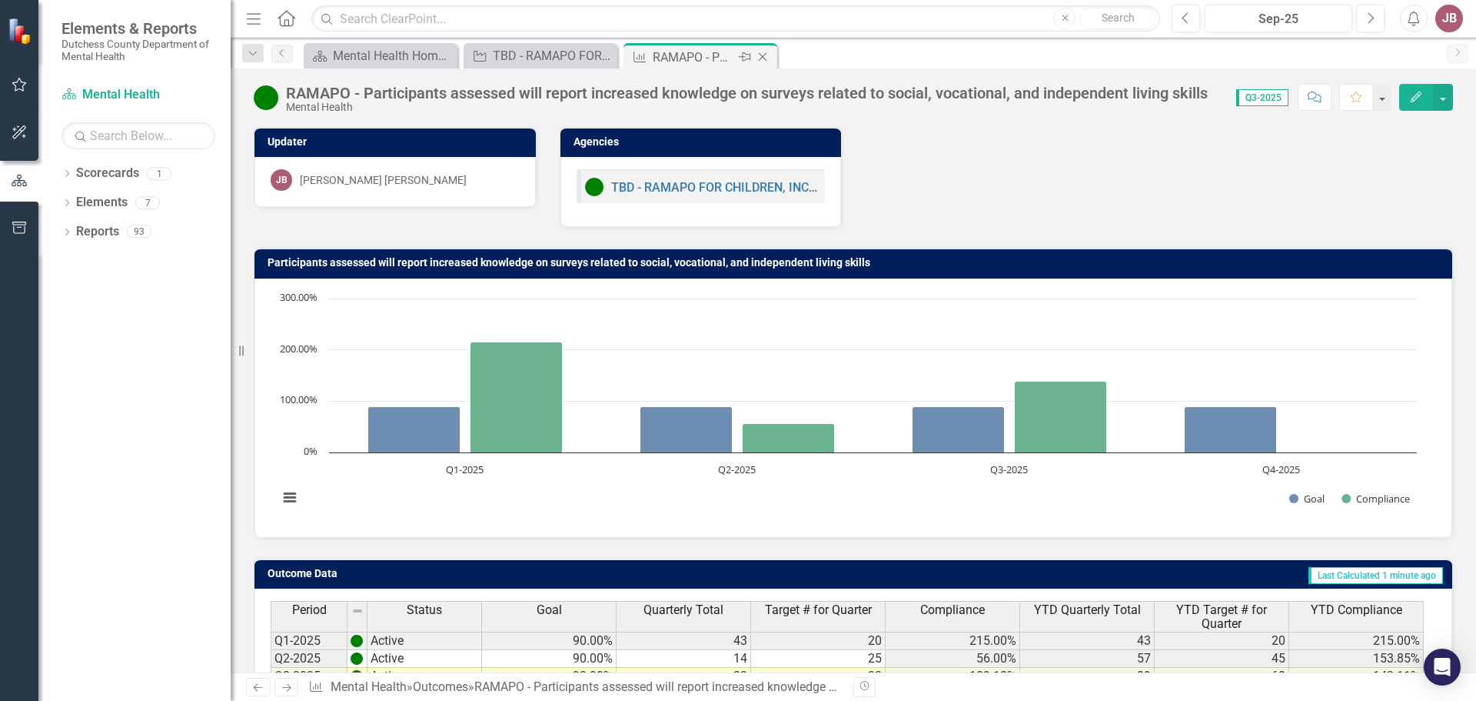
click at [763, 55] on icon "Close" at bounding box center [762, 57] width 15 height 12
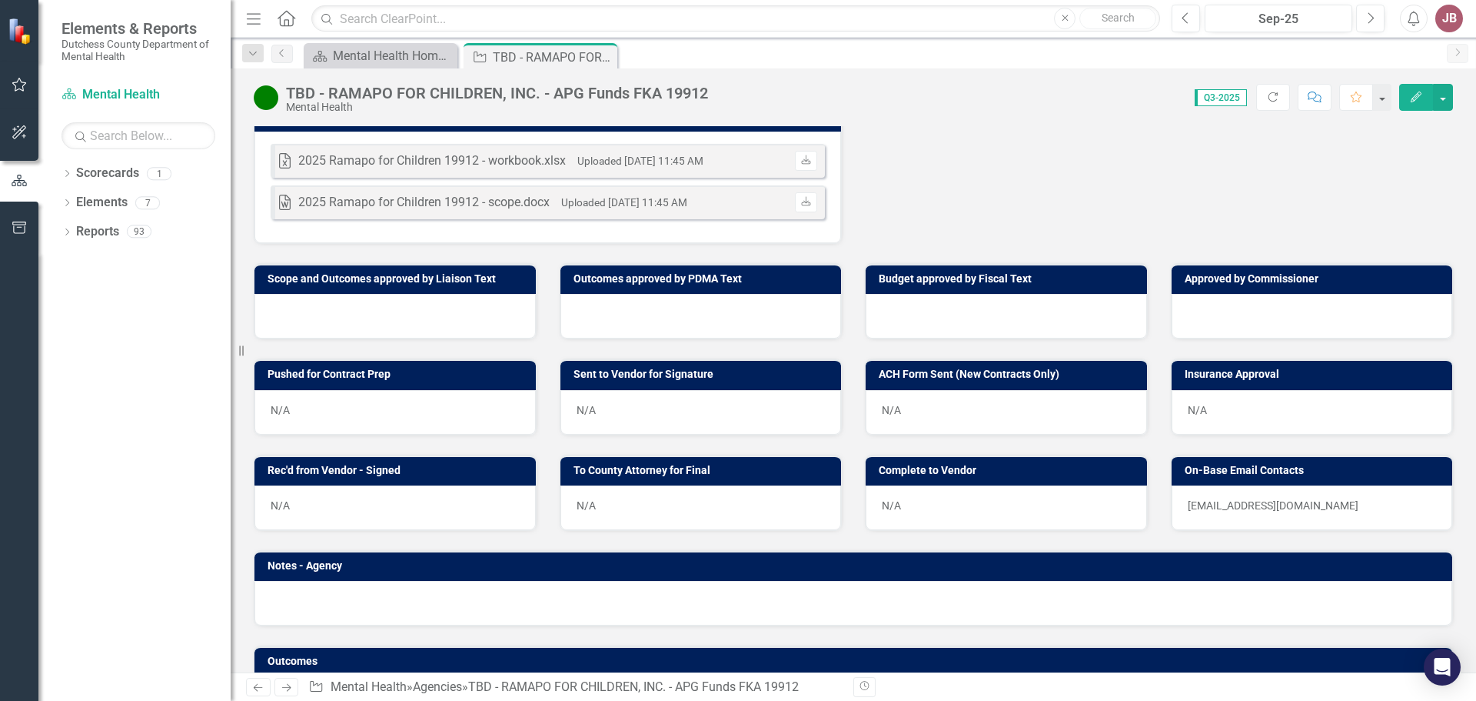
scroll to position [751, 0]
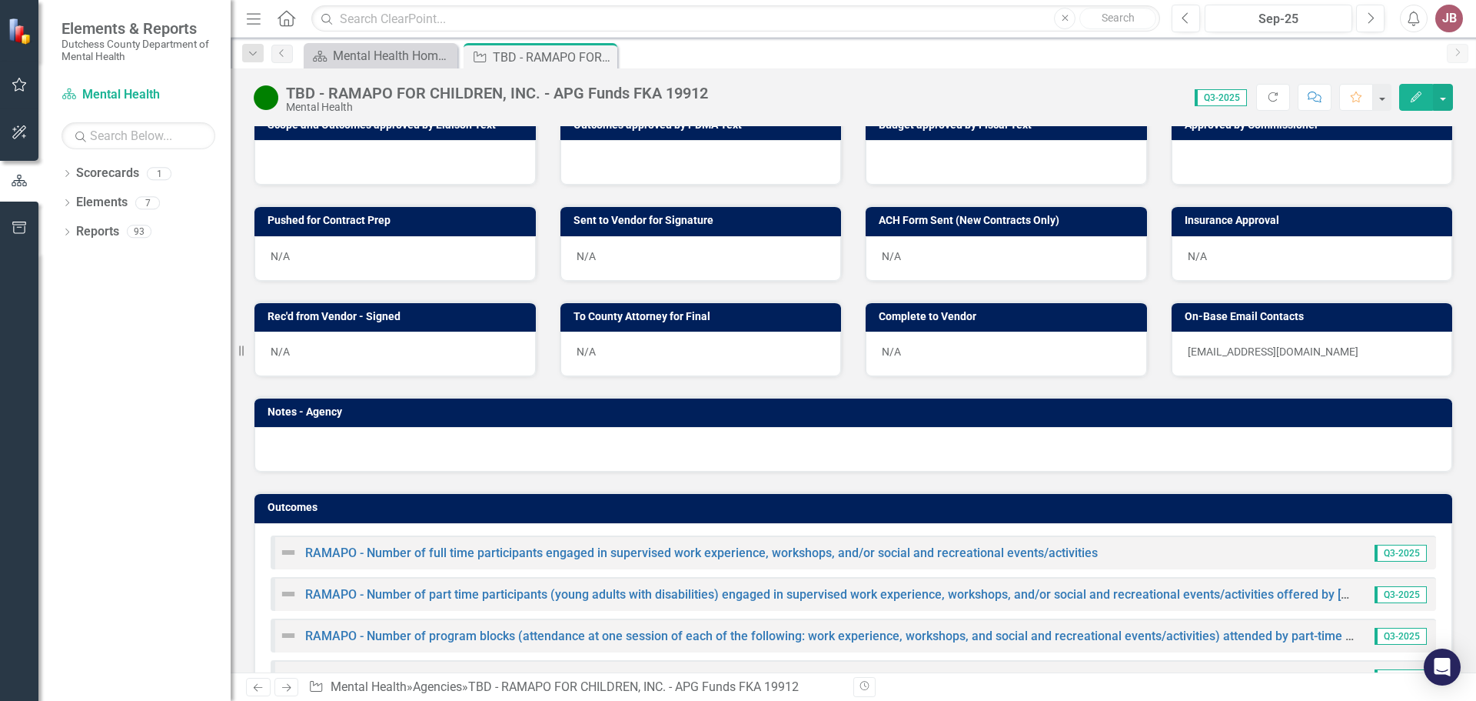
click at [642, 463] on div at bounding box center [854, 449] width 1198 height 45
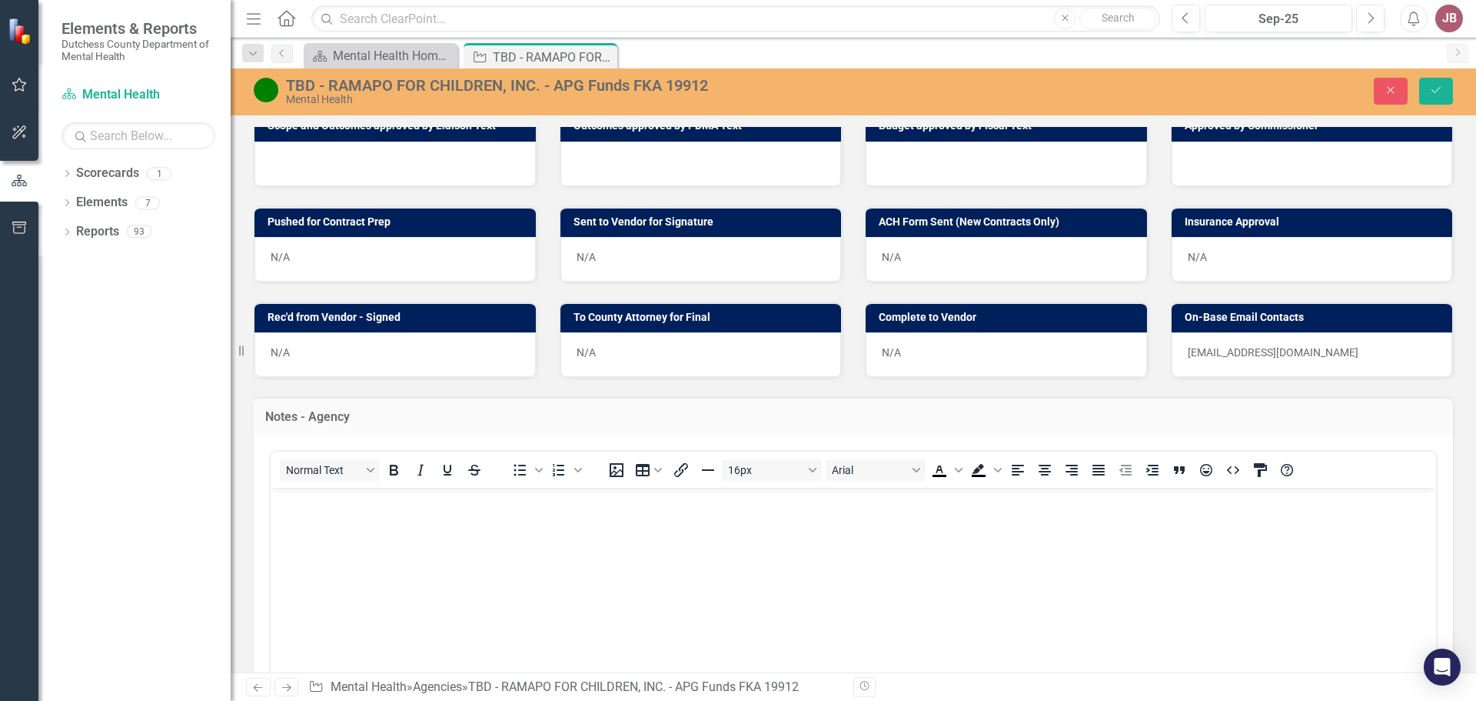
scroll to position [0, 0]
click at [415, 523] on body "Rich Text Area. Press ALT-0 for help." at bounding box center [854, 602] width 1166 height 231
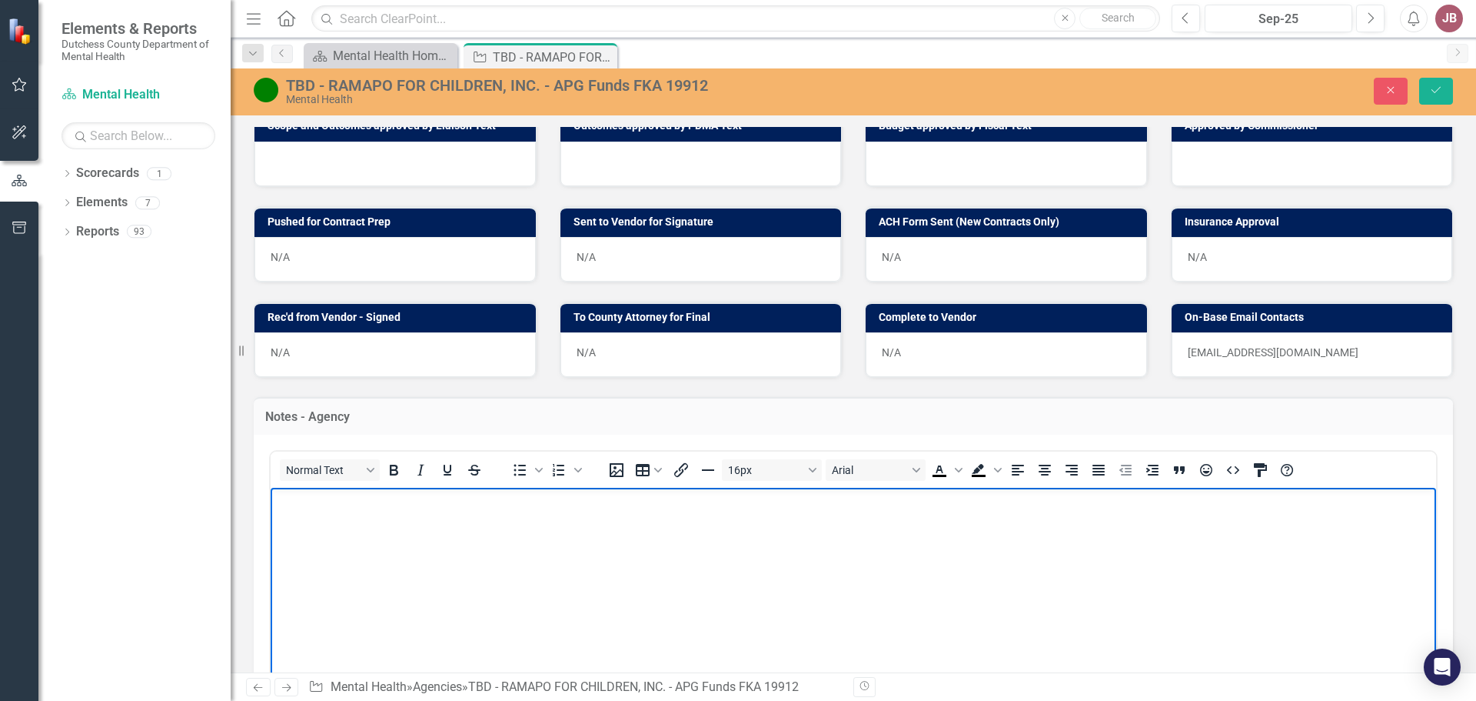
click at [446, 508] on body "Rich Text Area. Press ALT-0 for help." at bounding box center [854, 602] width 1166 height 231
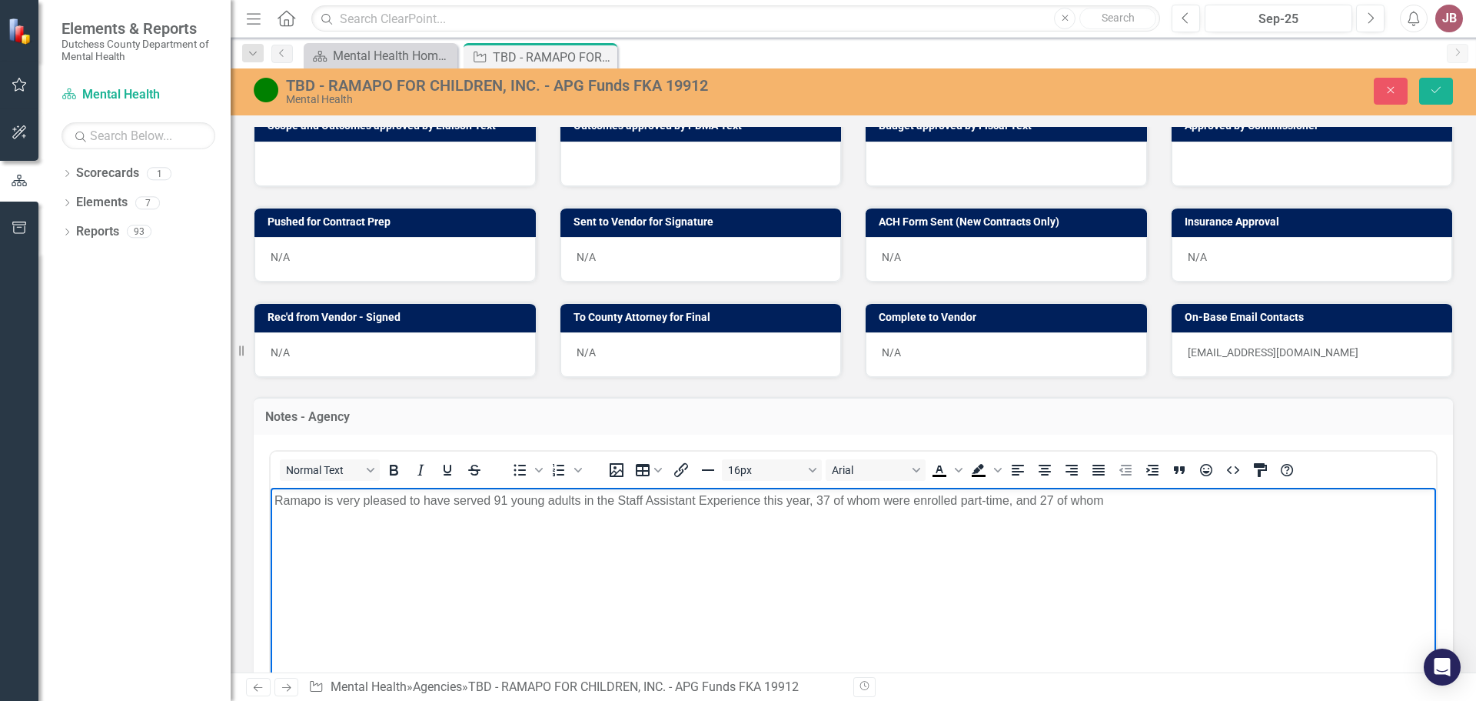
click at [763, 498] on p "Ramapo is very pleased to have served 91 young adults in the Staff Assistant Ex…" at bounding box center [854, 500] width 1158 height 18
click at [1157, 500] on p "Ramapo is very pleased to have served 91 young adults in the Staff Assistant Ex…" at bounding box center [854, 500] width 1158 height 18
click at [355, 518] on p "Ramapo is very pleased to have served 91 young adults in the Staff Assistant Ex…" at bounding box center [854, 509] width 1158 height 37
click at [358, 515] on p "Ramapo is very pleased to have served 91 young adults in the Staff Assistant Ex…" at bounding box center [854, 509] width 1158 height 37
click at [851, 499] on p "Ramapo is very pleased to have served 91 young adults in the Staff Assistant Ex…" at bounding box center [854, 500] width 1158 height 18
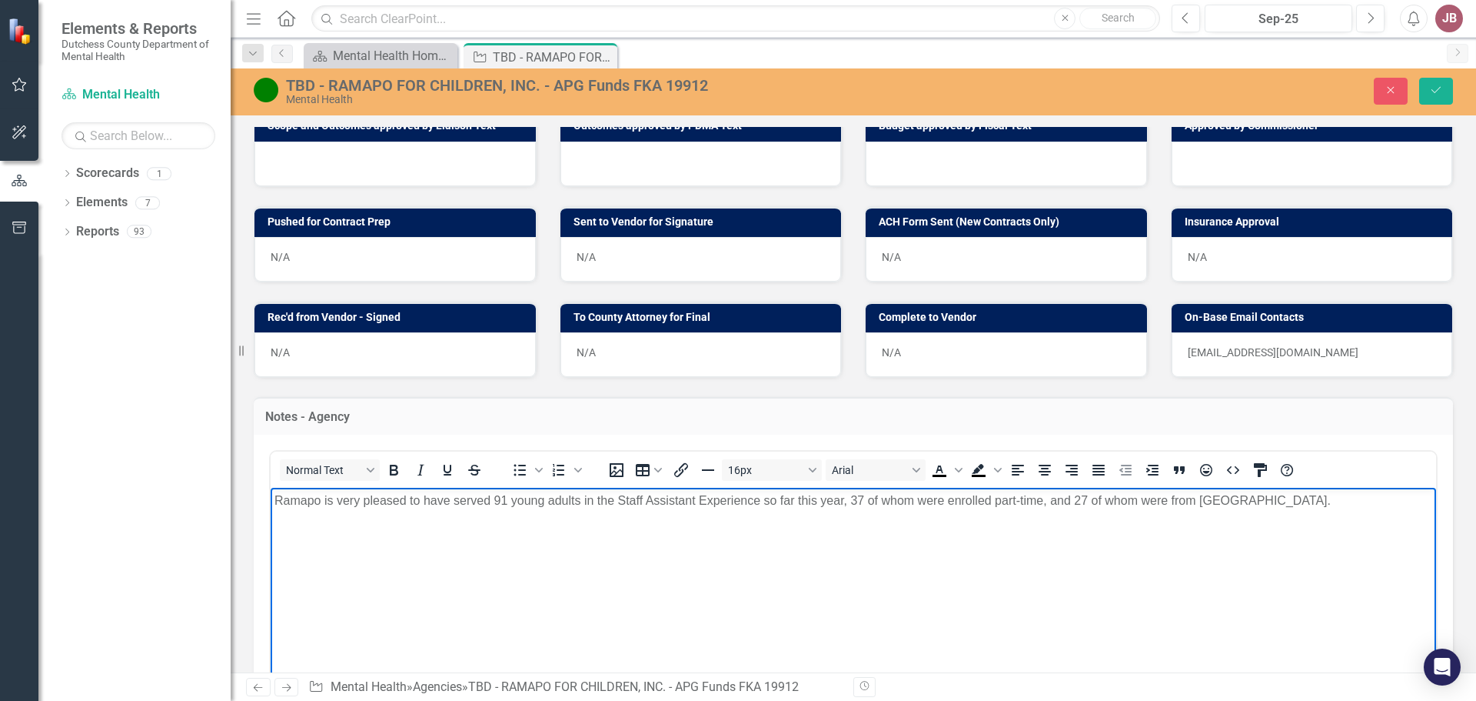
click at [852, 494] on p "Ramapo is very pleased to have served 91 young adults in the Staff Assistant Ex…" at bounding box center [854, 500] width 1158 height 18
click at [1301, 498] on p "Ramapo is very pleased to have served 91 young adults in the Staff Assistant Ex…" at bounding box center [854, 500] width 1158 height 18
click at [1301, 500] on p "Ramapo is very pleased to have served 91 young adults in the Staff Assistant Ex…" at bounding box center [854, 500] width 1158 height 18
drag, startPoint x: 1304, startPoint y: 498, endPoint x: 1310, endPoint y: 518, distance: 20.7
click at [1310, 518] on p "Ramapo is very pleased to have served 91 young adults in the Staff Assistant Ex…" at bounding box center [854, 509] width 1158 height 37
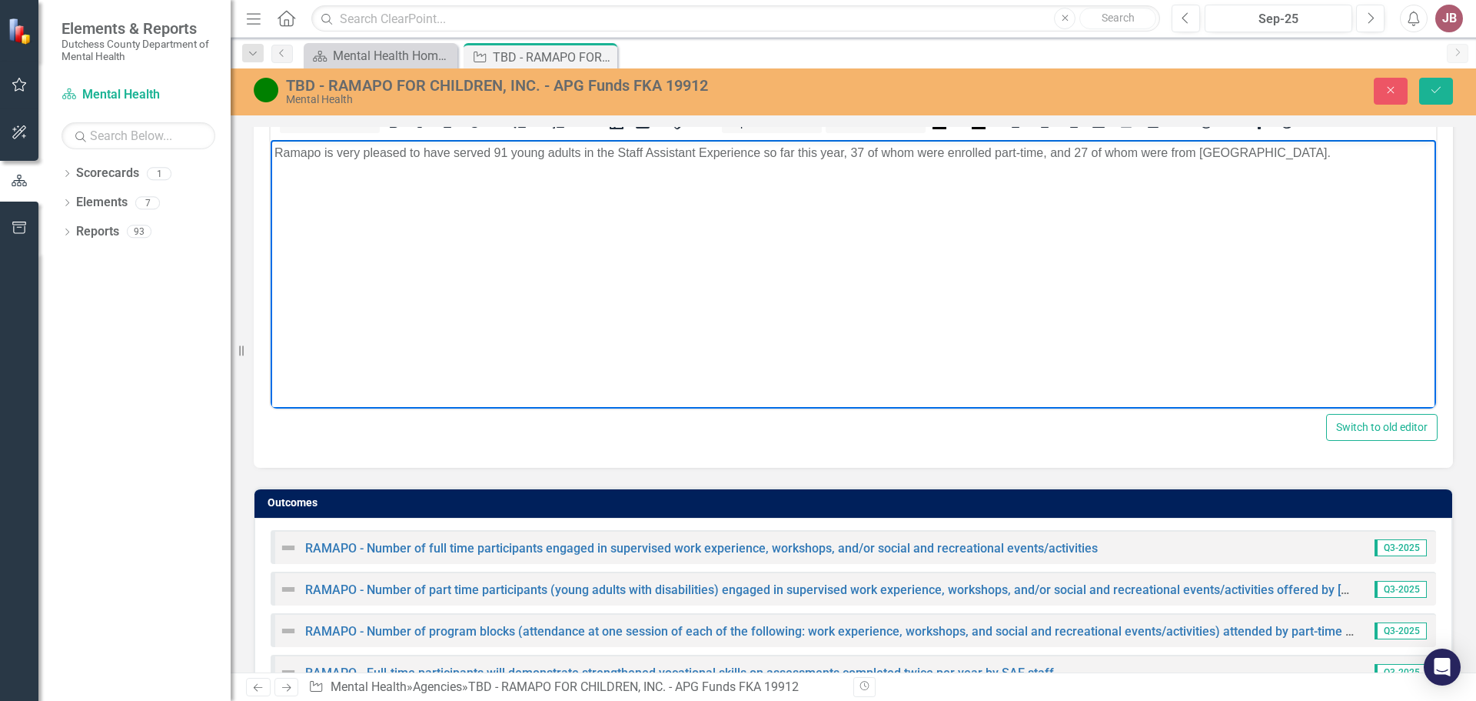
scroll to position [1253, 0]
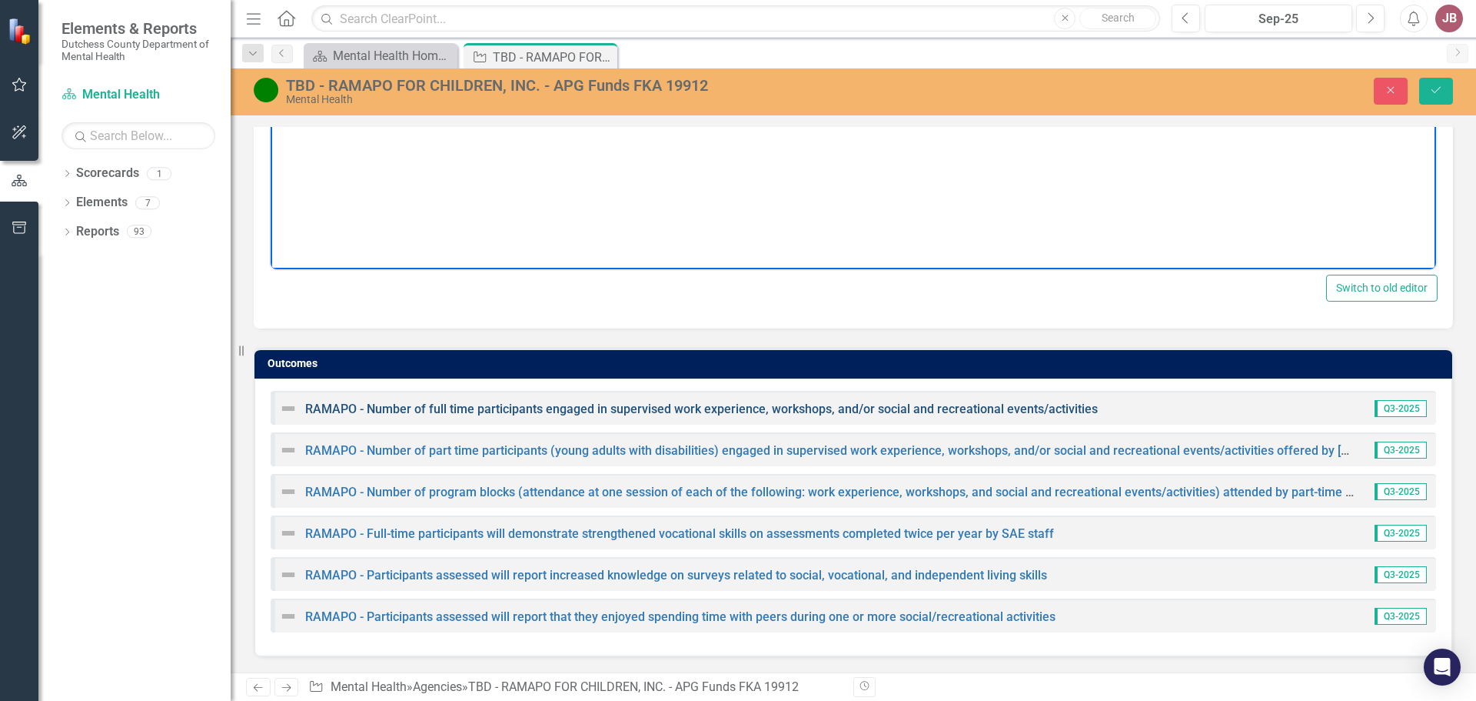
click at [722, 407] on link "RAMAPO - Number of full time participants engaged in supervised work experience…" at bounding box center [701, 408] width 793 height 15
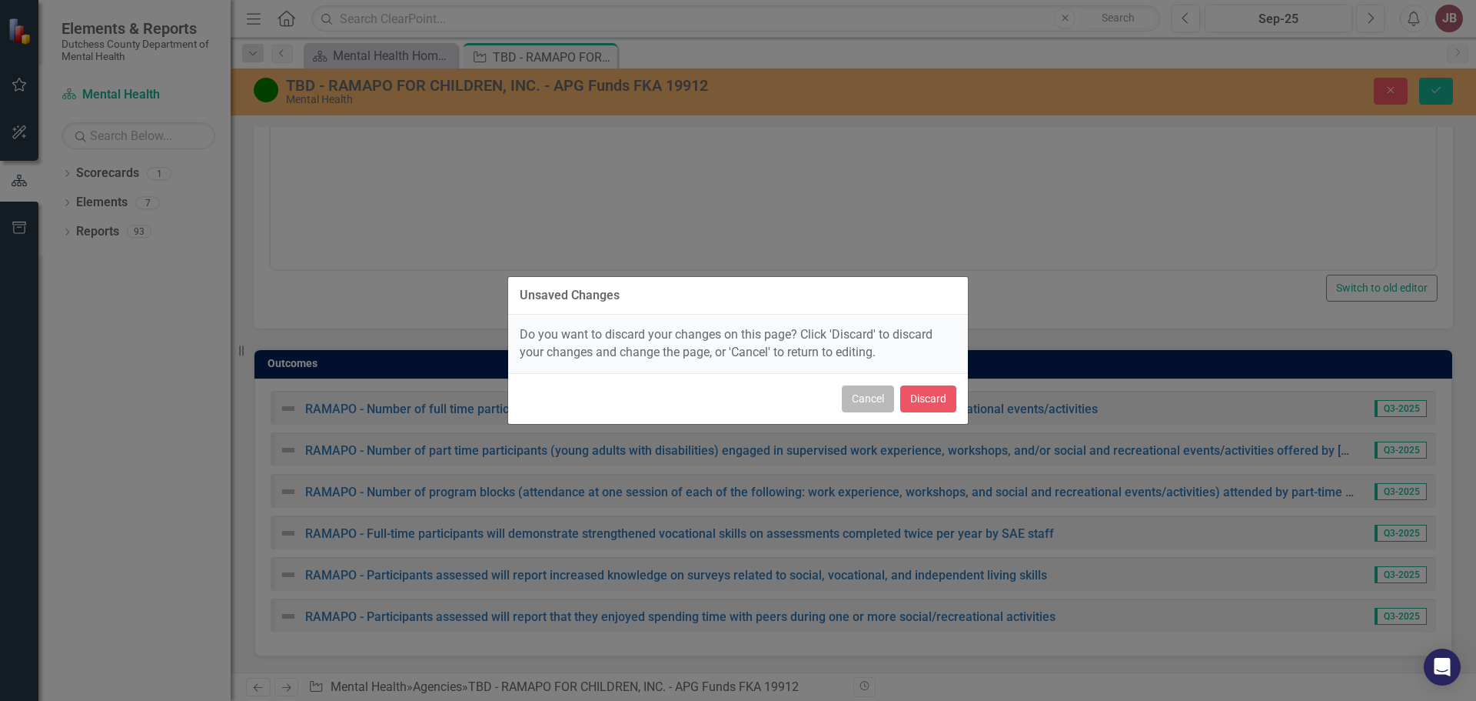
click at [867, 406] on button "Cancel" at bounding box center [868, 398] width 52 height 27
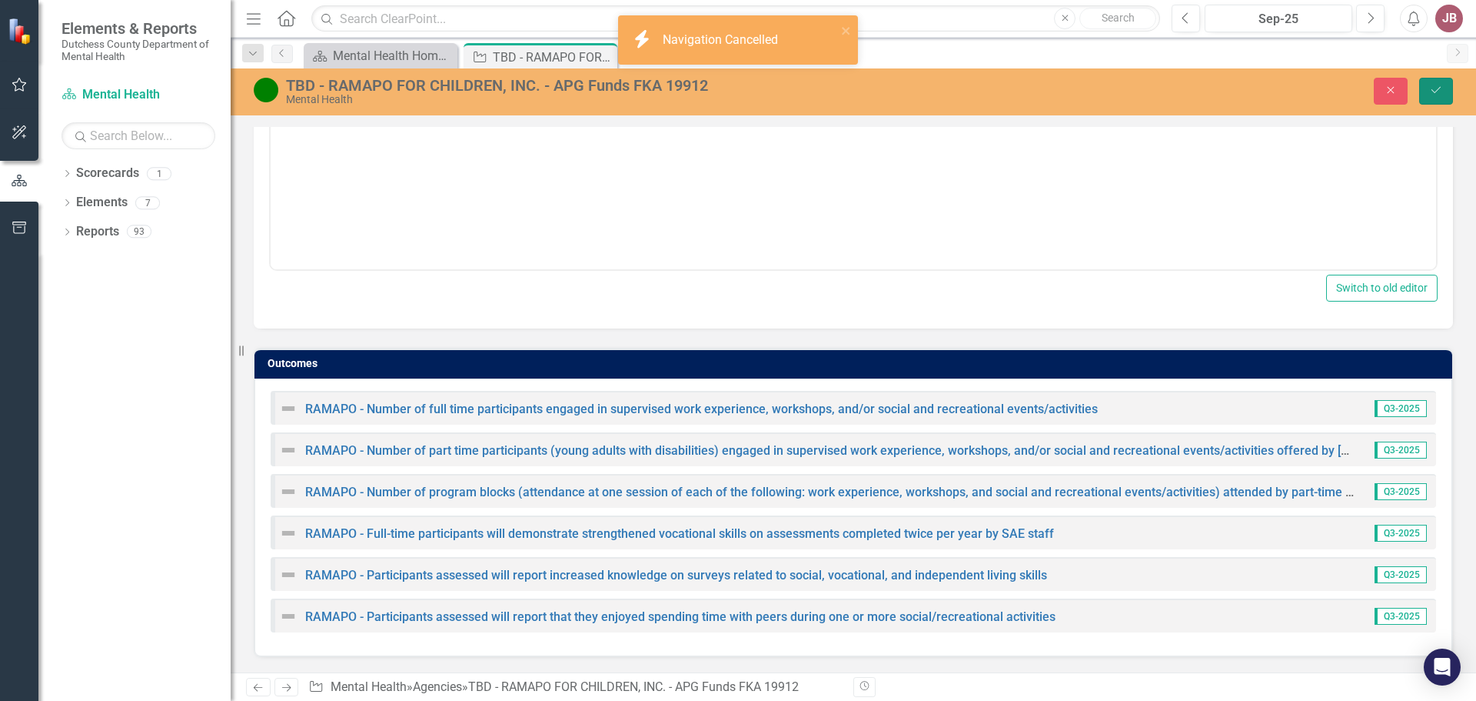
click at [1430, 93] on icon "Save" at bounding box center [1437, 90] width 14 height 11
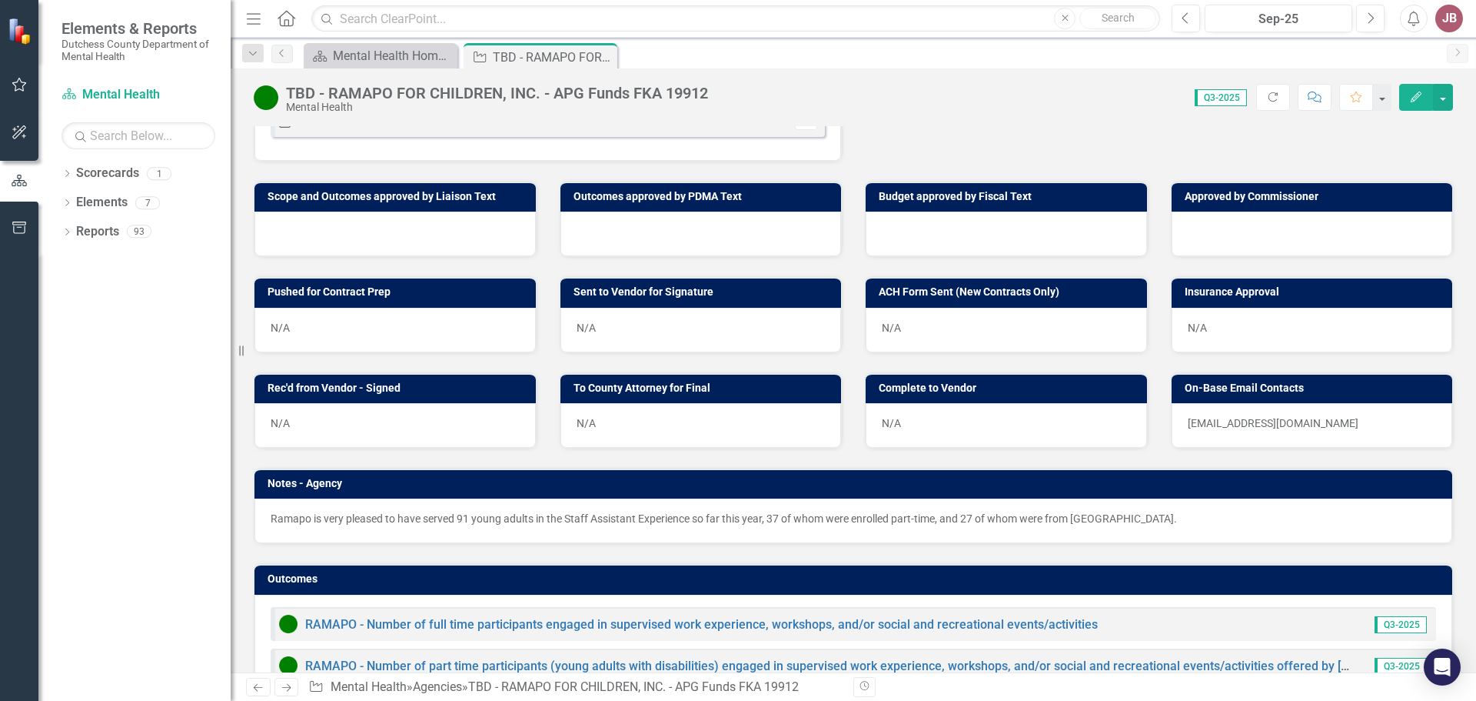
scroll to position [910, 0]
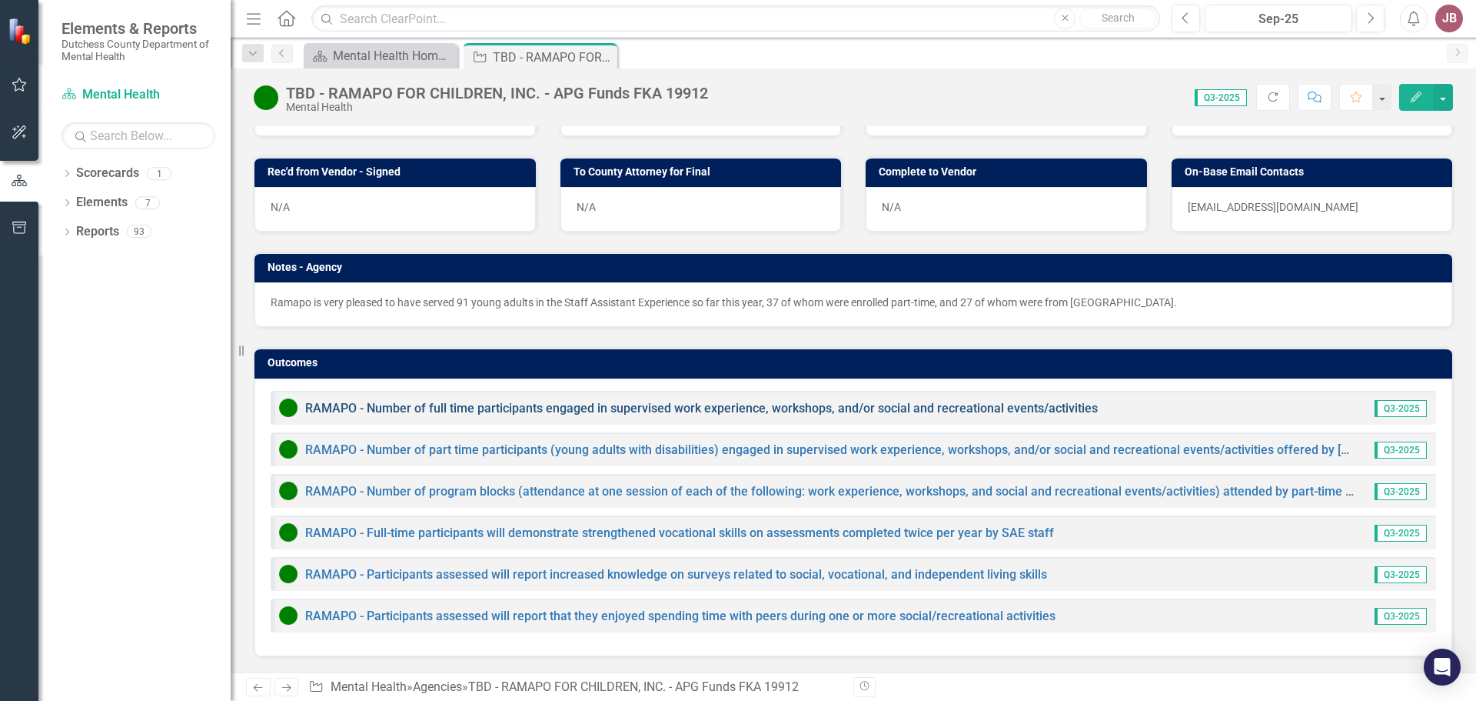
click at [627, 409] on link "RAMAPO - Number of full time participants engaged in supervised work experience…" at bounding box center [701, 408] width 793 height 15
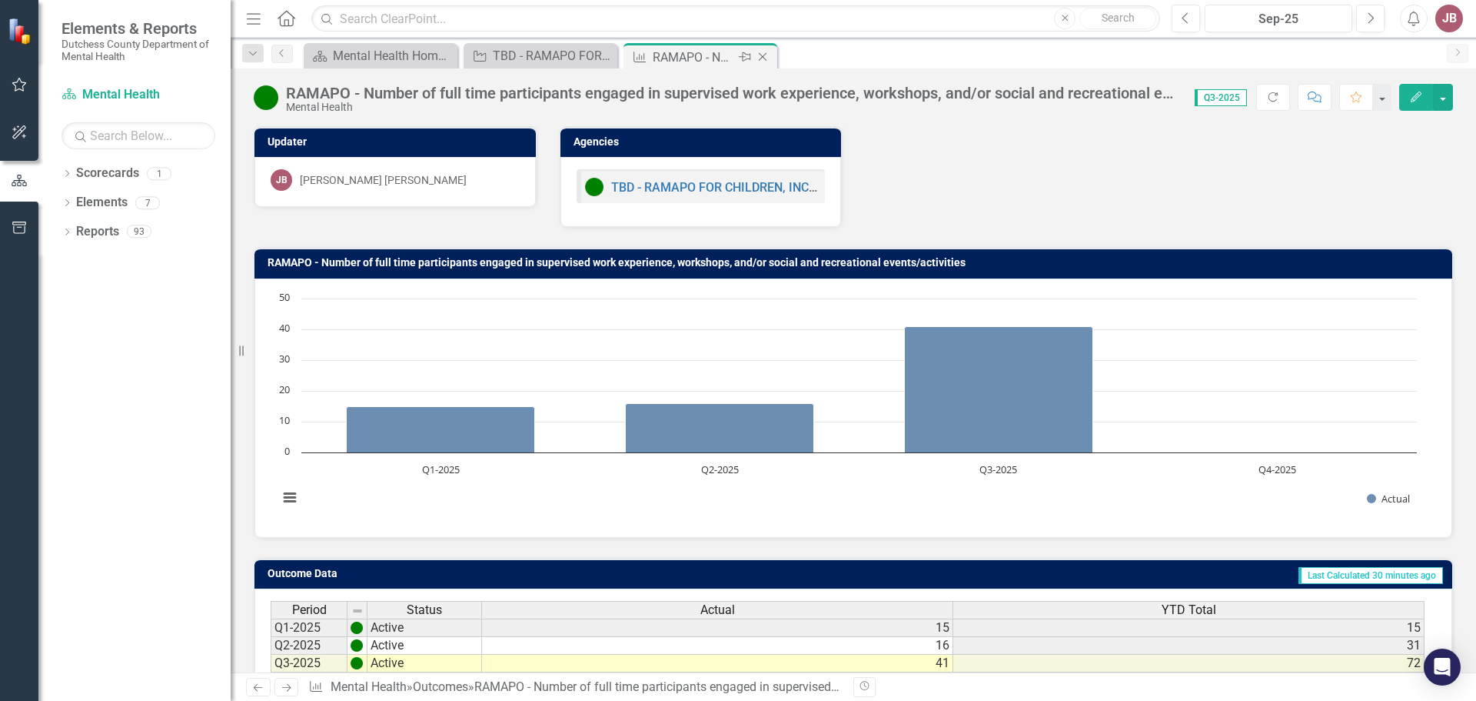
click at [761, 57] on icon "Close" at bounding box center [762, 57] width 15 height 12
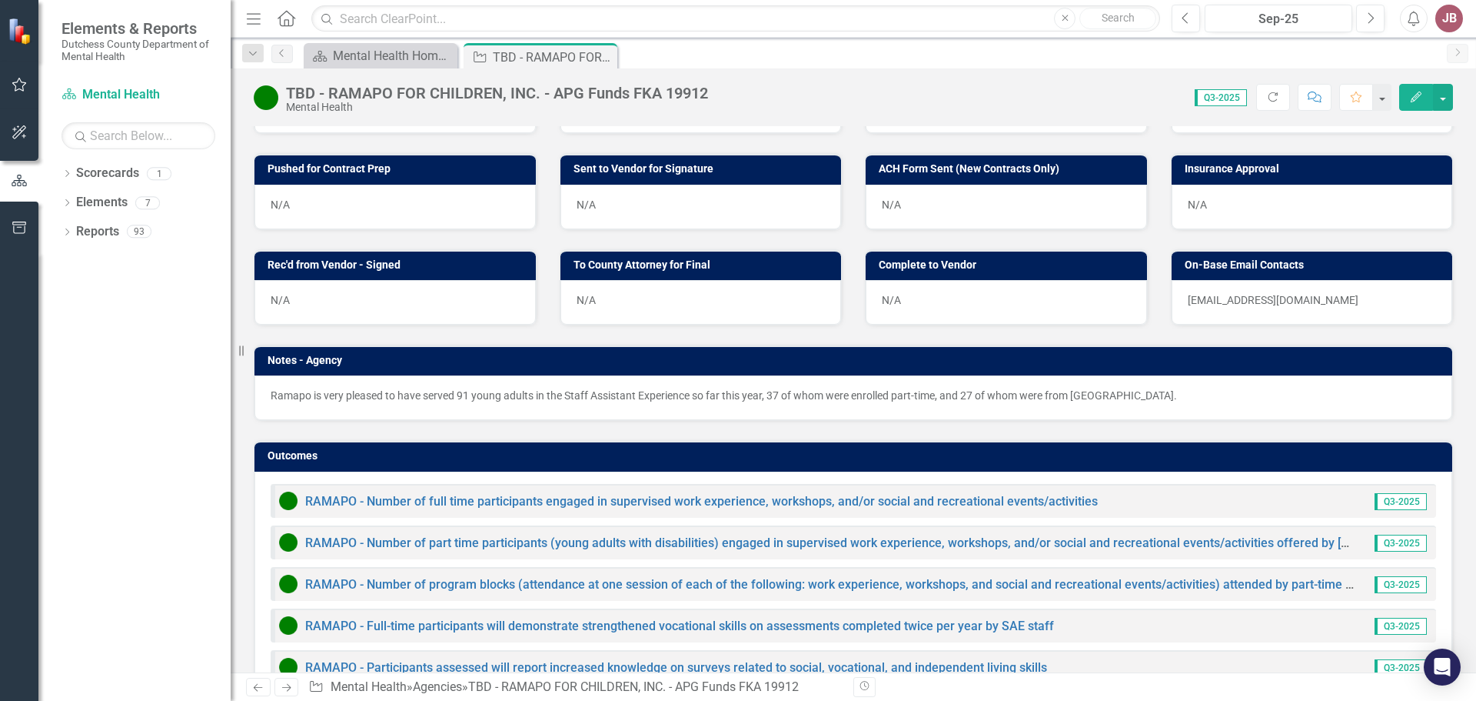
scroll to position [910, 0]
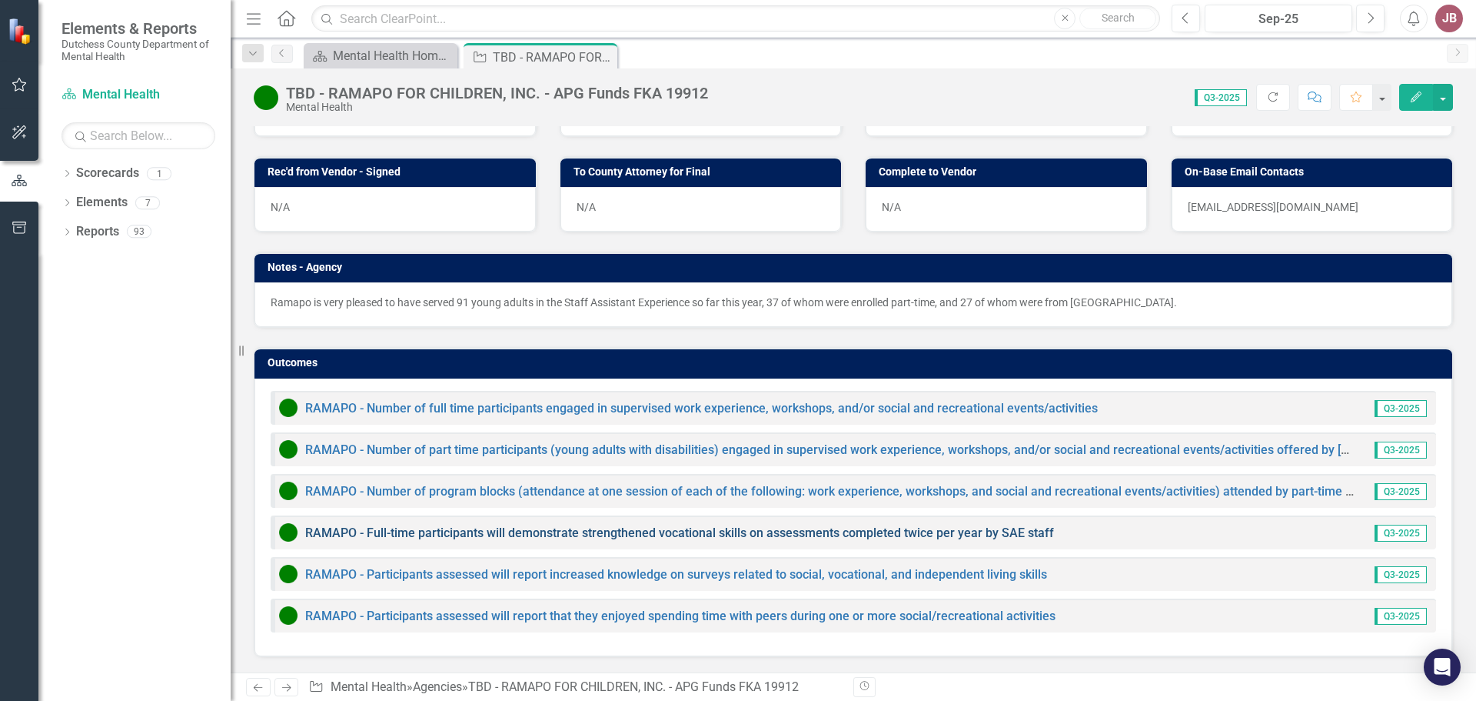
click at [528, 528] on link "RAMAPO - Full-time participants will demonstrate strengthened vocational skills…" at bounding box center [679, 532] width 749 height 15
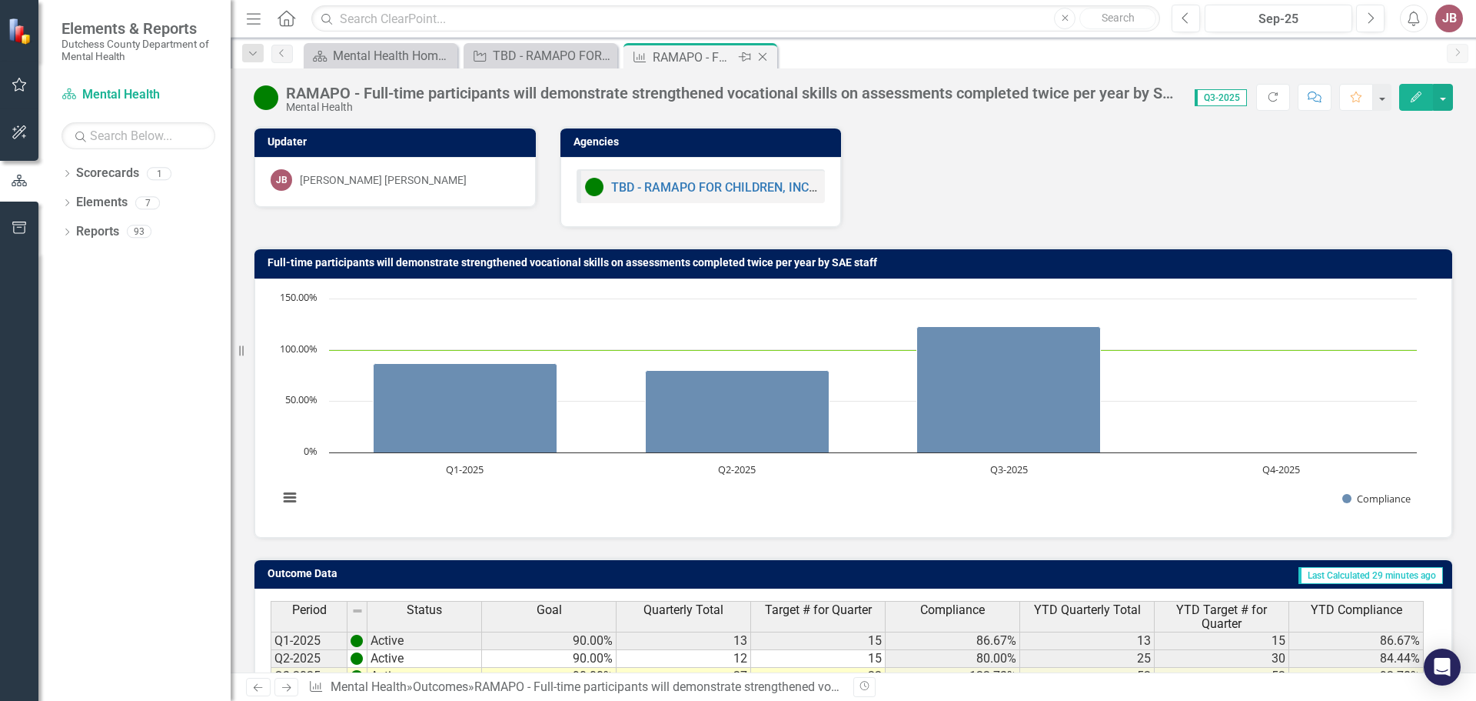
click at [764, 59] on icon "Close" at bounding box center [762, 57] width 15 height 12
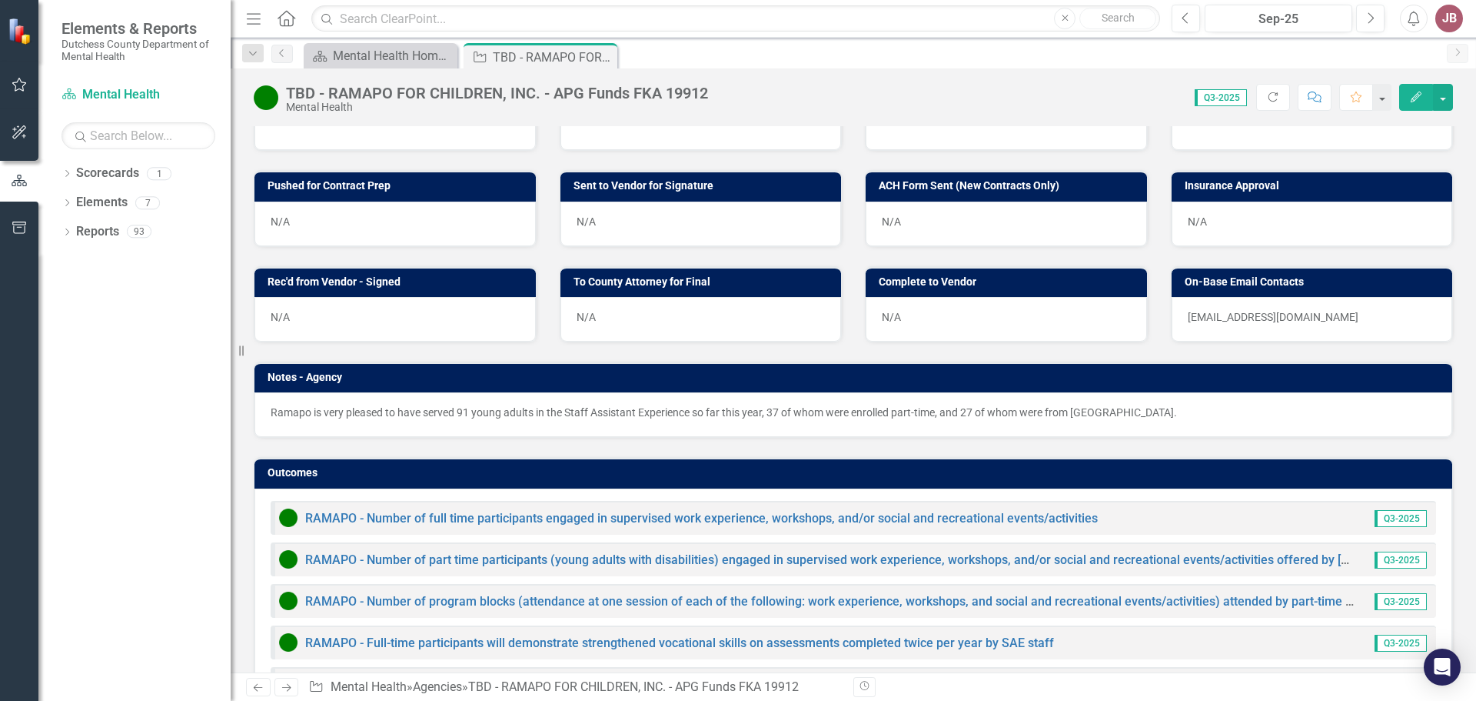
scroll to position [910, 0]
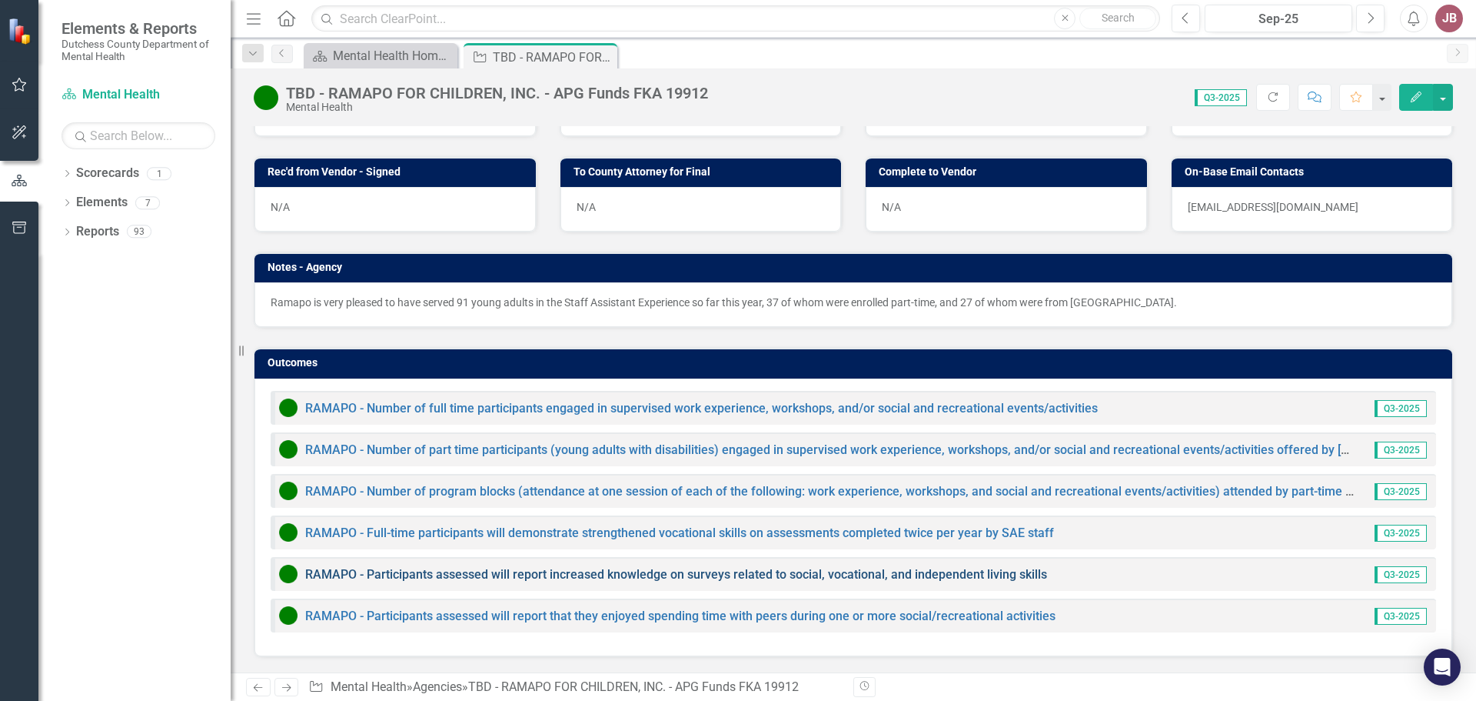
click at [609, 578] on link "RAMAPO - Participants assessed will report increased knowledge on surveys relat…" at bounding box center [676, 574] width 742 height 15
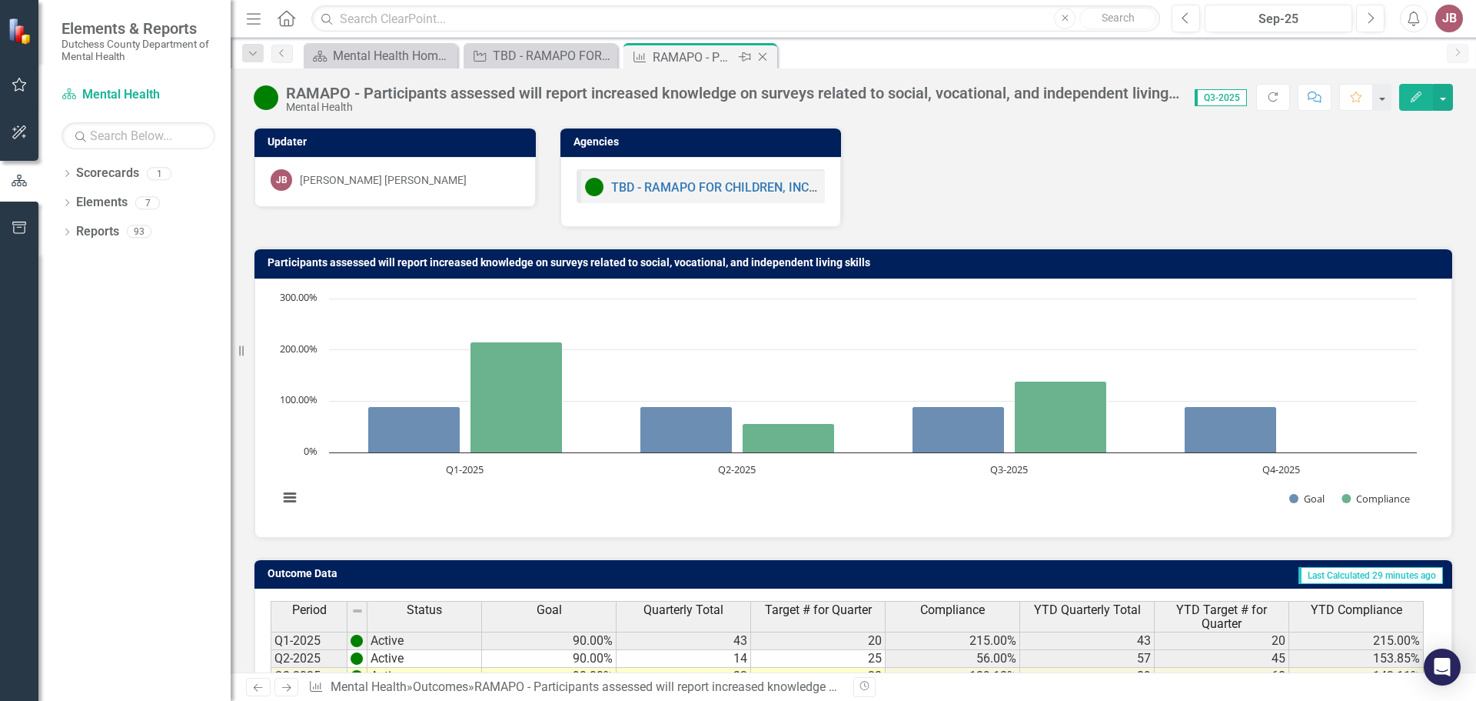
click at [767, 57] on icon "Close" at bounding box center [762, 57] width 15 height 12
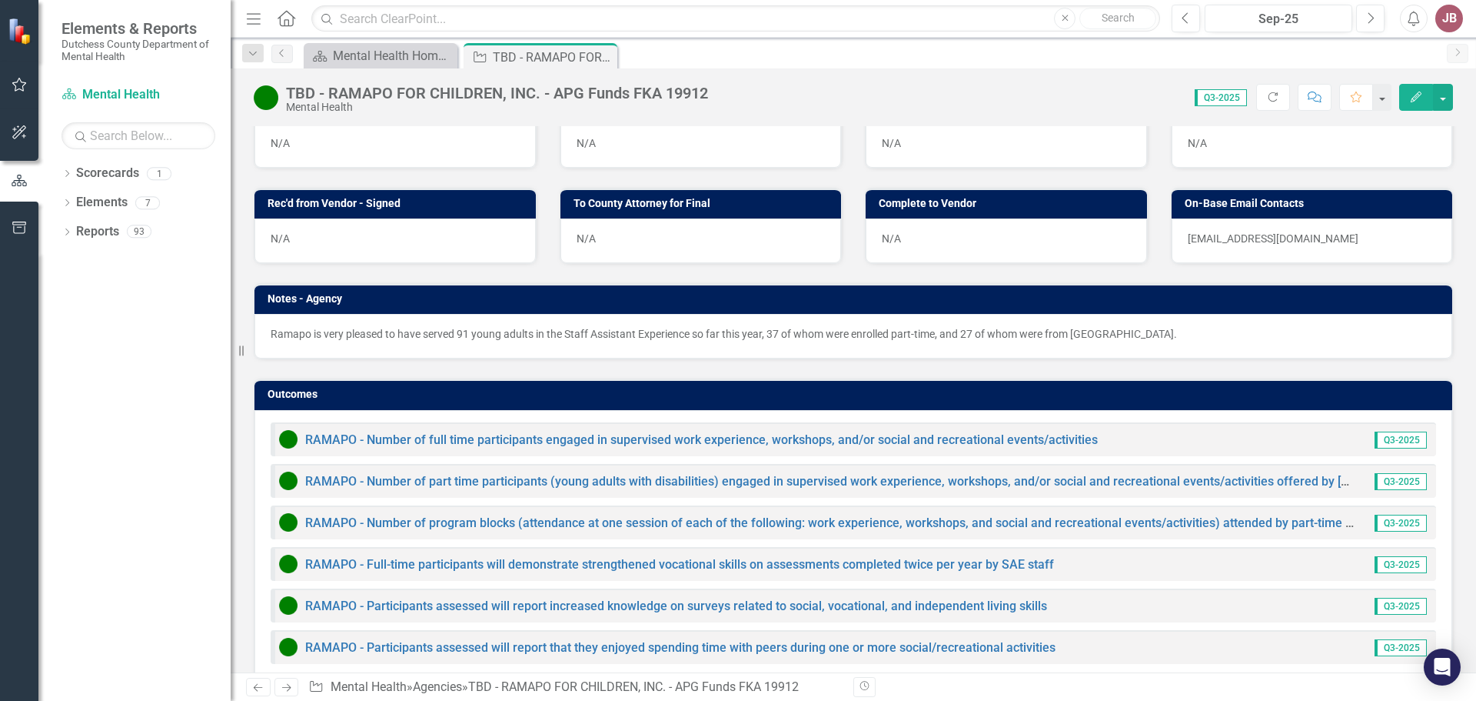
scroll to position [910, 0]
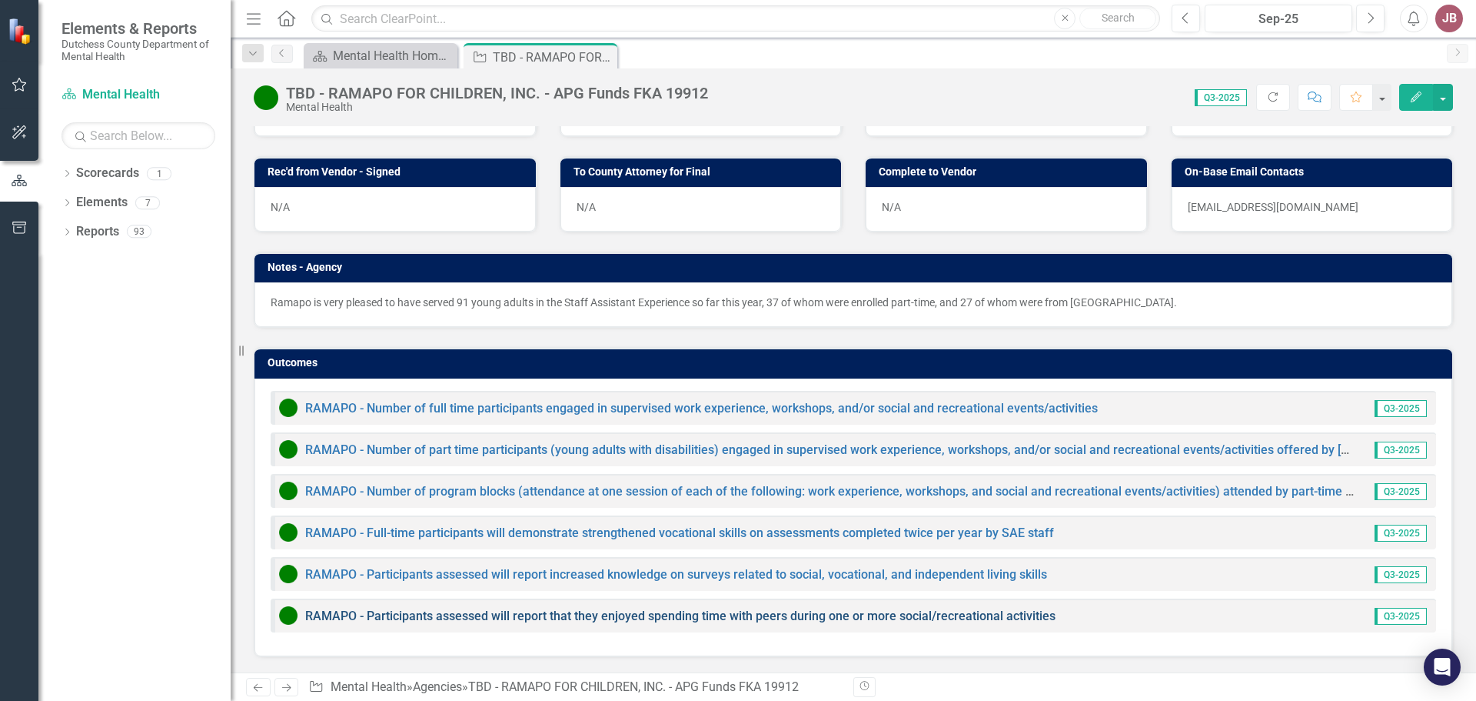
click at [643, 614] on link "RAMAPO - Participants assessed will report that they enjoyed spending time with…" at bounding box center [680, 615] width 751 height 15
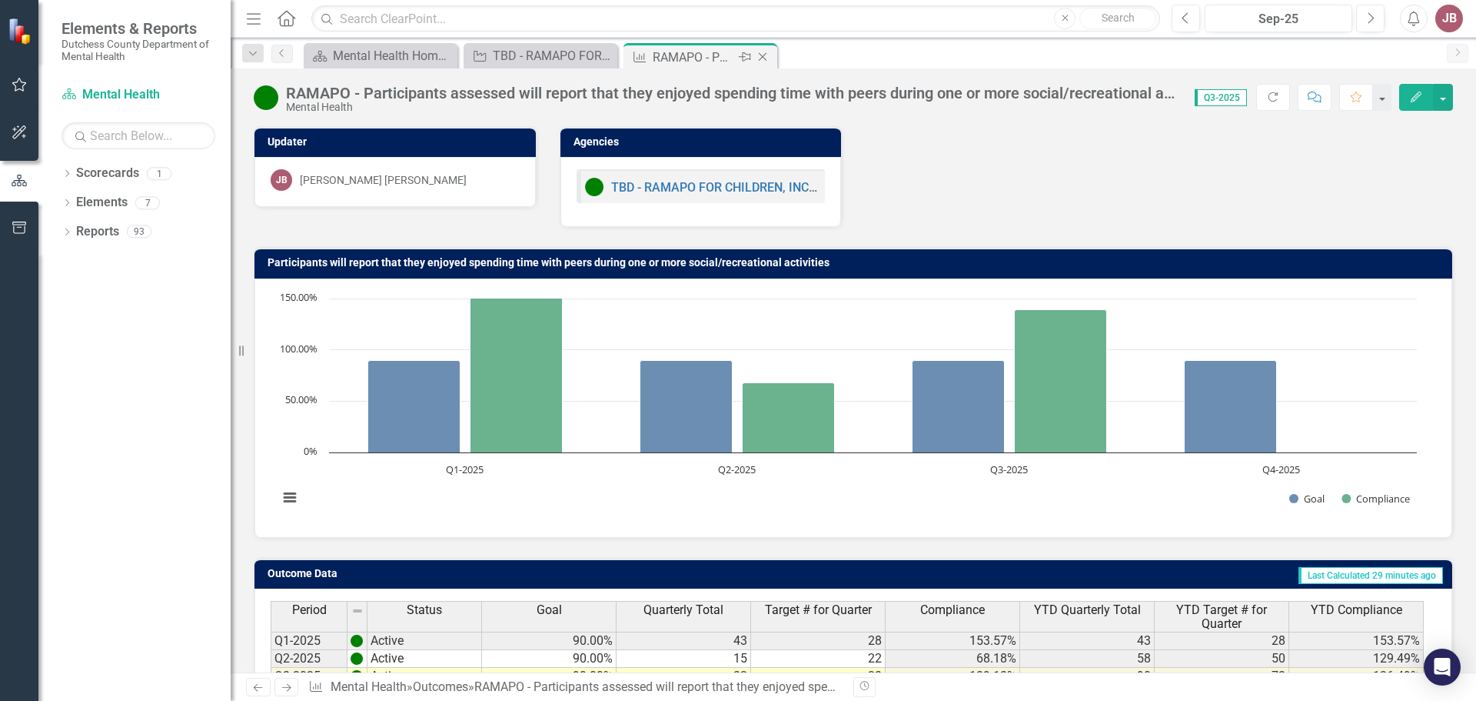
click at [766, 58] on icon "Close" at bounding box center [762, 57] width 15 height 12
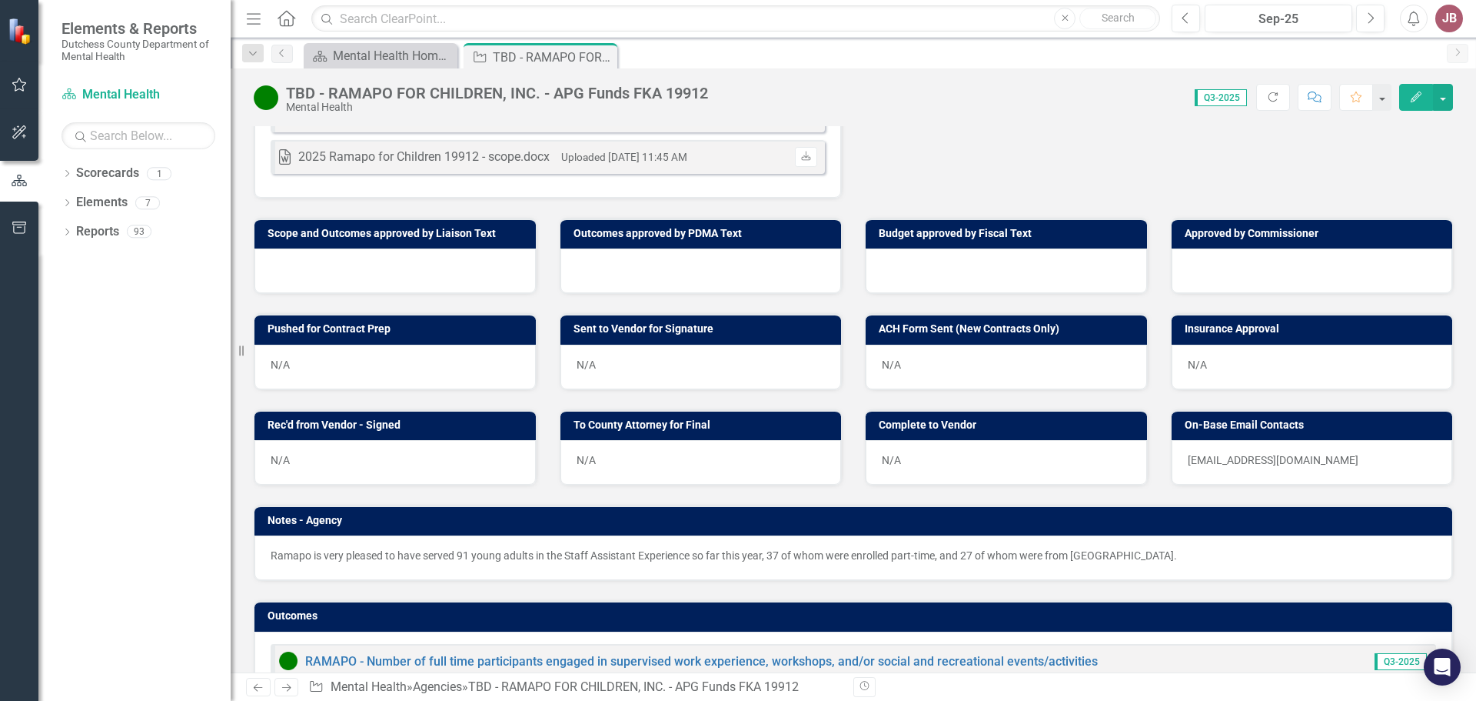
scroll to position [867, 0]
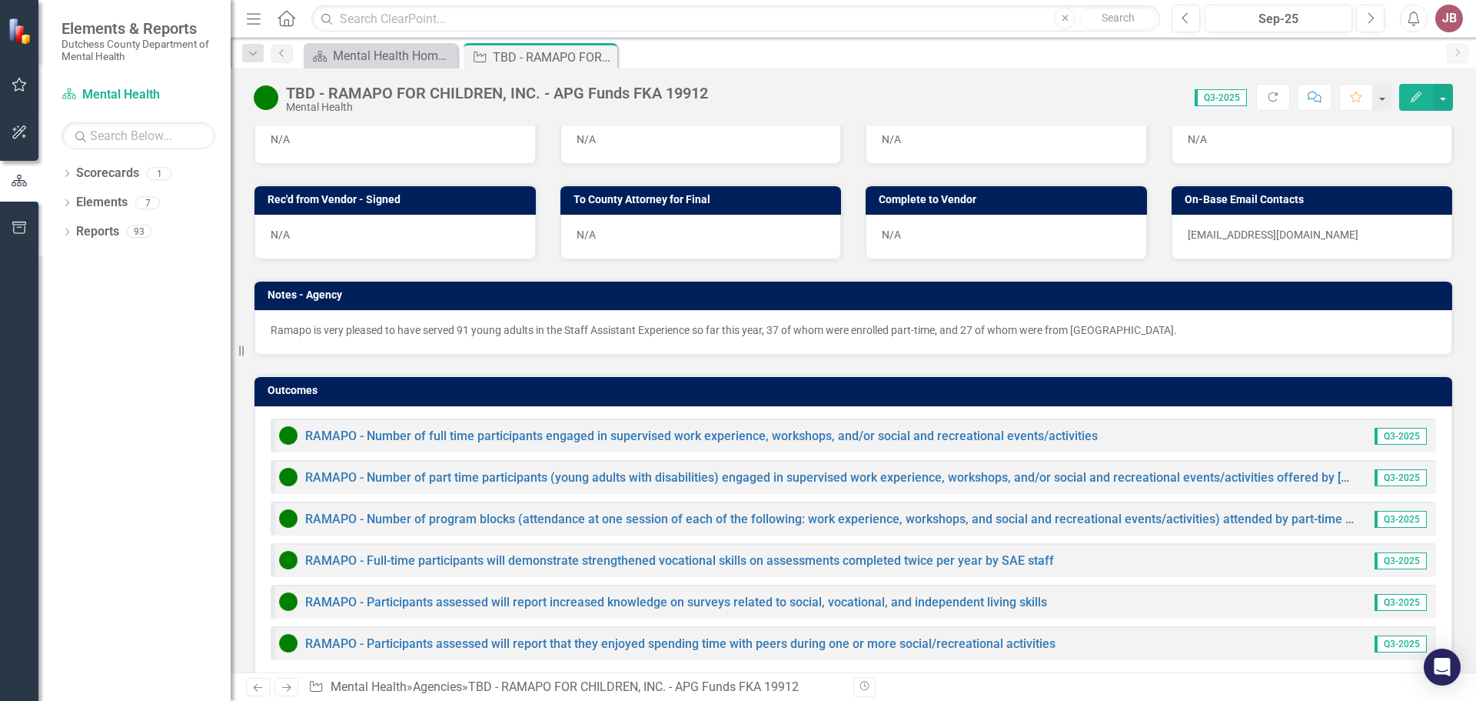
click at [1127, 338] on p "Ramapo is very pleased to have served 91 young adults in the Staff Assistant Ex…" at bounding box center [854, 329] width 1166 height 15
click at [907, 338] on p "Ramapo is very pleased to have served 91 young adults in the Staff Assistant Ex…" at bounding box center [854, 329] width 1166 height 15
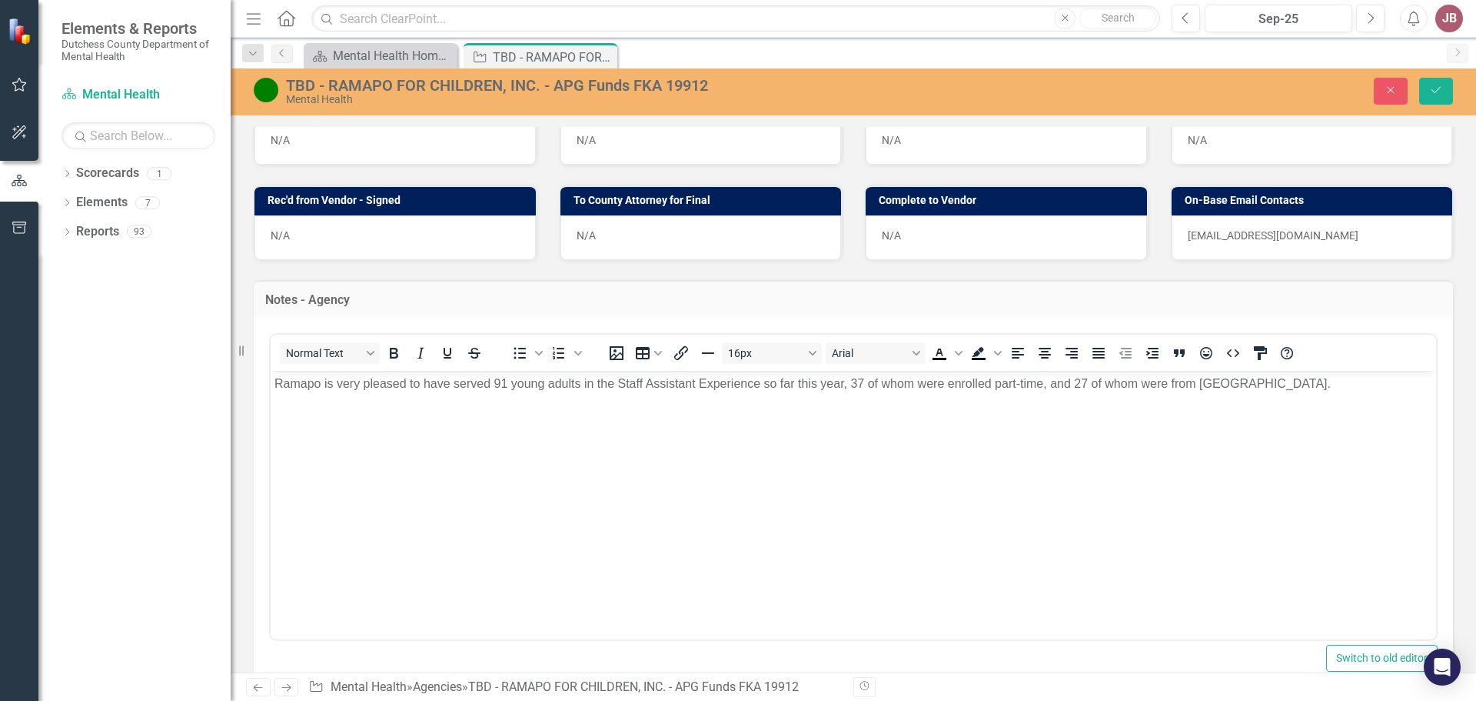
scroll to position [0, 0]
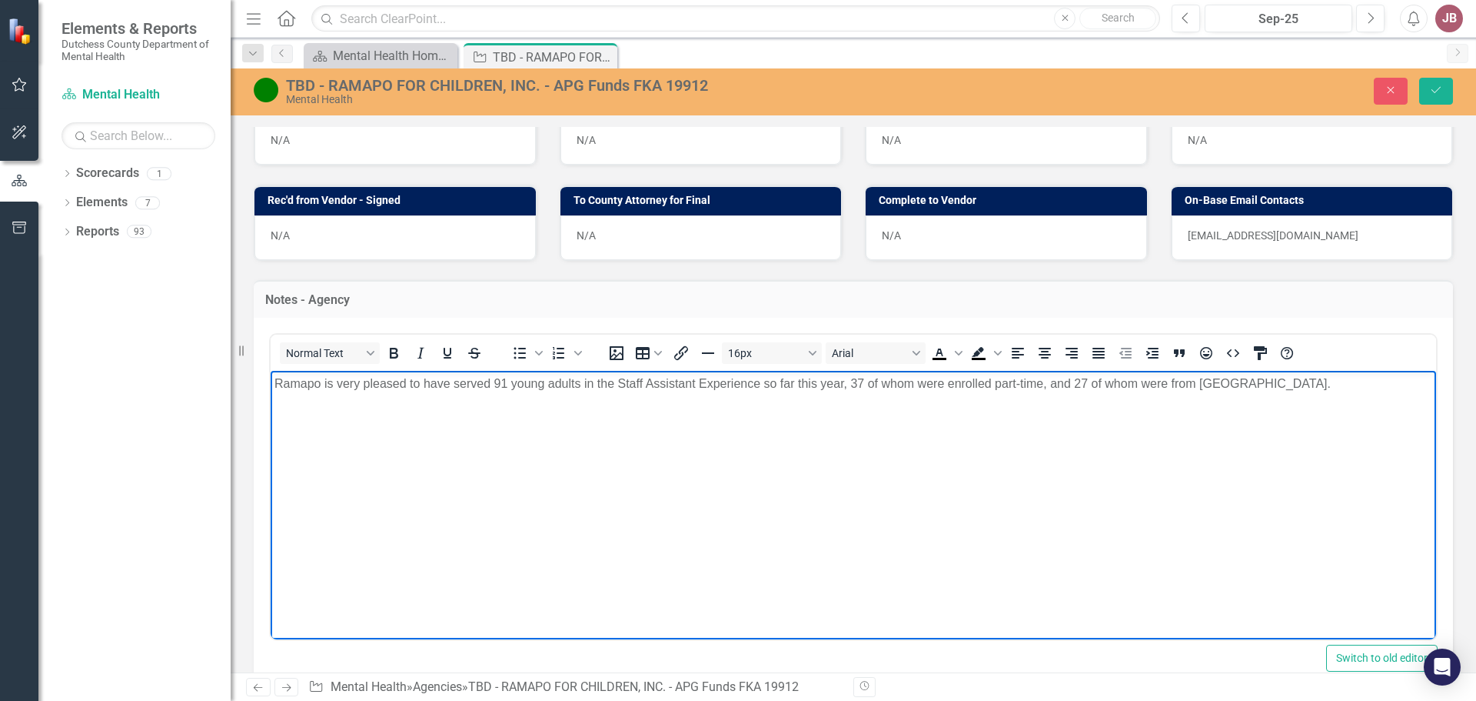
click at [1350, 385] on p "Ramapo is very pleased to have served 91 young adults in the Staff Assistant Ex…" at bounding box center [854, 383] width 1158 height 18
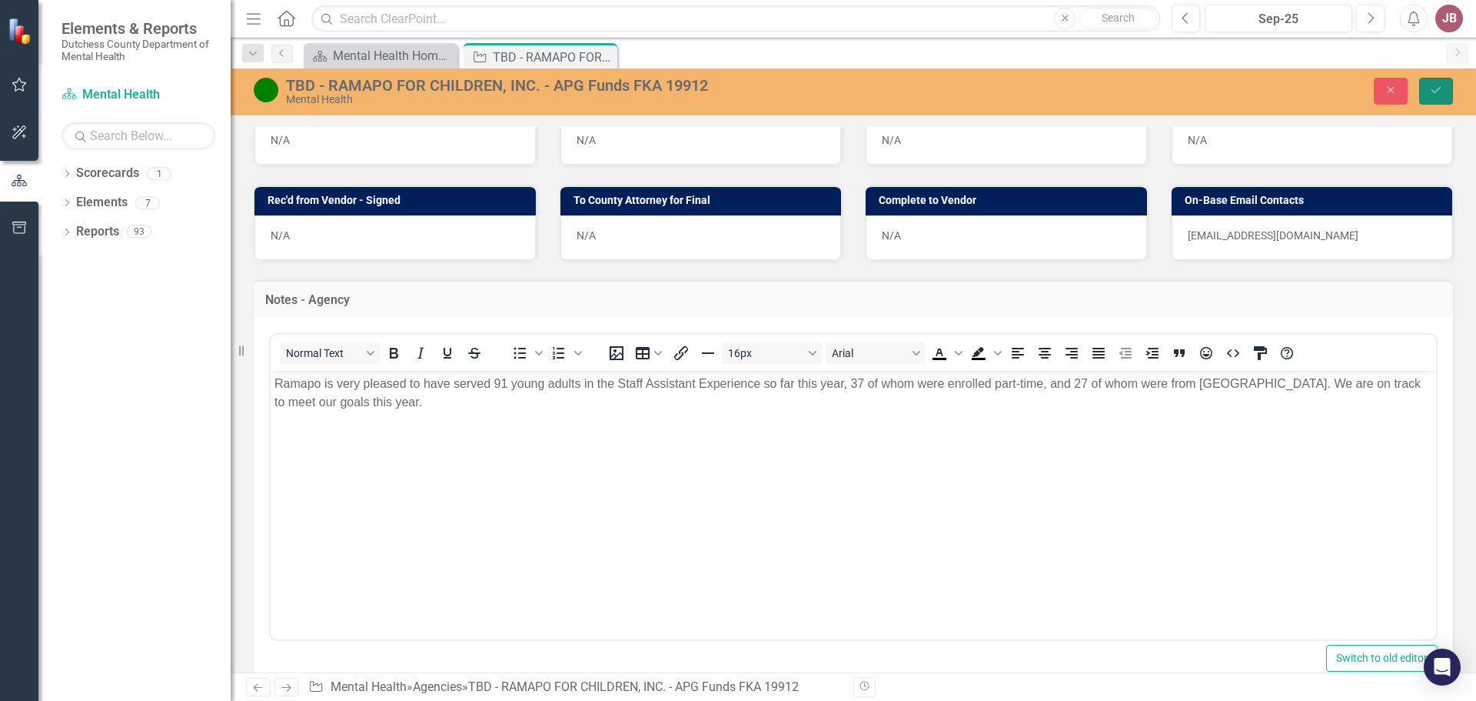
click at [1434, 82] on button "Save" at bounding box center [1437, 91] width 34 height 27
